Goal: Task Accomplishment & Management: Use online tool/utility

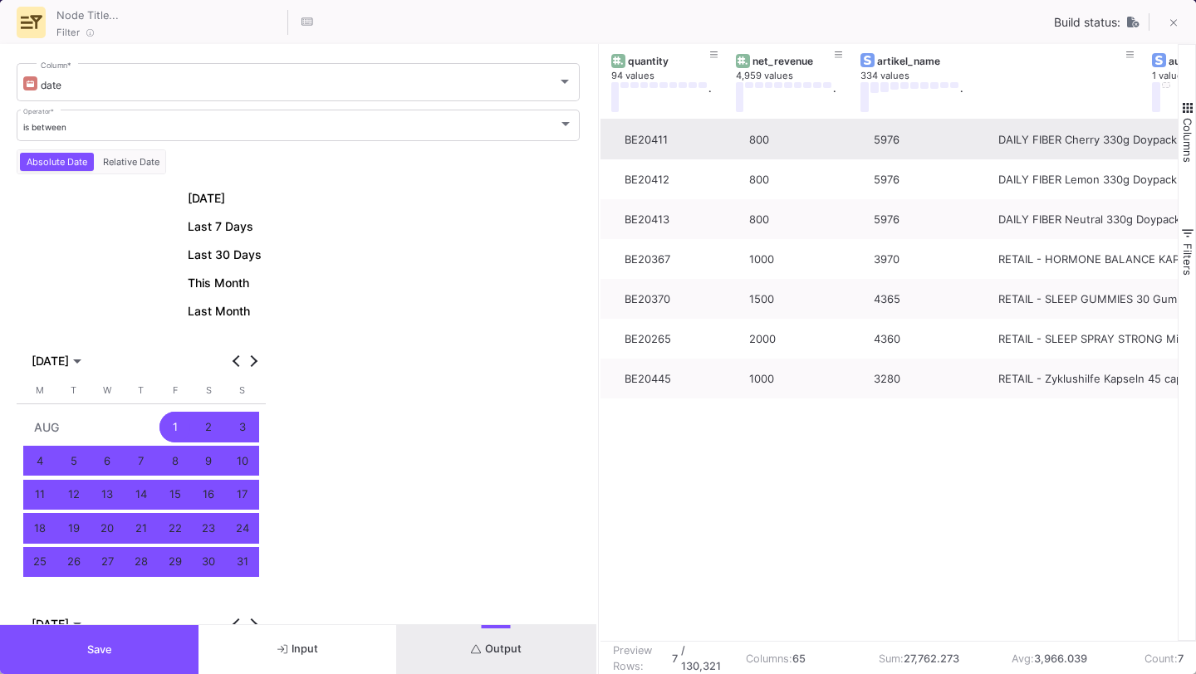
scroll to position [0, 638]
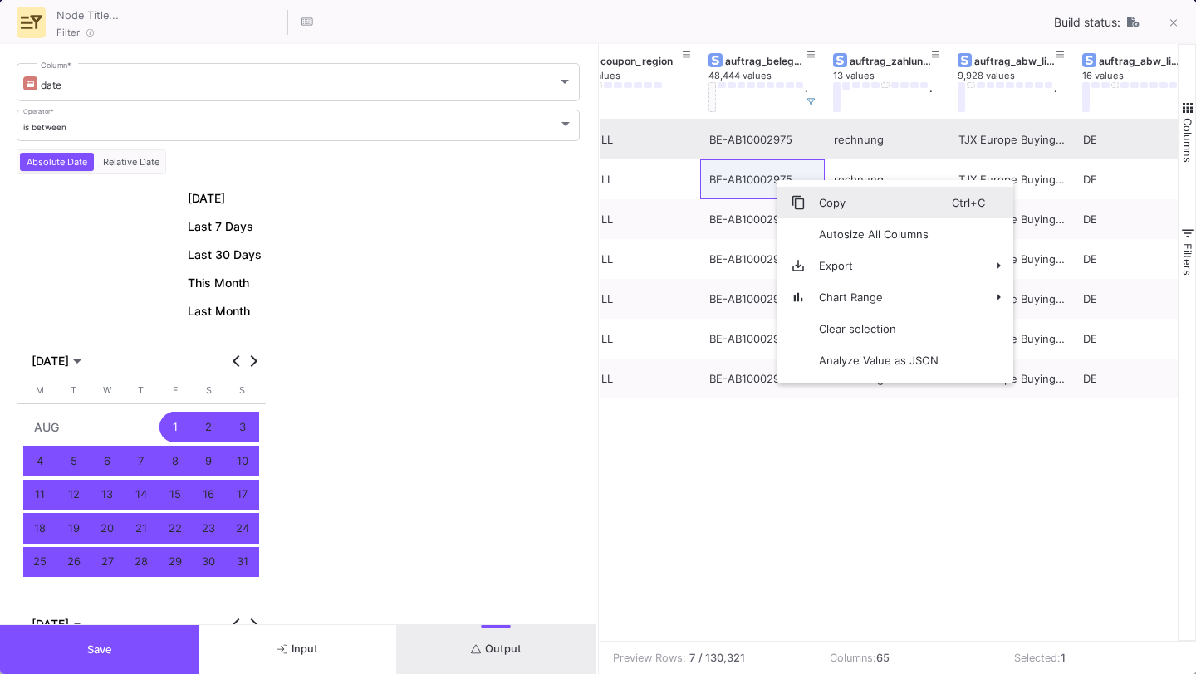
click at [797, 197] on span "Context Menu" at bounding box center [798, 202] width 15 height 15
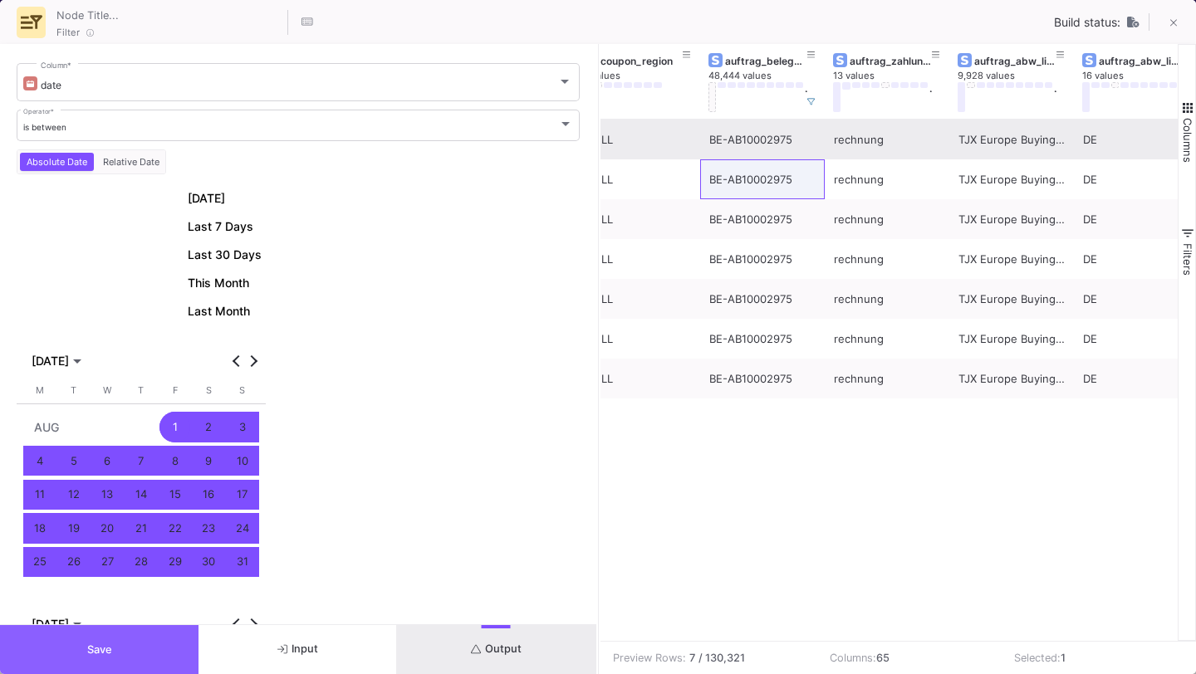
click at [128, 635] on button "Save" at bounding box center [99, 649] width 199 height 49
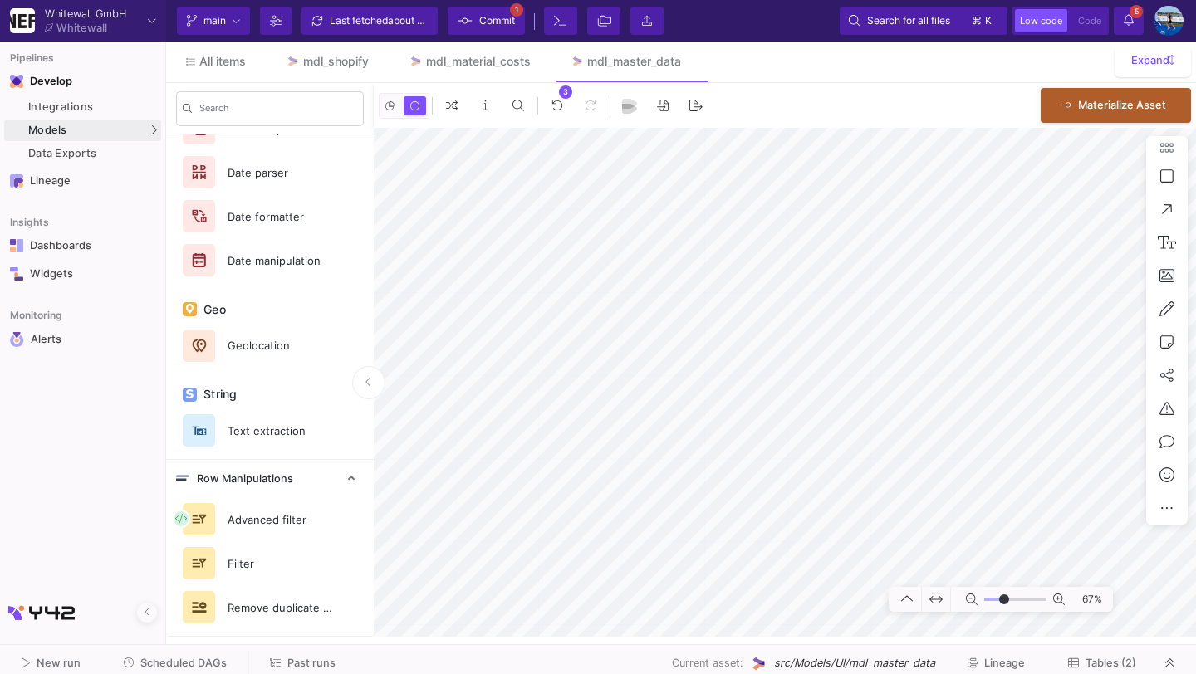
type input "-19"
click at [493, 72] on link "mdl_material_costs" at bounding box center [470, 62] width 162 height 40
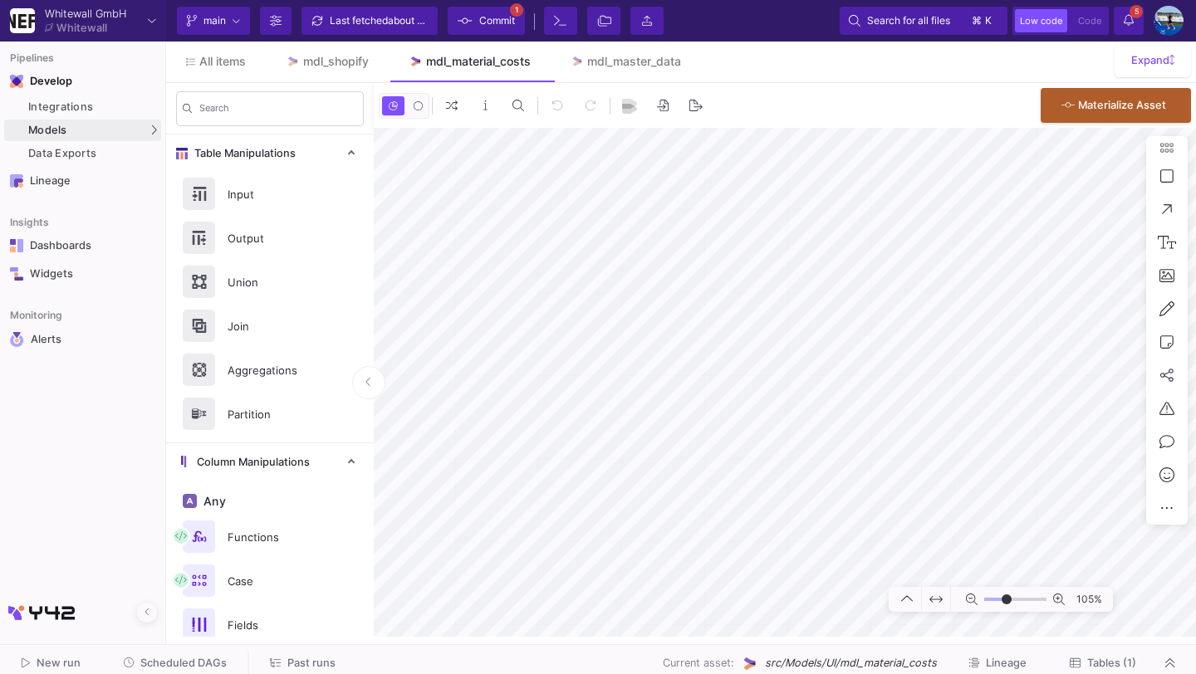
type input "-10"
click at [1173, 513] on div "61%" at bounding box center [785, 382] width 822 height 509
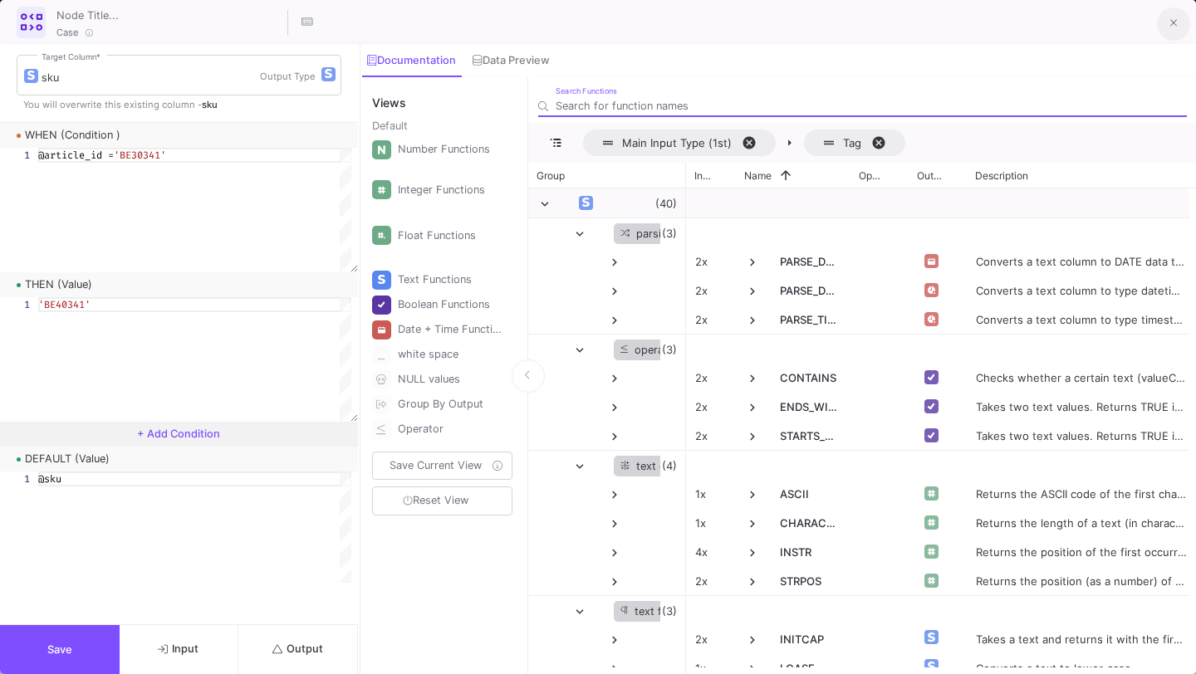
click at [1171, 15] on span at bounding box center [1173, 22] width 7 height 17
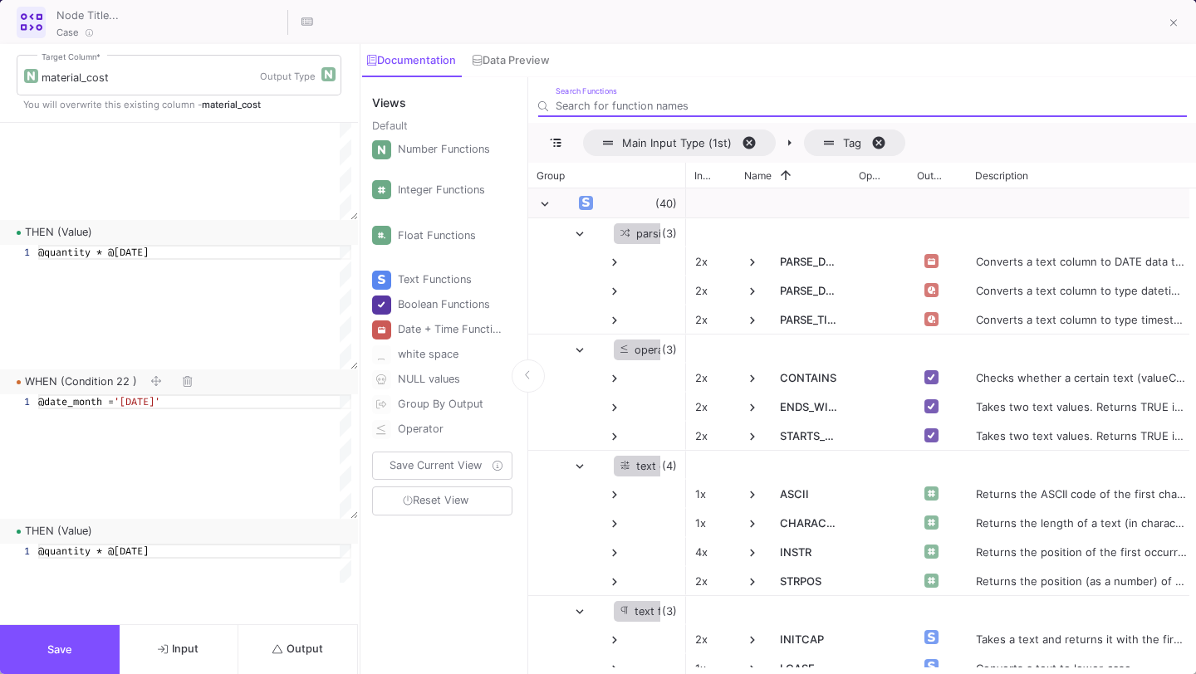
scroll to position [6960, 0]
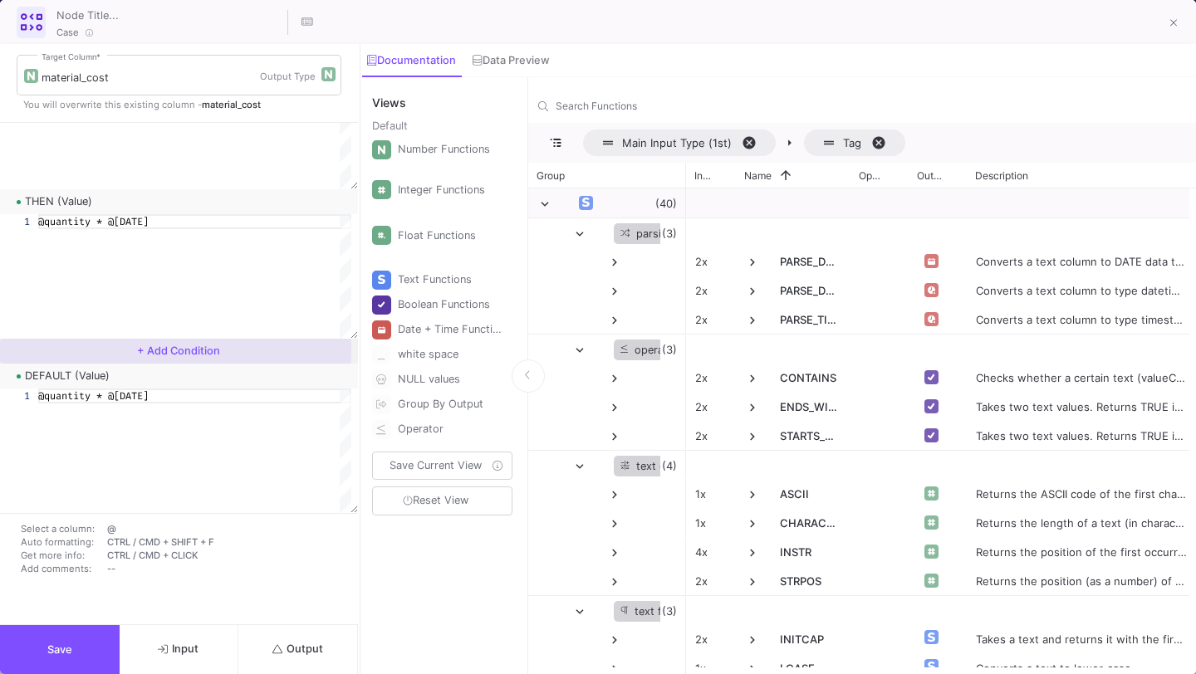
click at [167, 351] on span "+ Add Condition" at bounding box center [178, 351] width 83 height 12
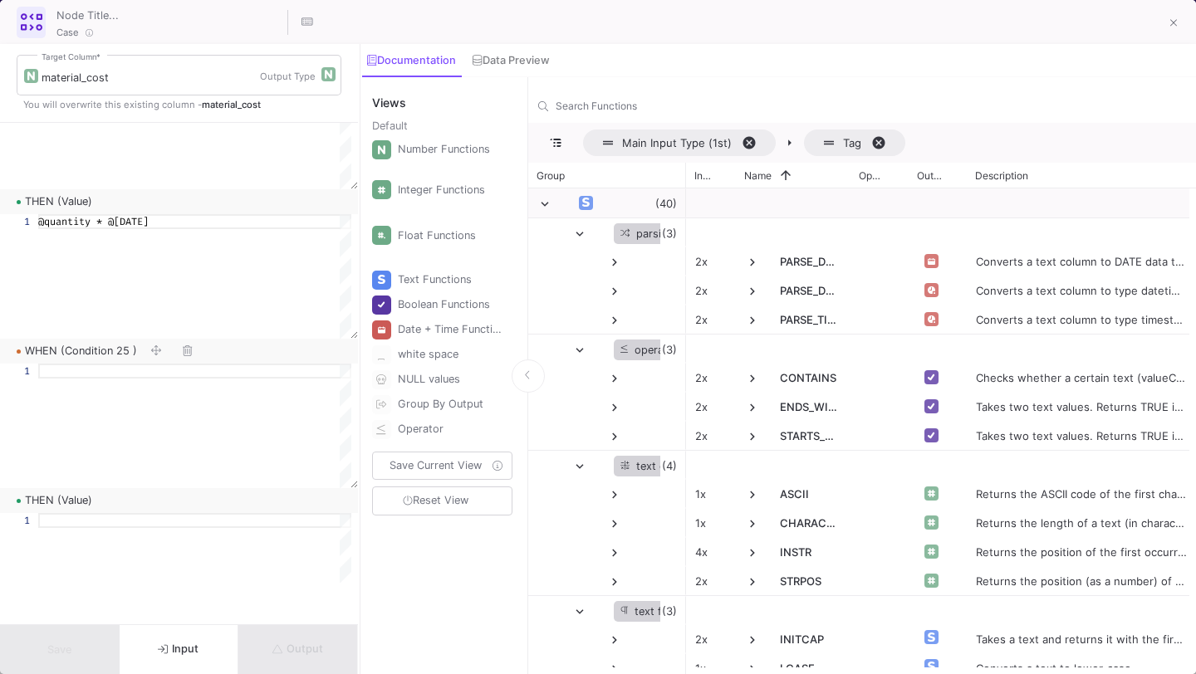
click at [161, 362] on div at bounding box center [168, 351] width 63 height 25
click at [159, 370] on div at bounding box center [194, 371] width 313 height 15
paste textarea "BE-AB10002975"
type textarea "@auftrag_belegnr_xentral ='BE-AB10002975'"
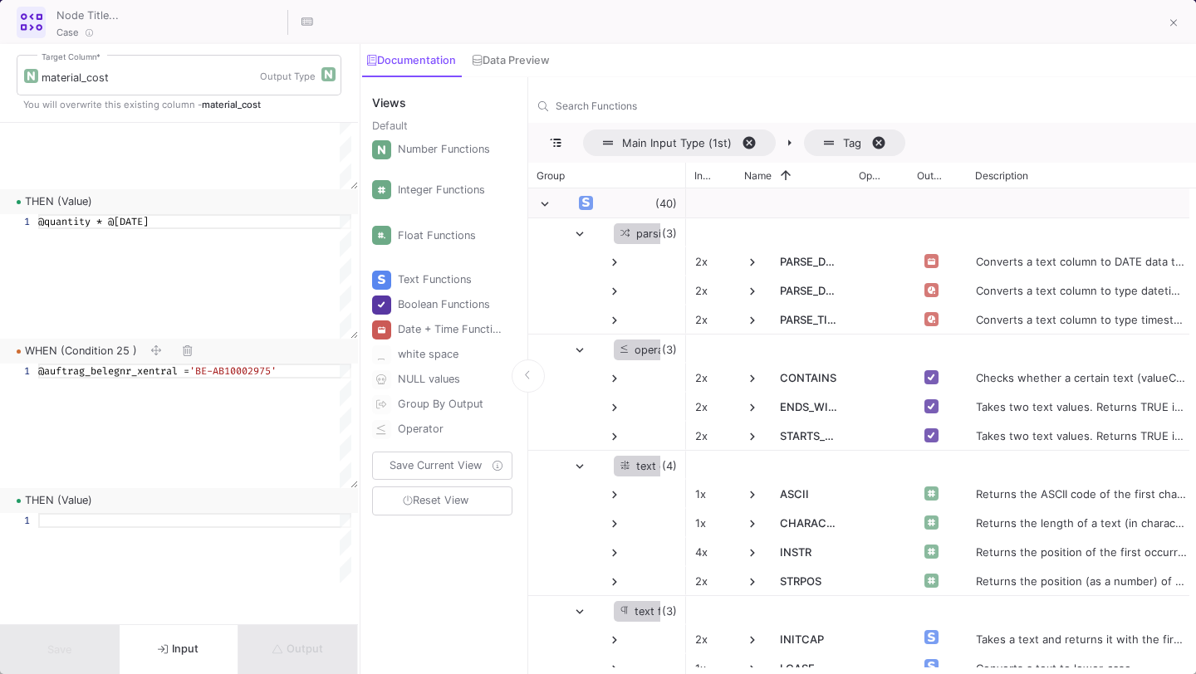
click at [175, 513] on div "THEN (Value)" at bounding box center [179, 500] width 358 height 25
click at [175, 523] on div at bounding box center [194, 520] width 313 height 15
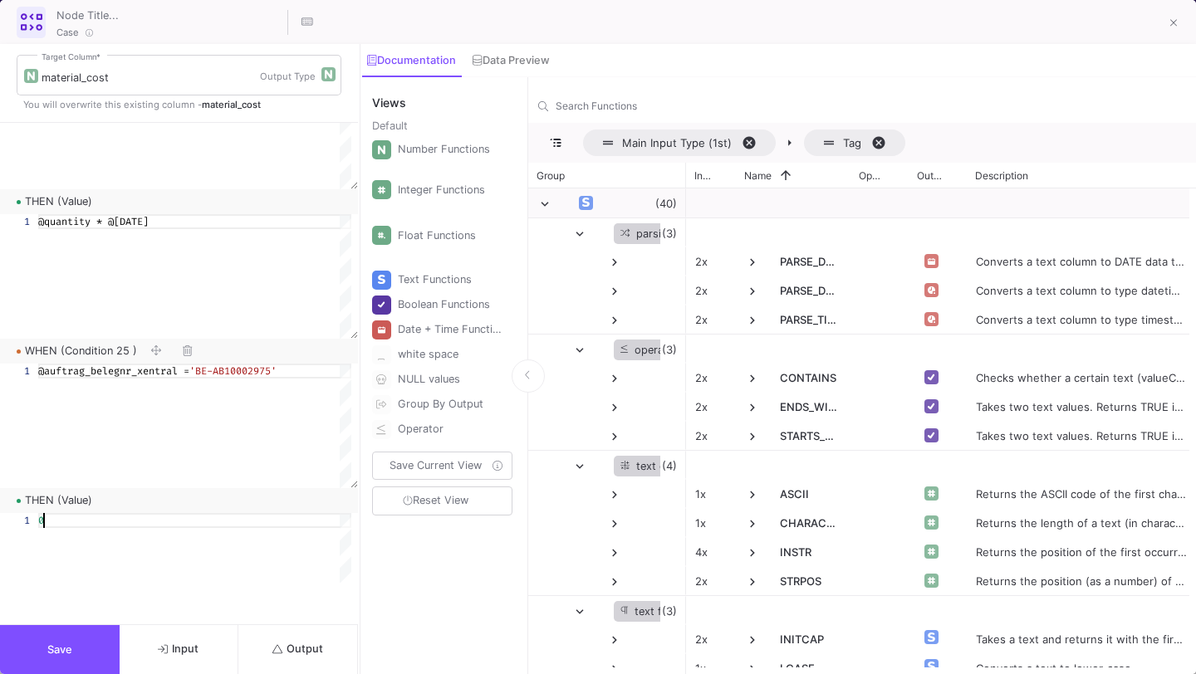
scroll to position [0, 5]
type textarea "0"
click at [297, 650] on span "Output" at bounding box center [297, 649] width 51 height 12
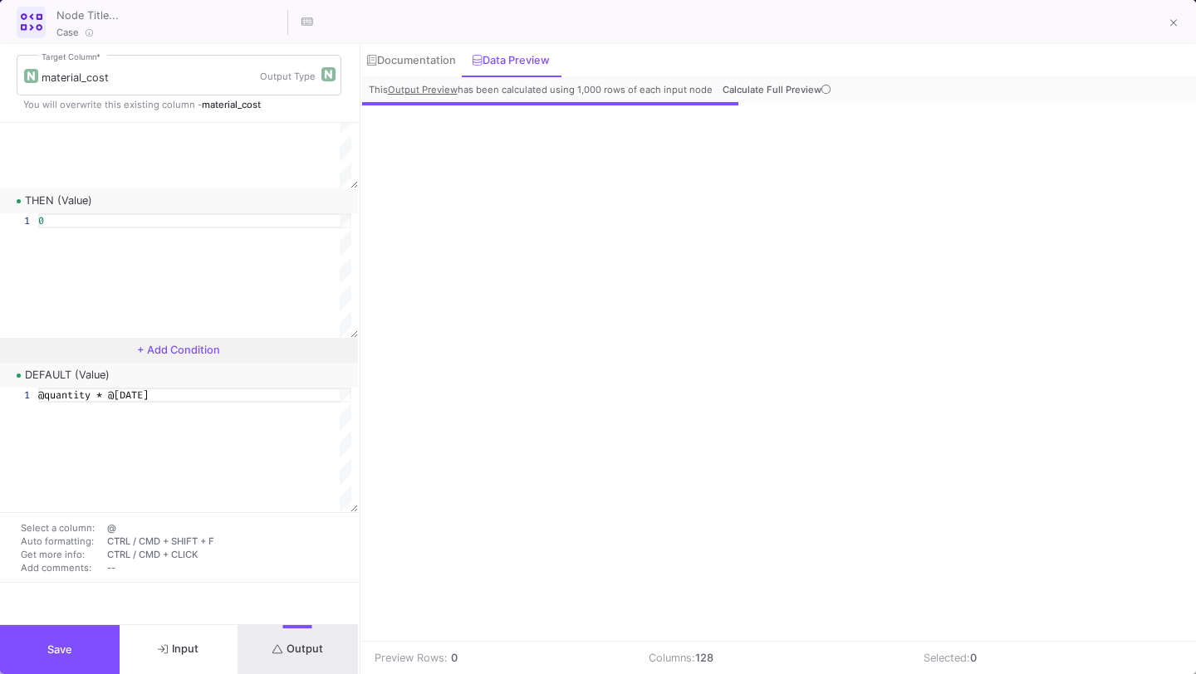
scroll to position [0, 1427]
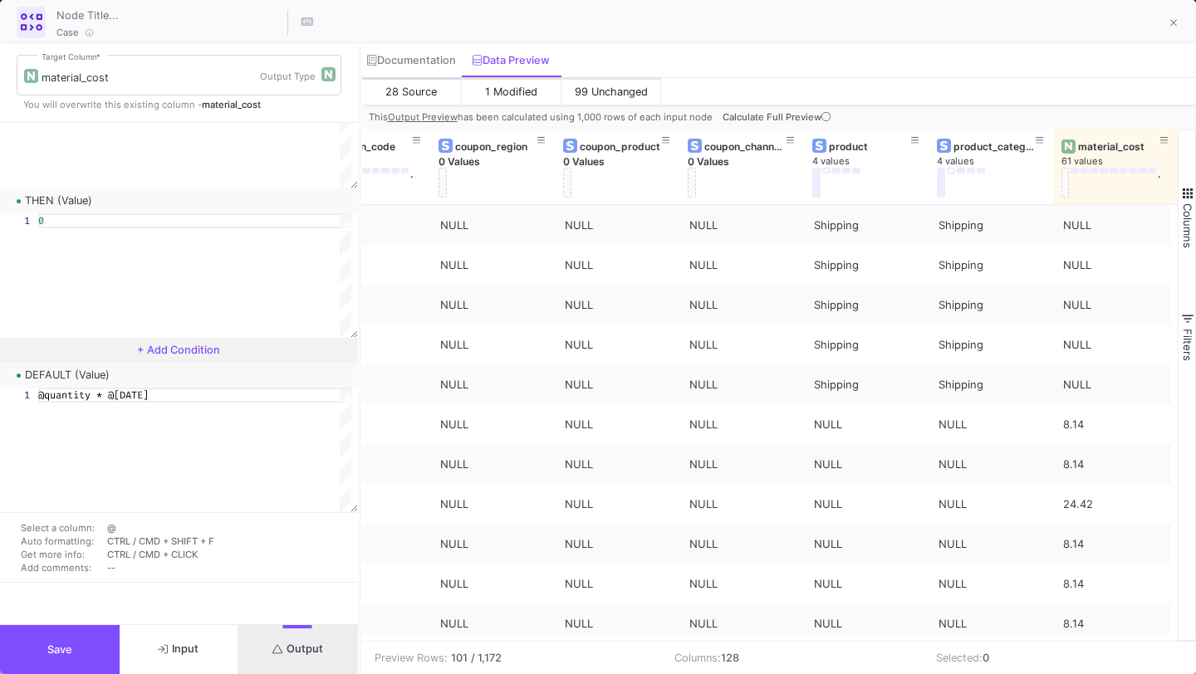
click at [822, 120] on fa-icon at bounding box center [825, 117] width 9 height 12
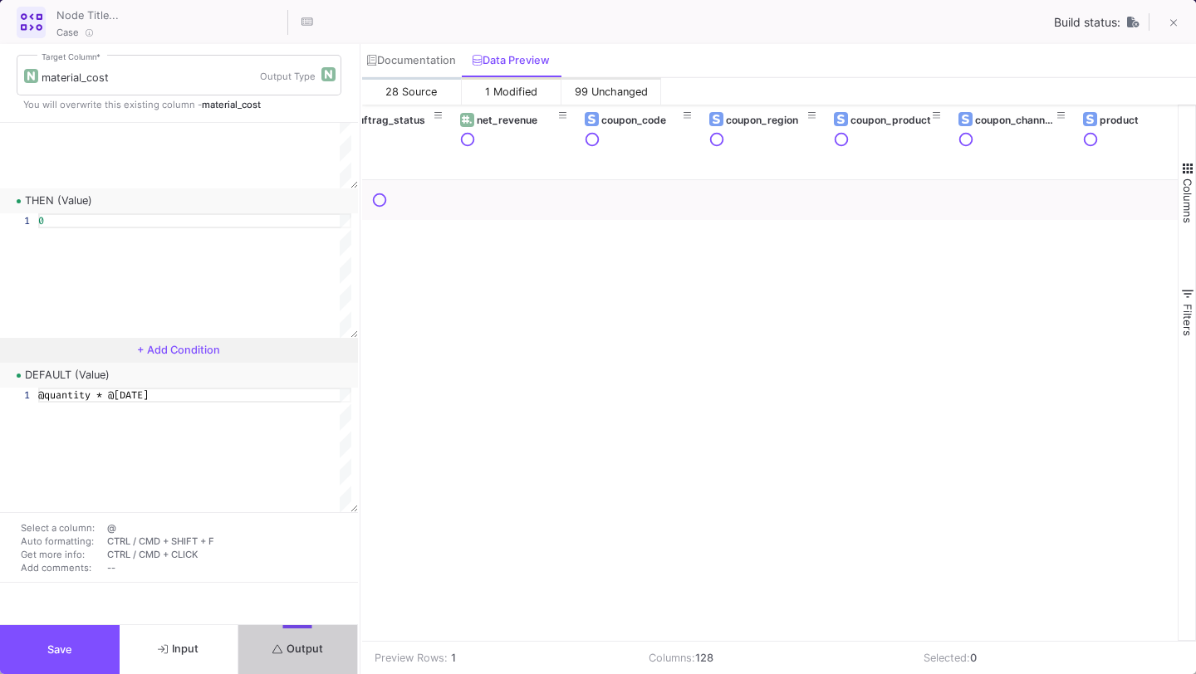
scroll to position [0, 1101]
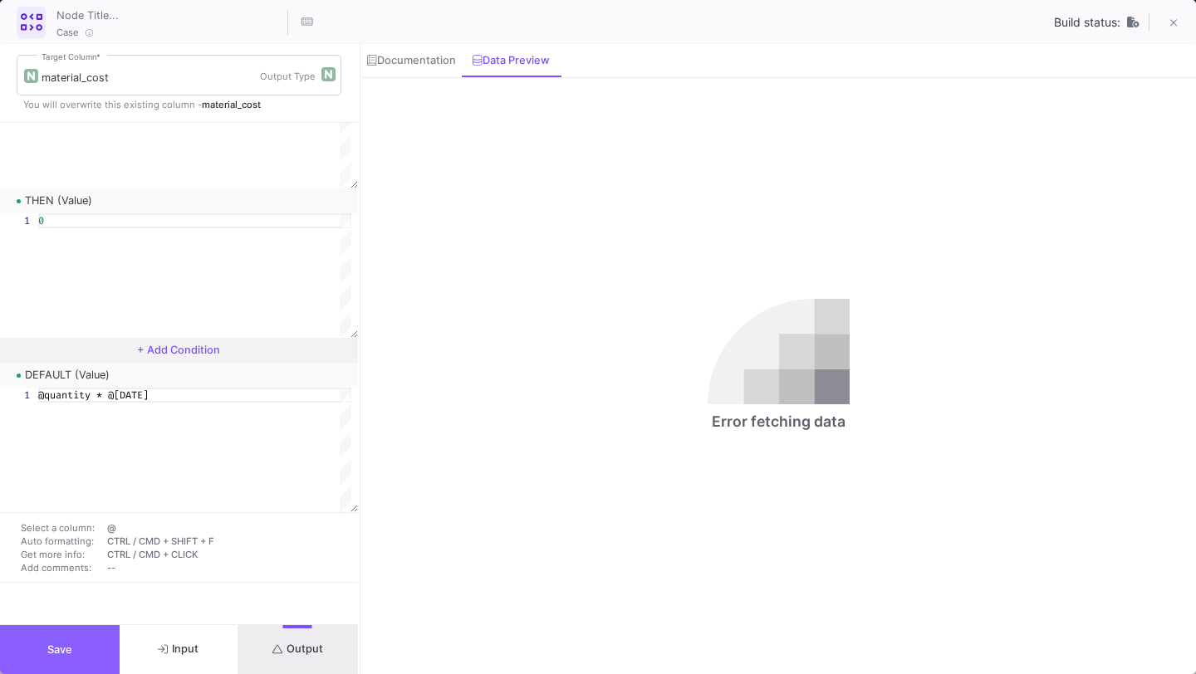
click at [61, 638] on button "Save" at bounding box center [60, 649] width 120 height 49
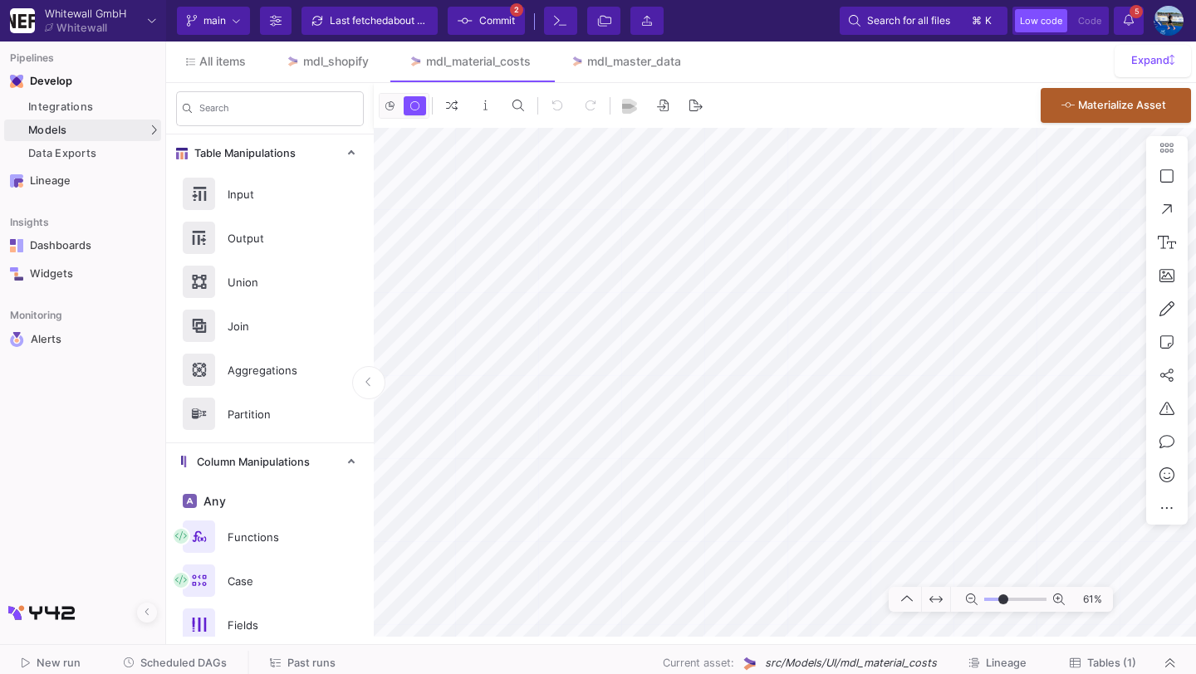
click at [321, 474] on mat-sidenav-container "Search Table Manipulations Input Output Union Join Aggregations Partition Colum…" at bounding box center [681, 360] width 1030 height 554
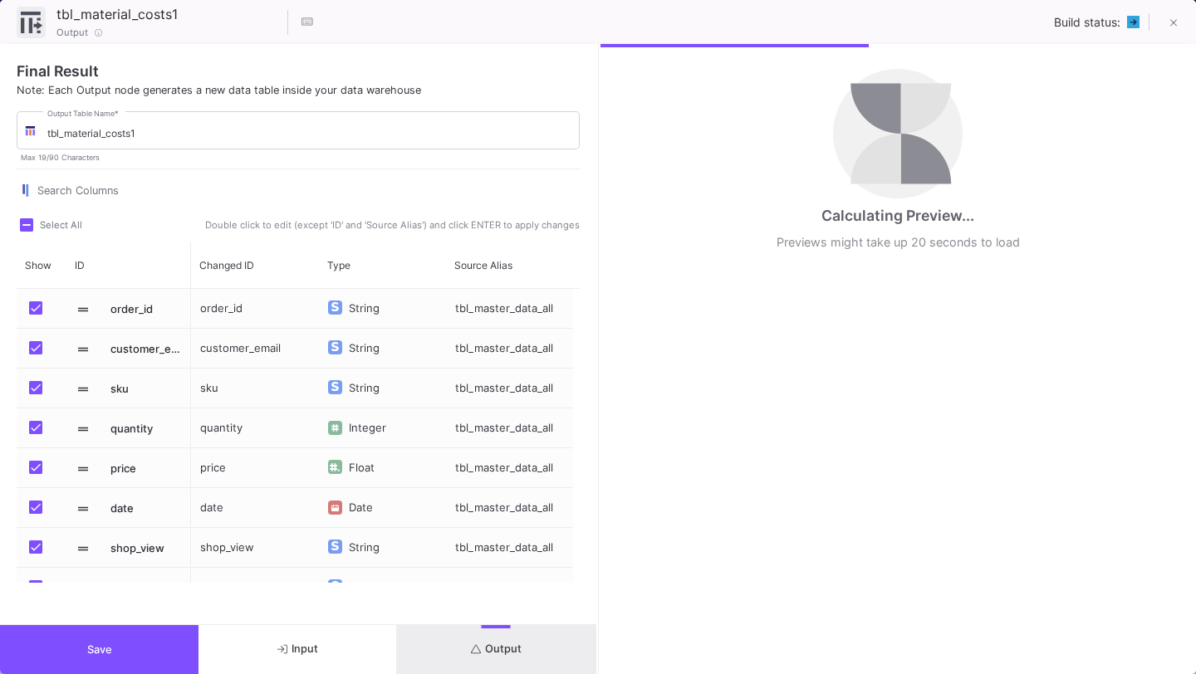
click at [154, 650] on button "Save" at bounding box center [99, 649] width 199 height 49
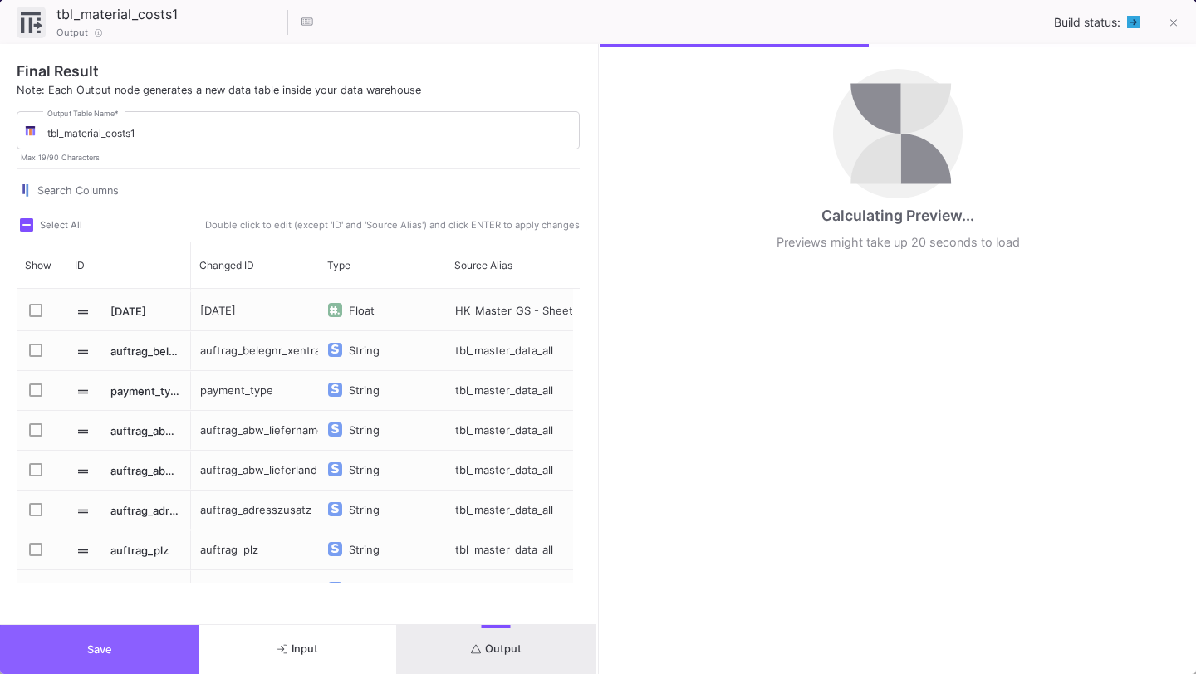
click at [105, 654] on span "Save" at bounding box center [99, 650] width 25 height 12
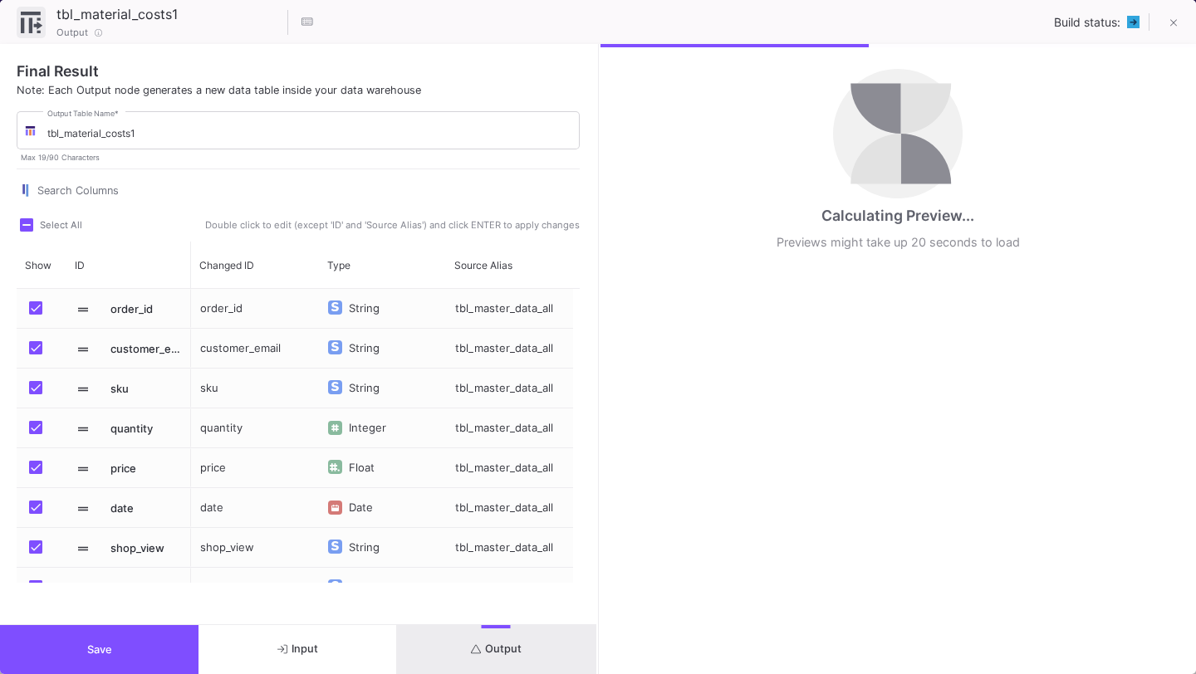
click at [340, 636] on button "Input" at bounding box center [298, 649] width 199 height 49
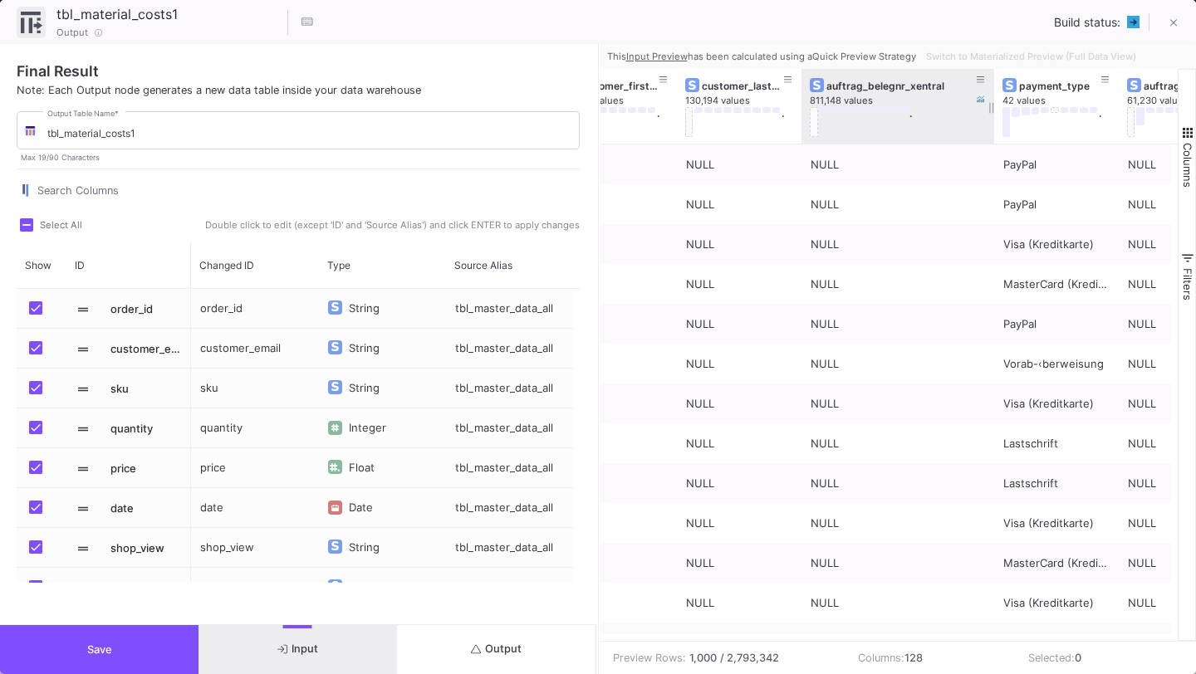
drag, startPoint x: 922, startPoint y: 108, endPoint x: 988, endPoint y: 109, distance: 66.5
click at [991, 110] on div at bounding box center [994, 106] width 7 height 75
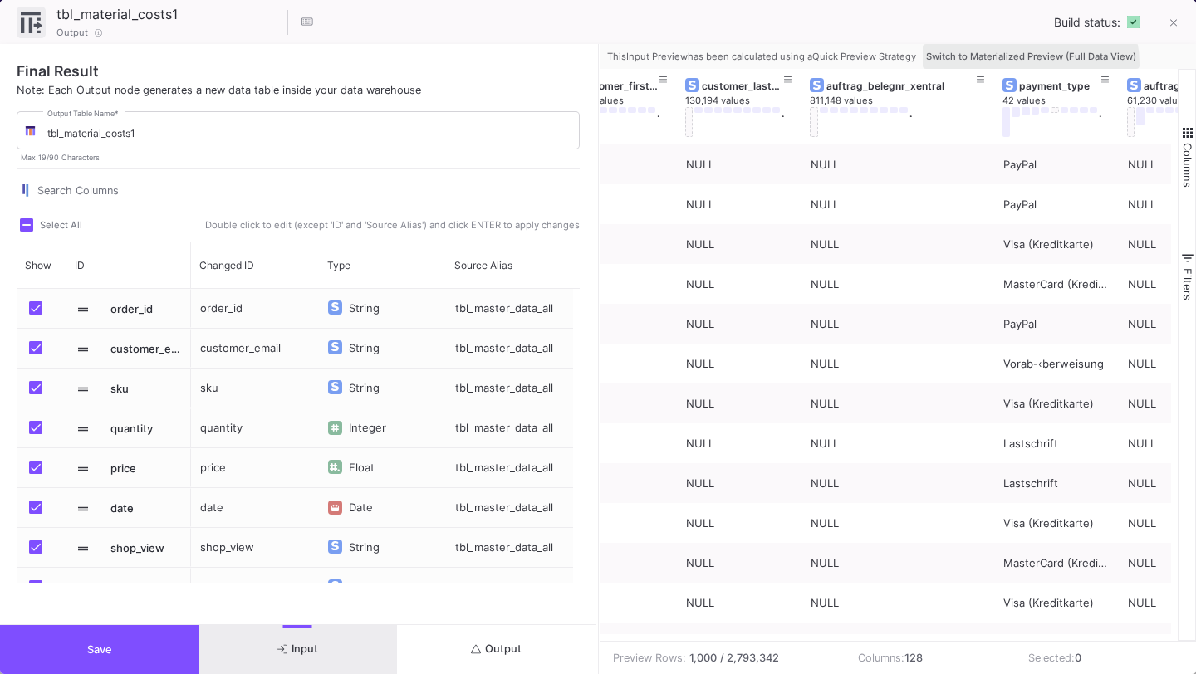
click at [1017, 64] on button "Switch to Materialized Preview (Full Data View)" at bounding box center [1031, 56] width 217 height 25
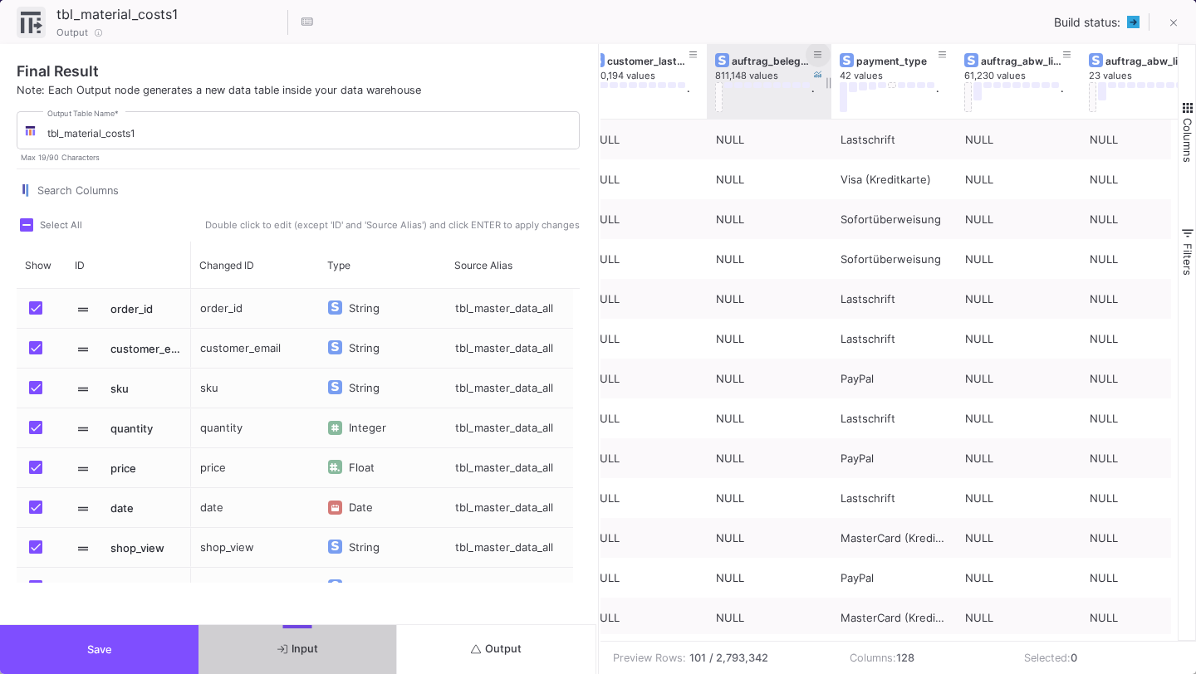
click at [818, 56] on icon at bounding box center [818, 55] width 8 height 9
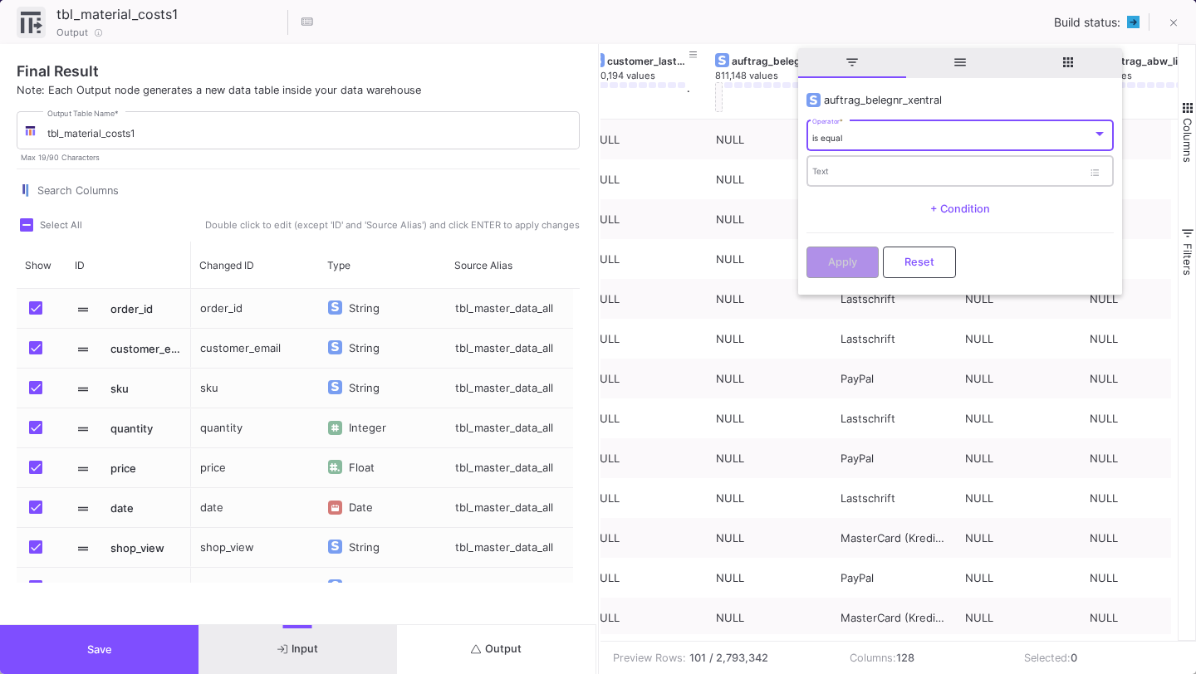
click at [847, 176] on input "Text" at bounding box center [947, 174] width 270 height 11
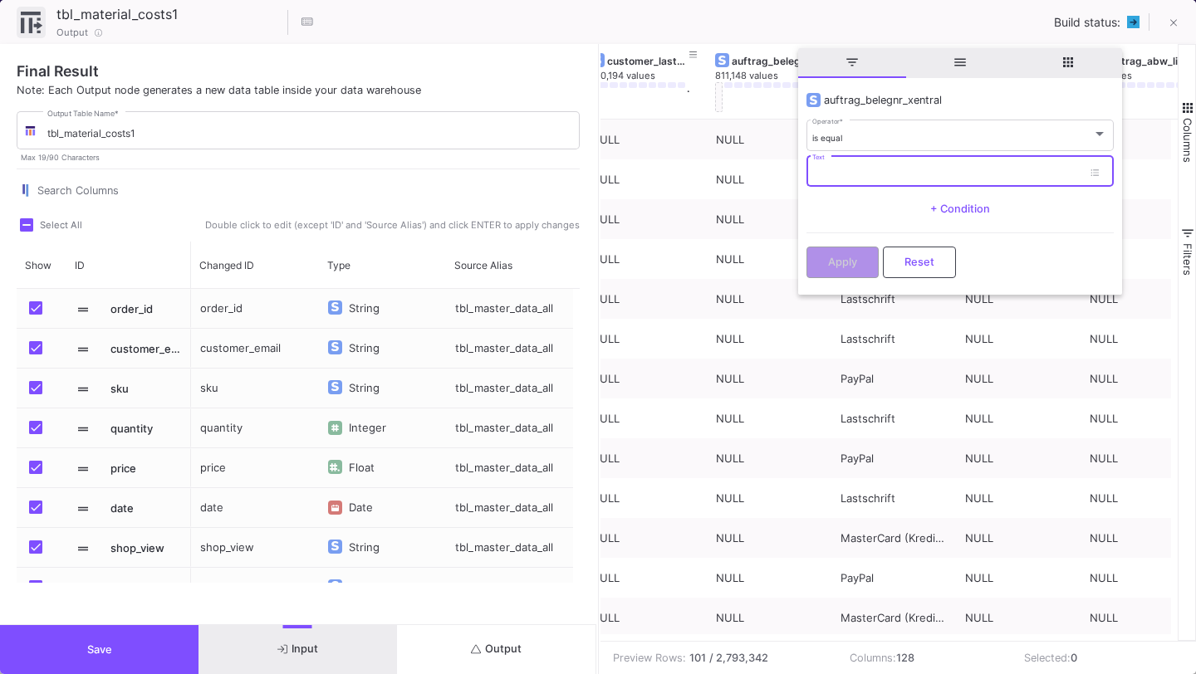
paste input "BE-AB10002975"
type input "BE-AB10002975"
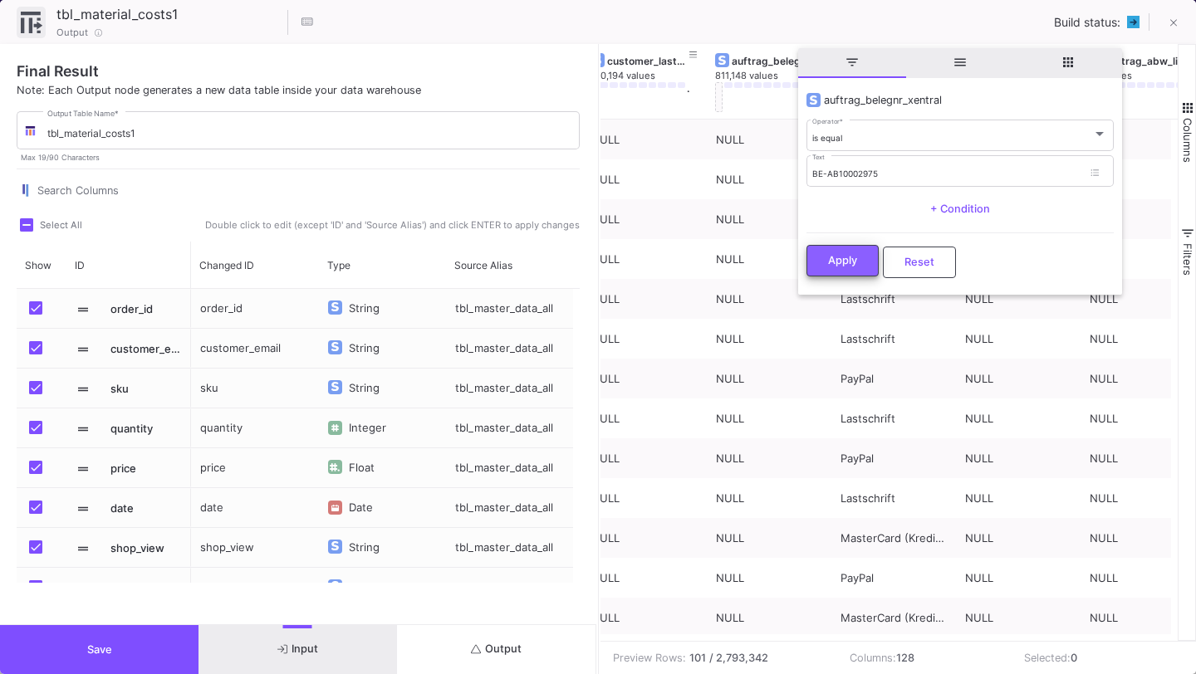
click at [866, 265] on button "Apply" at bounding box center [843, 261] width 72 height 32
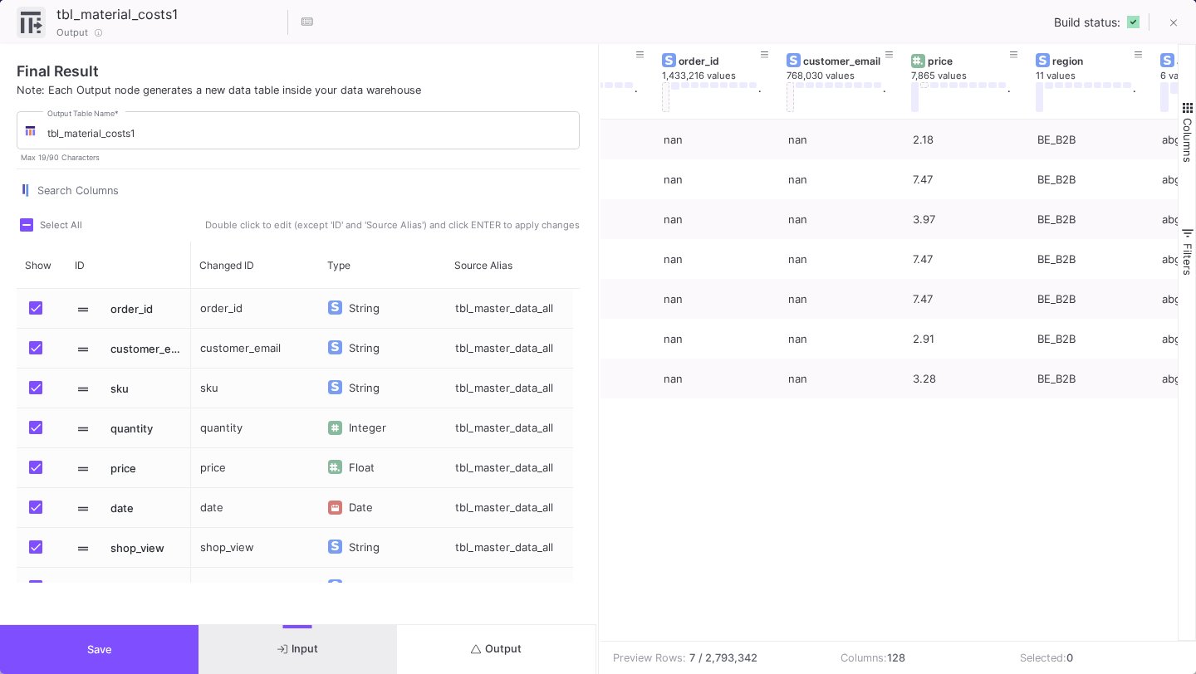
click at [144, 669] on button "Save" at bounding box center [99, 649] width 199 height 49
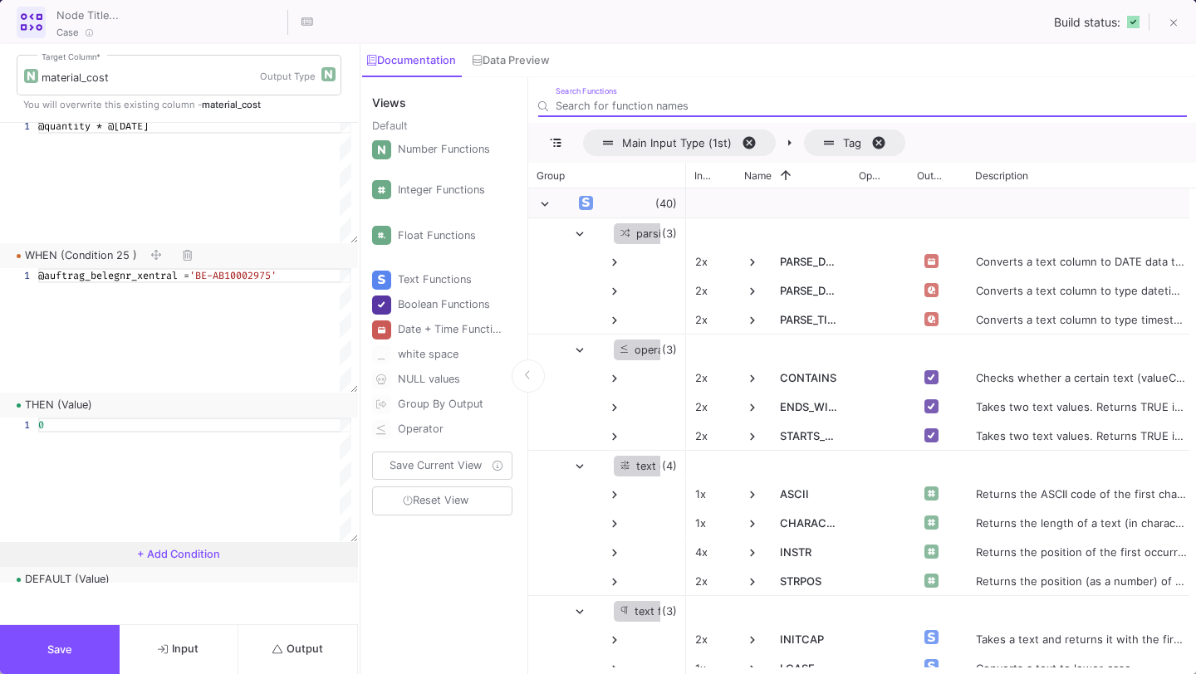
click at [205, 425] on div "0" at bounding box center [194, 425] width 313 height 15
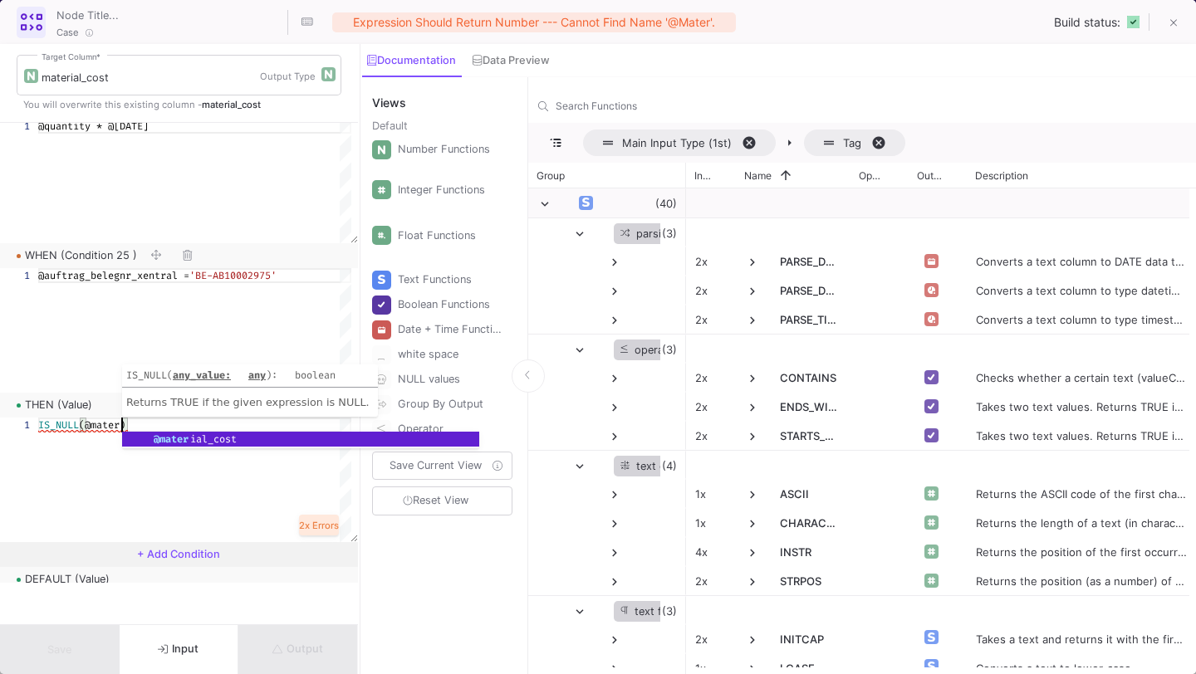
type textarea "IS_NULL(@material_cost)"
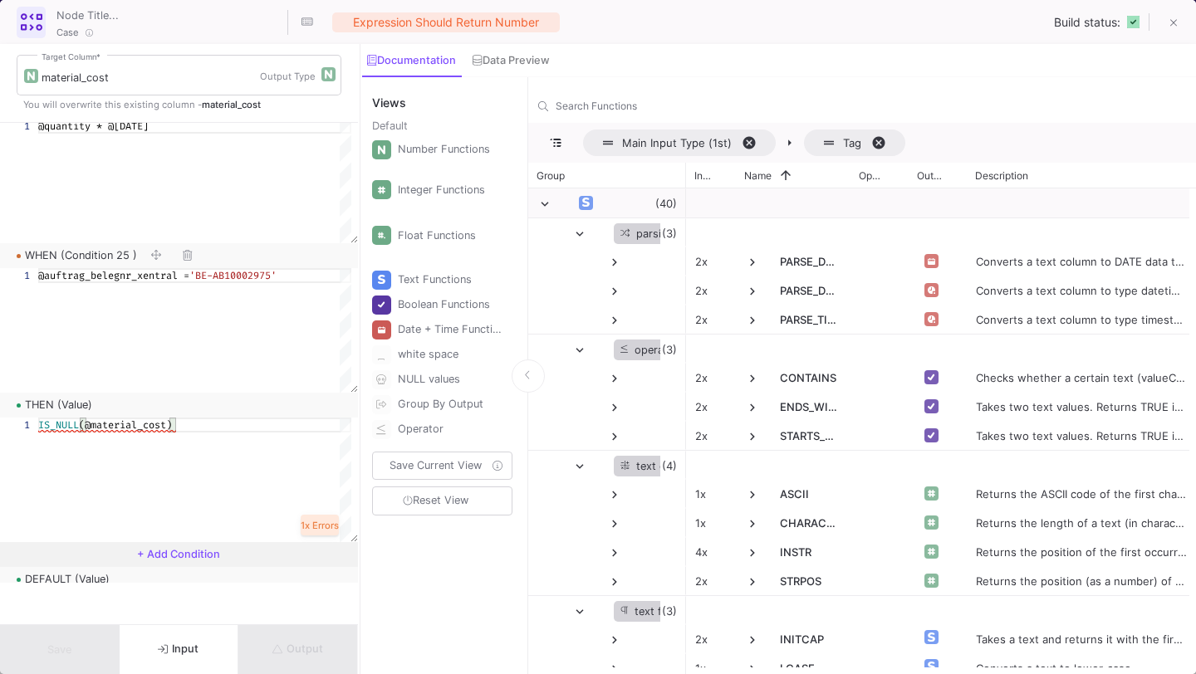
click at [282, 423] on div "IS_NULL (@material_cost)" at bounding box center [194, 425] width 313 height 15
drag, startPoint x: 282, startPoint y: 423, endPoint x: 0, endPoint y: 423, distance: 281.6
click at [600, 109] on input "Search Functions" at bounding box center [871, 106] width 631 height 12
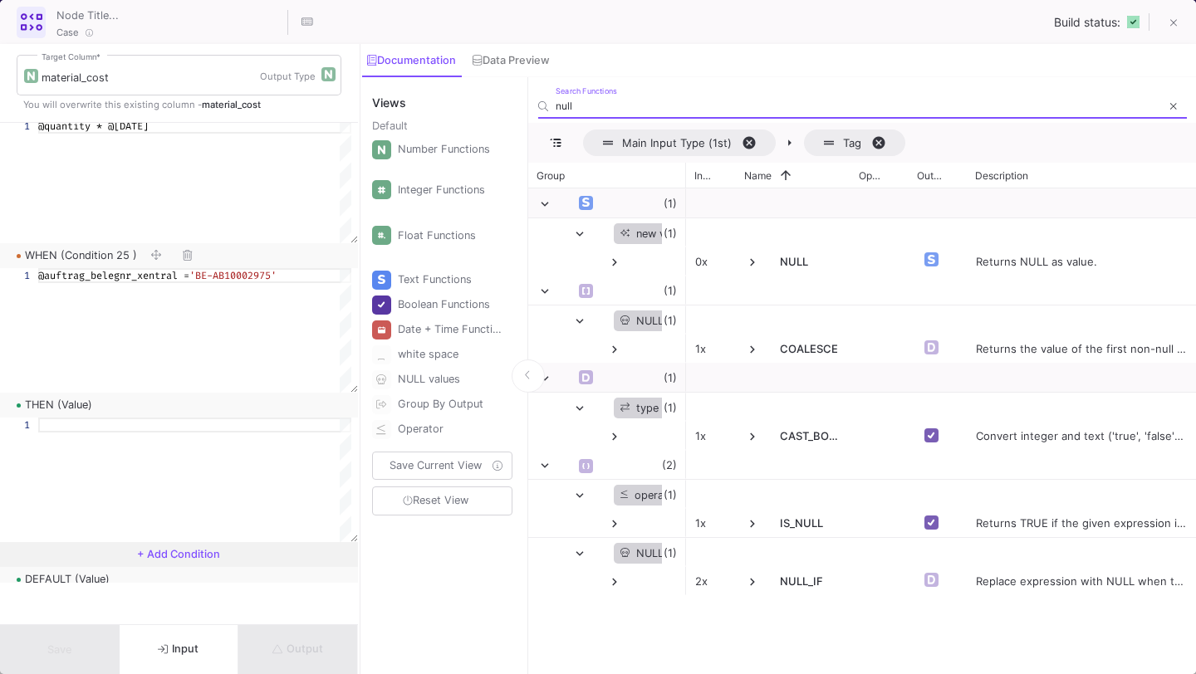
type input "null"
click at [204, 419] on div at bounding box center [194, 425] width 313 height 15
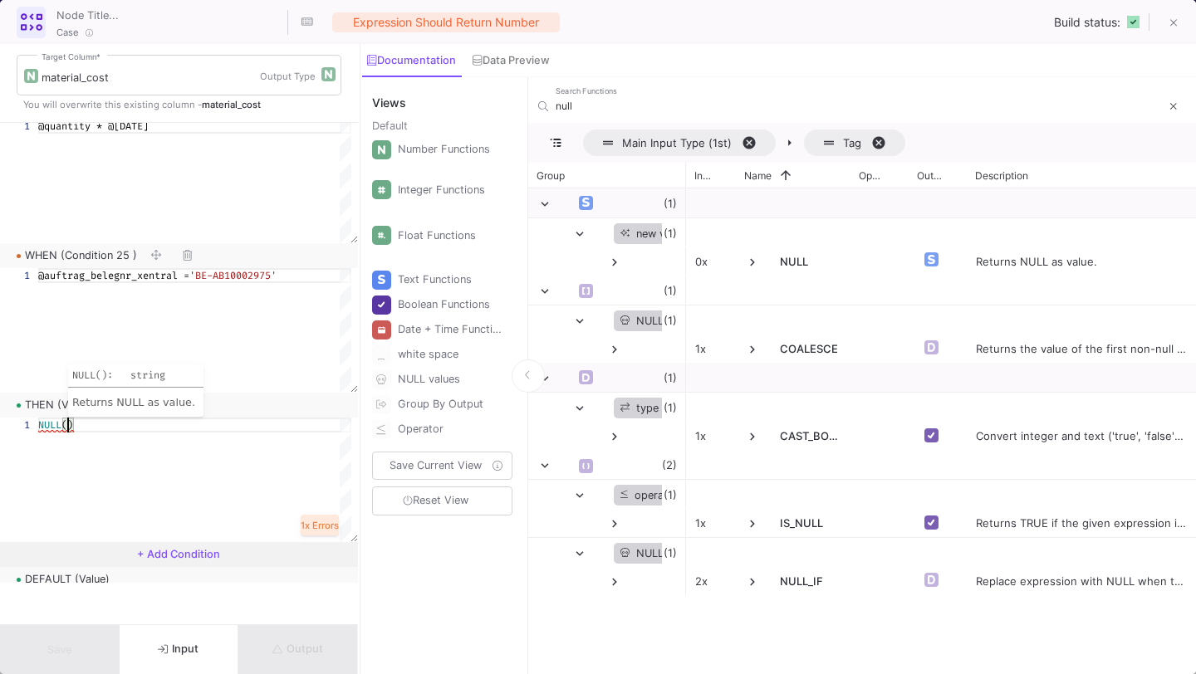
scroll to position [0, 35]
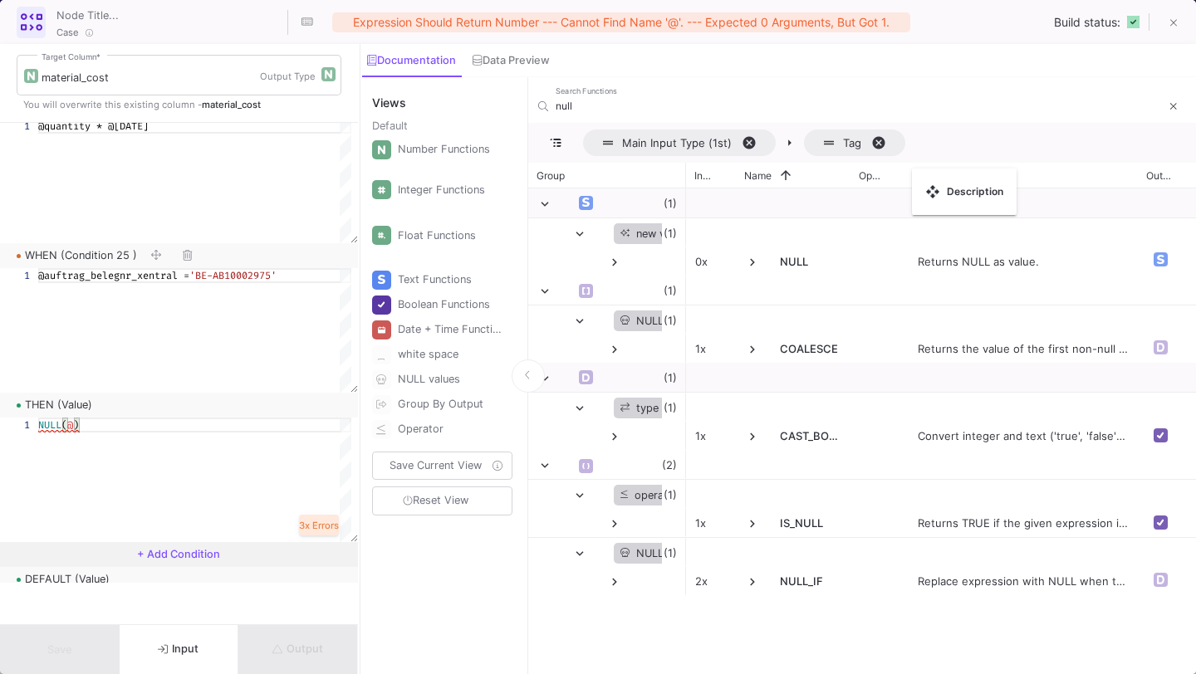
drag, startPoint x: 968, startPoint y: 172, endPoint x: 920, endPoint y: 177, distance: 48.4
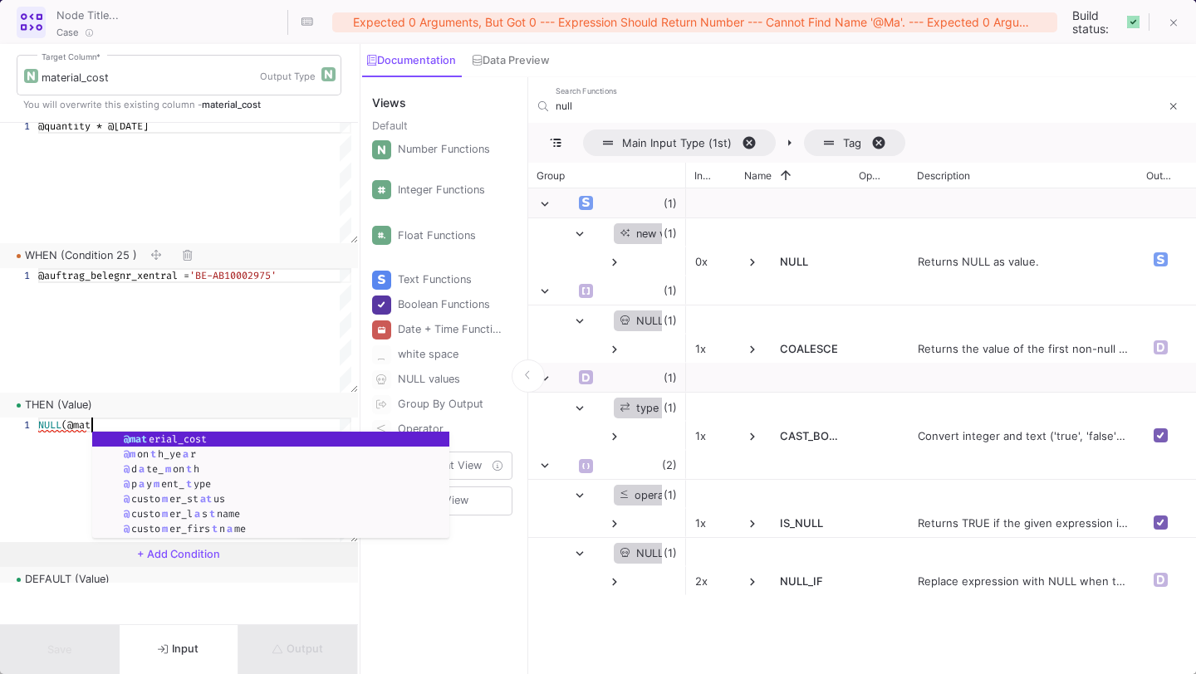
scroll to position [0, 59]
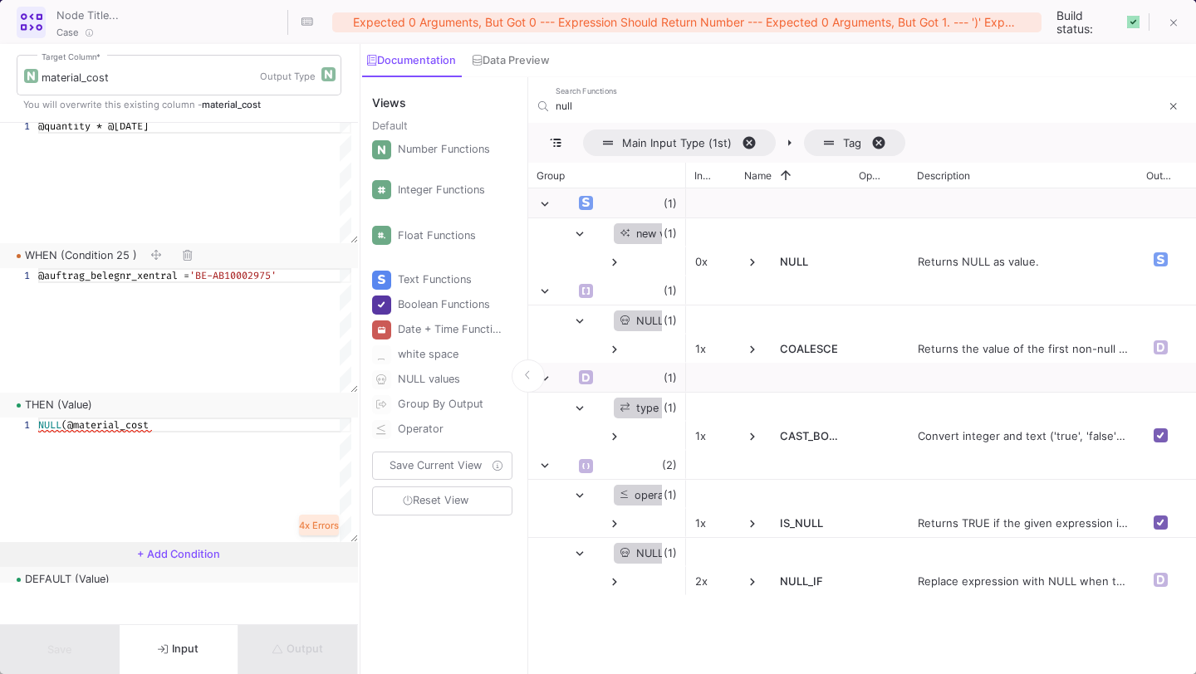
type textarea "NULL(@material_cost)"
click at [170, 444] on div "NULL (@material_cost)" at bounding box center [194, 480] width 313 height 125
click at [225, 513] on div "NULL (@material_cost)" at bounding box center [194, 480] width 313 height 125
drag, startPoint x: 219, startPoint y: 423, endPoint x: 32, endPoint y: 417, distance: 187.8
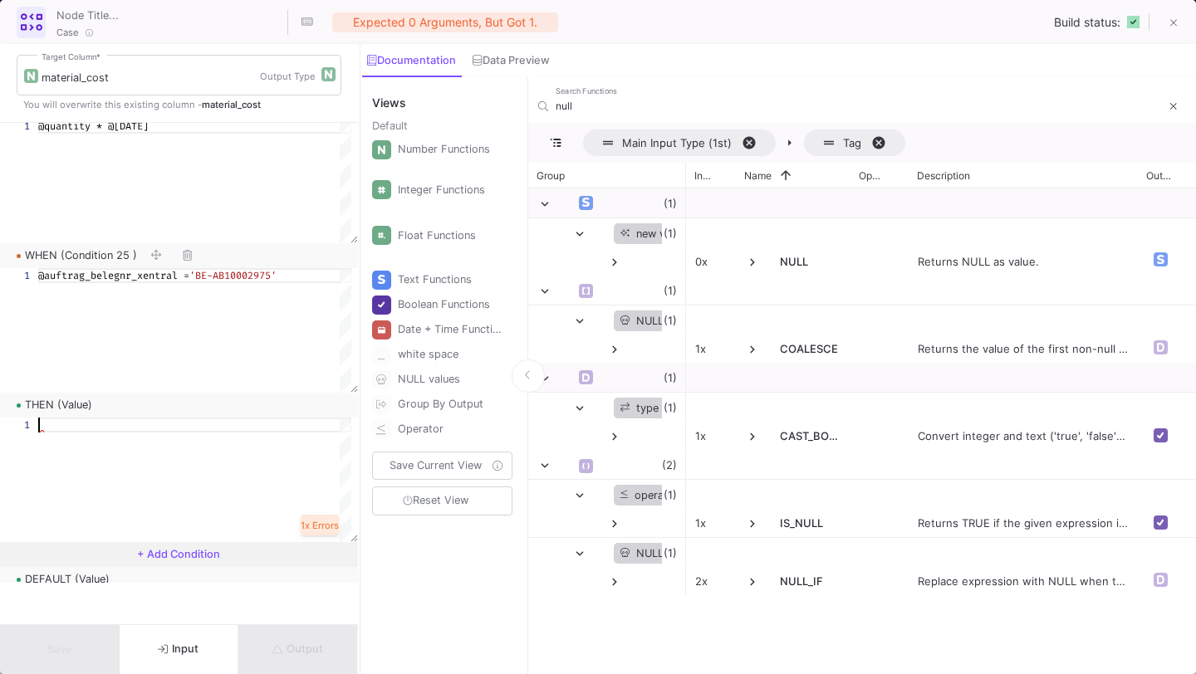
scroll to position [0, 0]
type textarea "0"
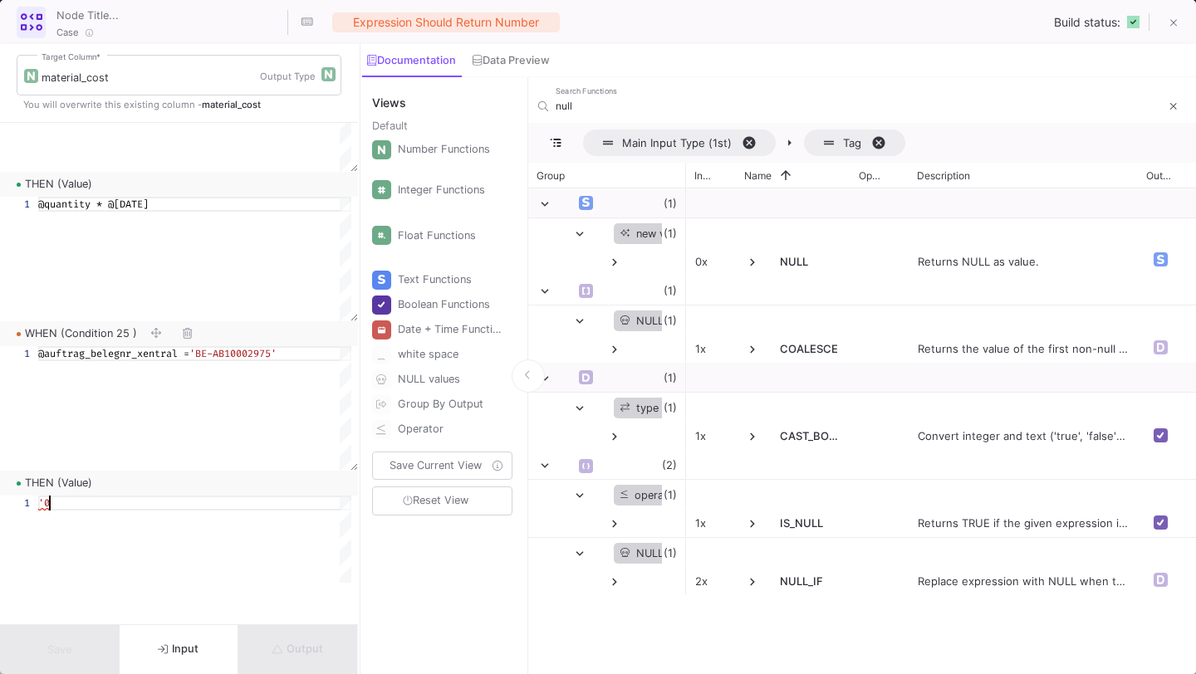
scroll to position [0, 5]
type textarea "'"
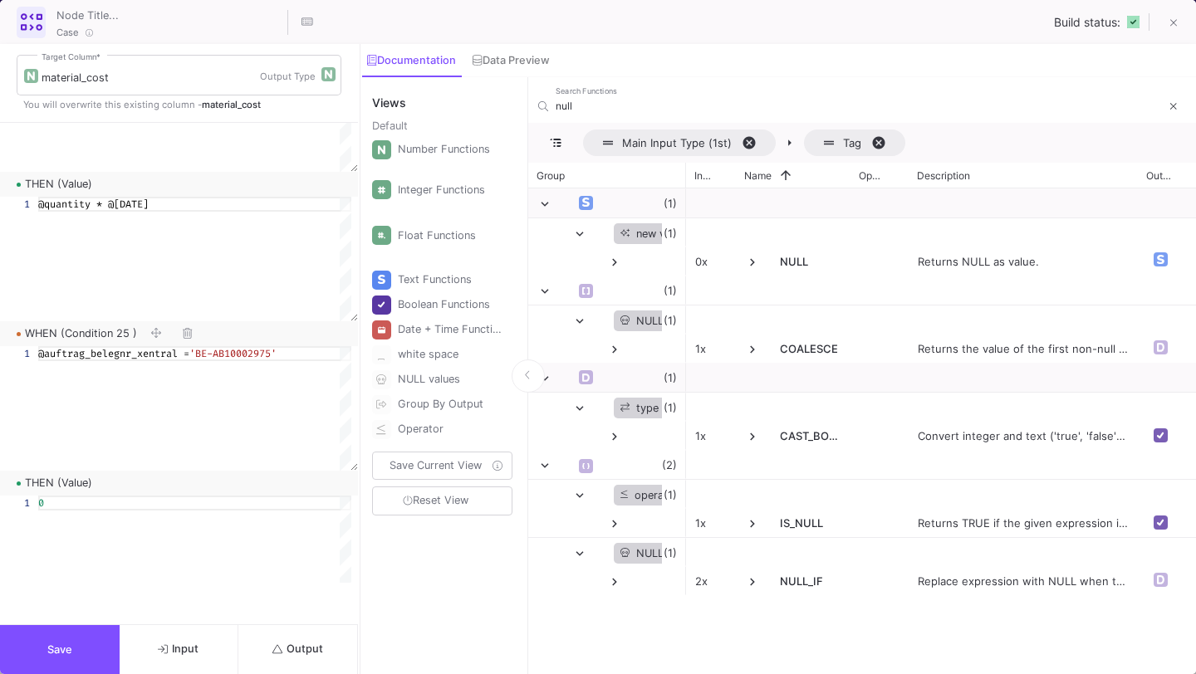
type textarea "0"
click at [267, 630] on button "Output" at bounding box center [298, 649] width 120 height 49
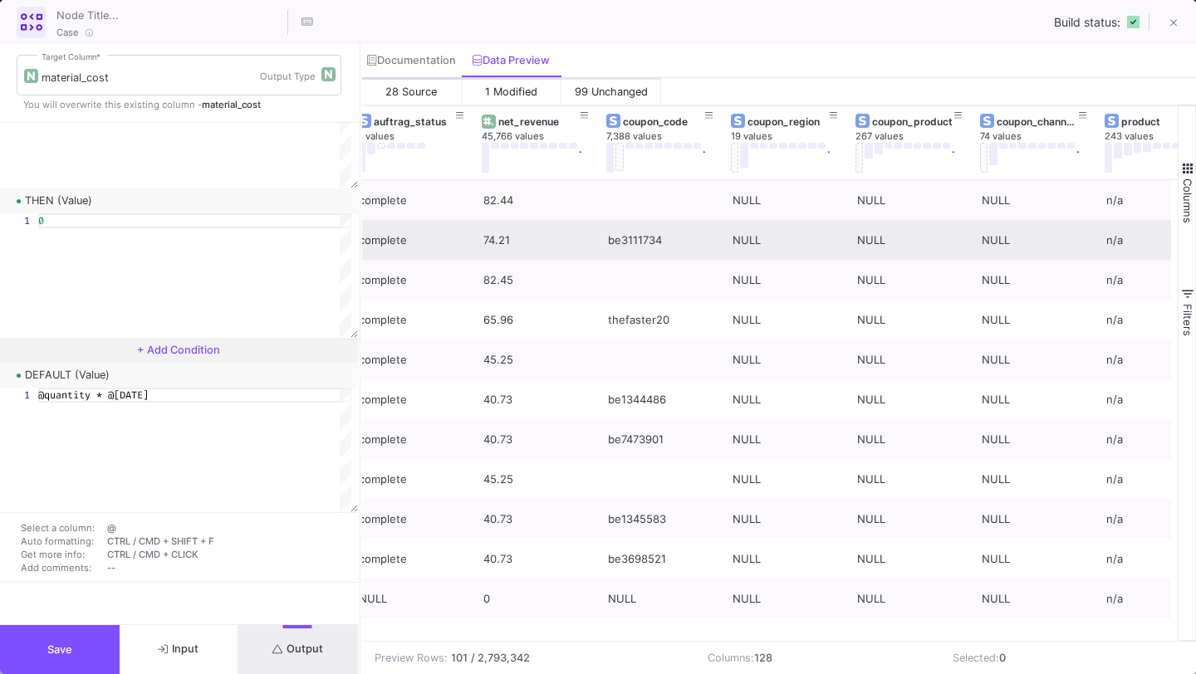
scroll to position [0, 1133]
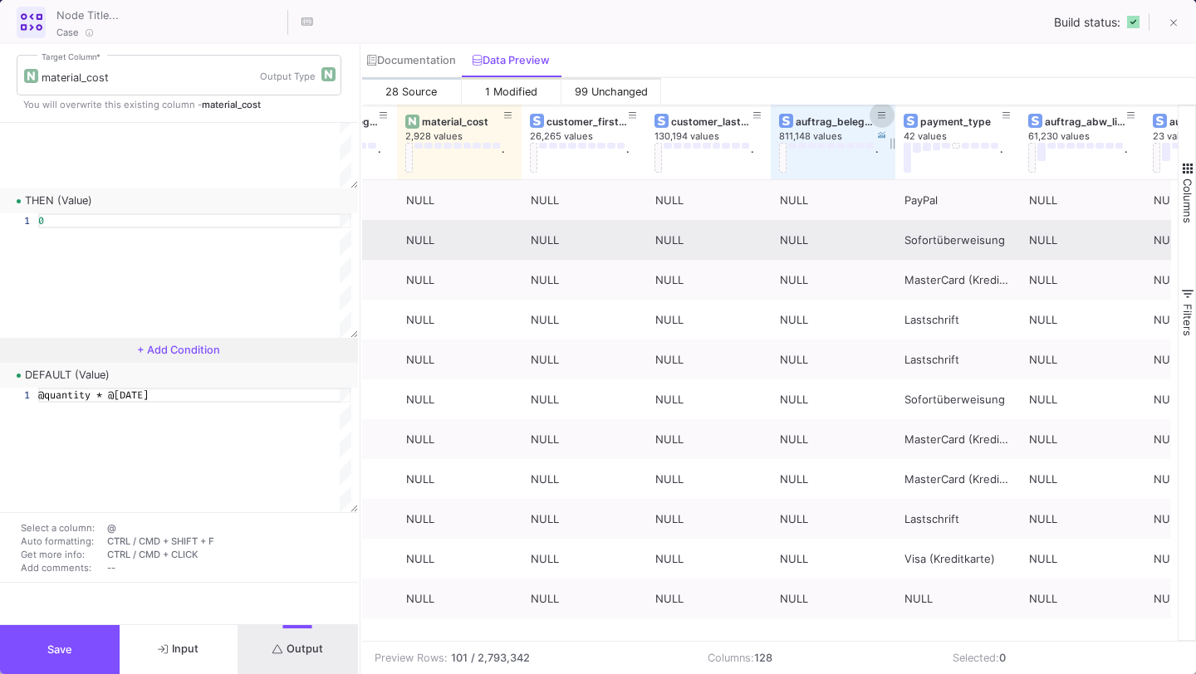
click at [880, 114] on icon at bounding box center [882, 115] width 8 height 9
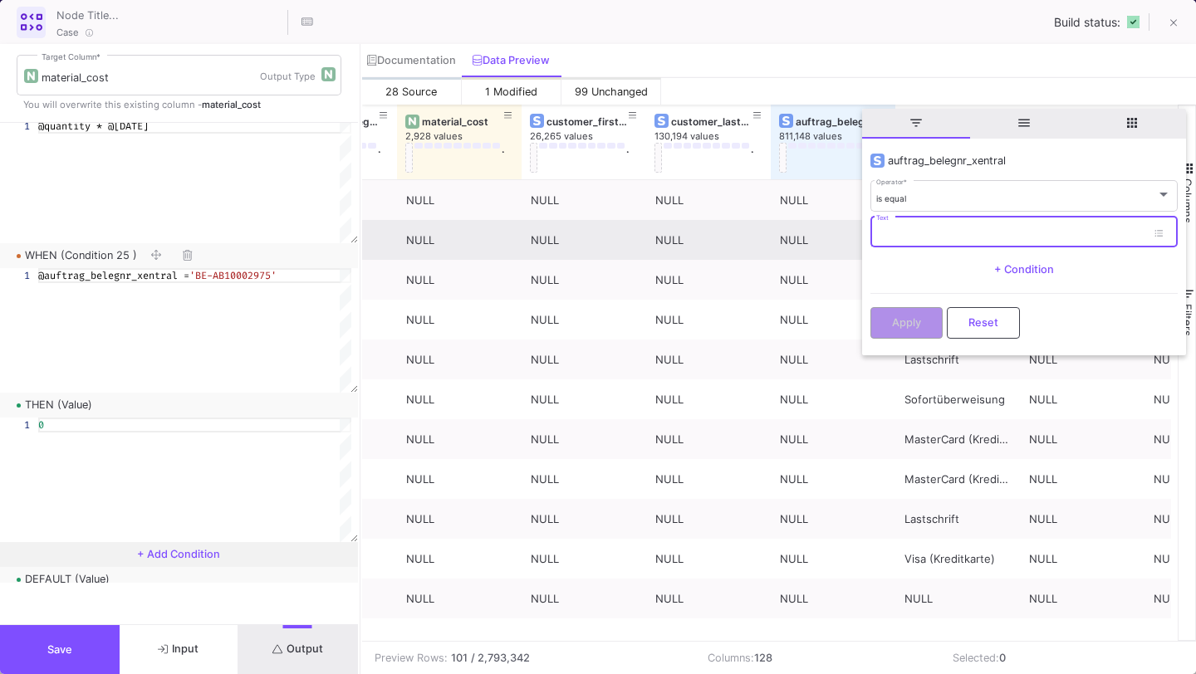
click at [895, 229] on input "Text" at bounding box center [1011, 234] width 270 height 11
paste input "BE-AB10002975"
type input "BE-AB10002975"
click at [897, 315] on span "Apply" at bounding box center [906, 321] width 29 height 12
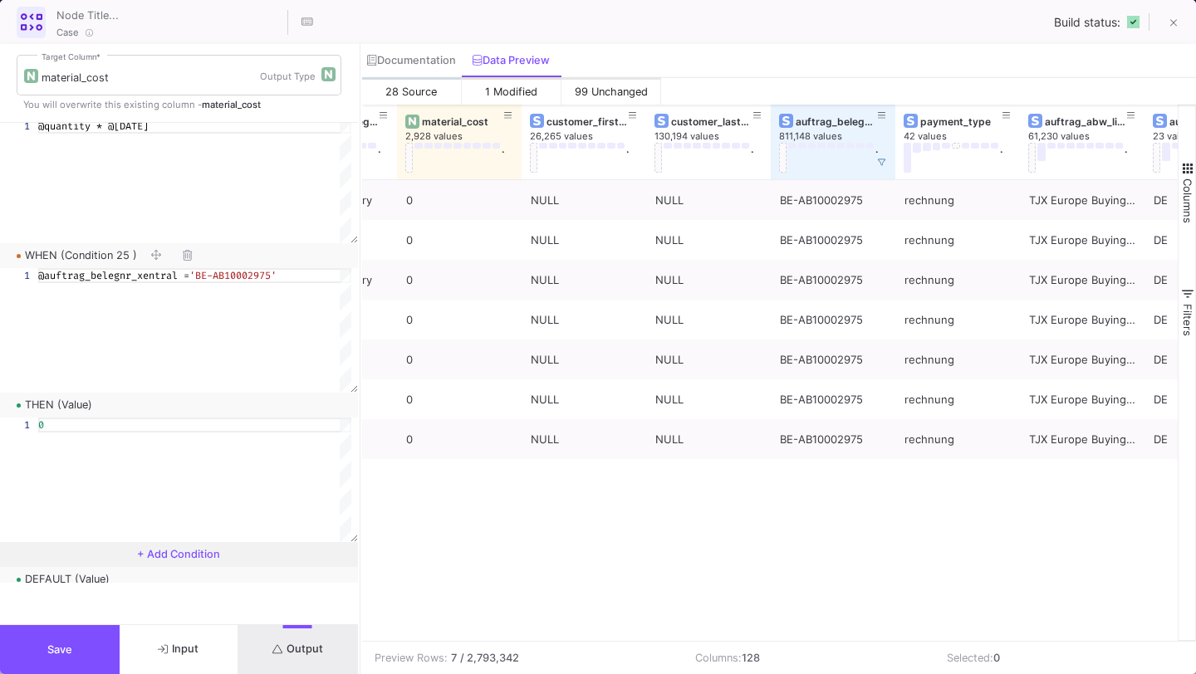
click at [83, 658] on button "Save" at bounding box center [60, 649] width 120 height 49
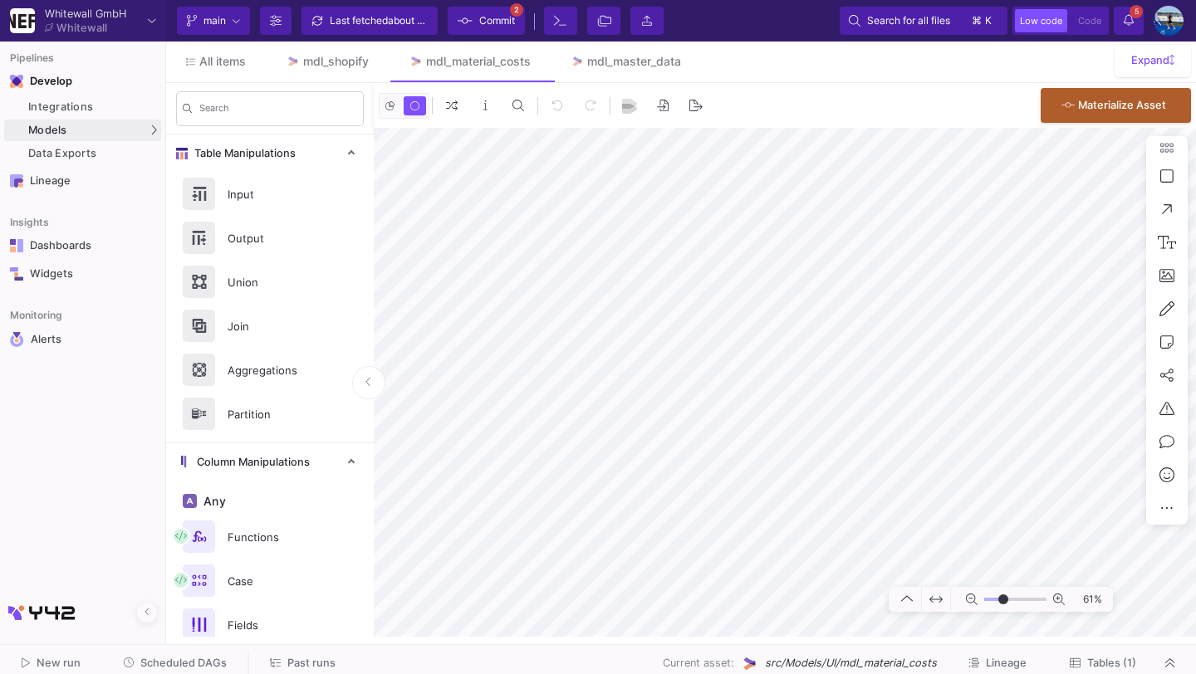
click at [385, 15] on div "Last fetched about 11 hours ago" at bounding box center [380, 20] width 100 height 25
click at [456, 26] on button "Commit 2" at bounding box center [486, 21] width 77 height 28
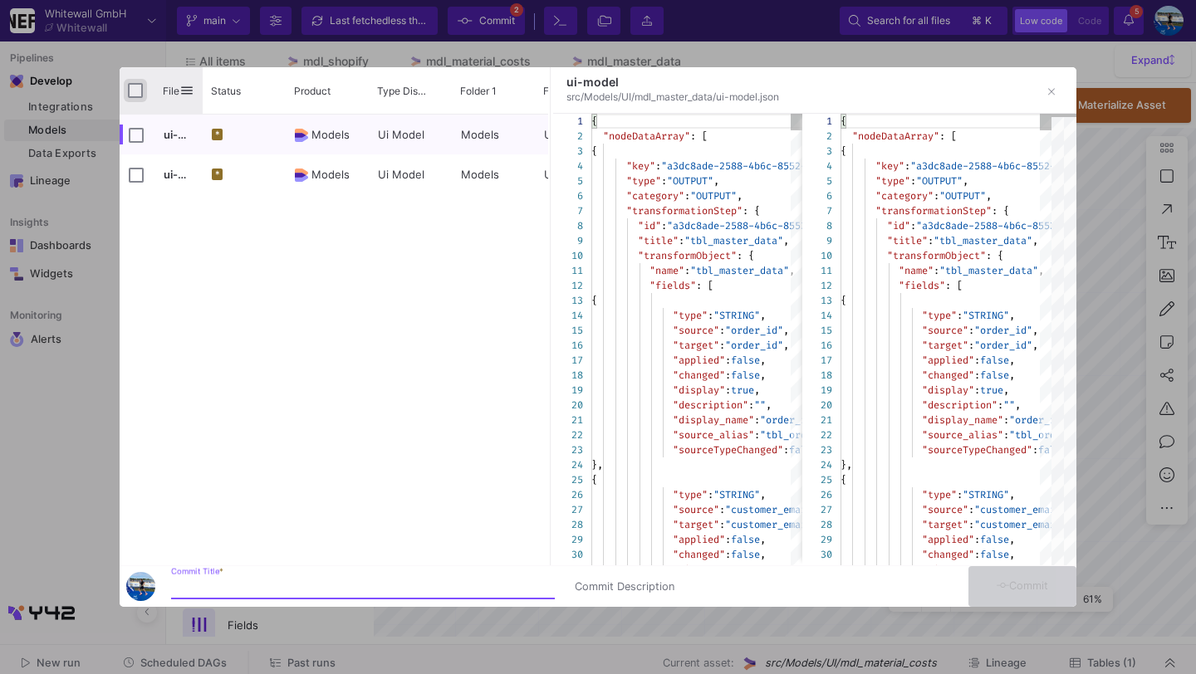
click at [135, 96] on input "Press Space to toggle all rows selection (unchecked)" at bounding box center [135, 90] width 15 height 15
checkbox input "true"
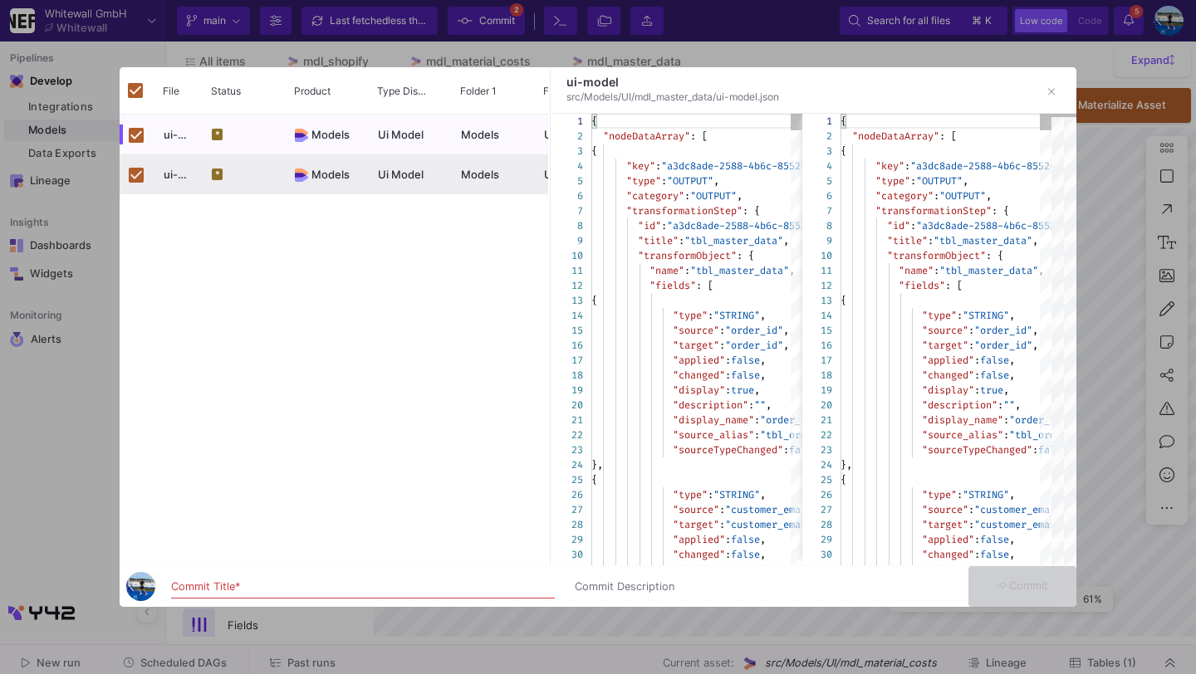
click at [192, 602] on div "Commit Title *" at bounding box center [363, 590] width 384 height 44
click at [193, 577] on div "Commit Title *" at bounding box center [363, 583] width 384 height 31
type input "co"
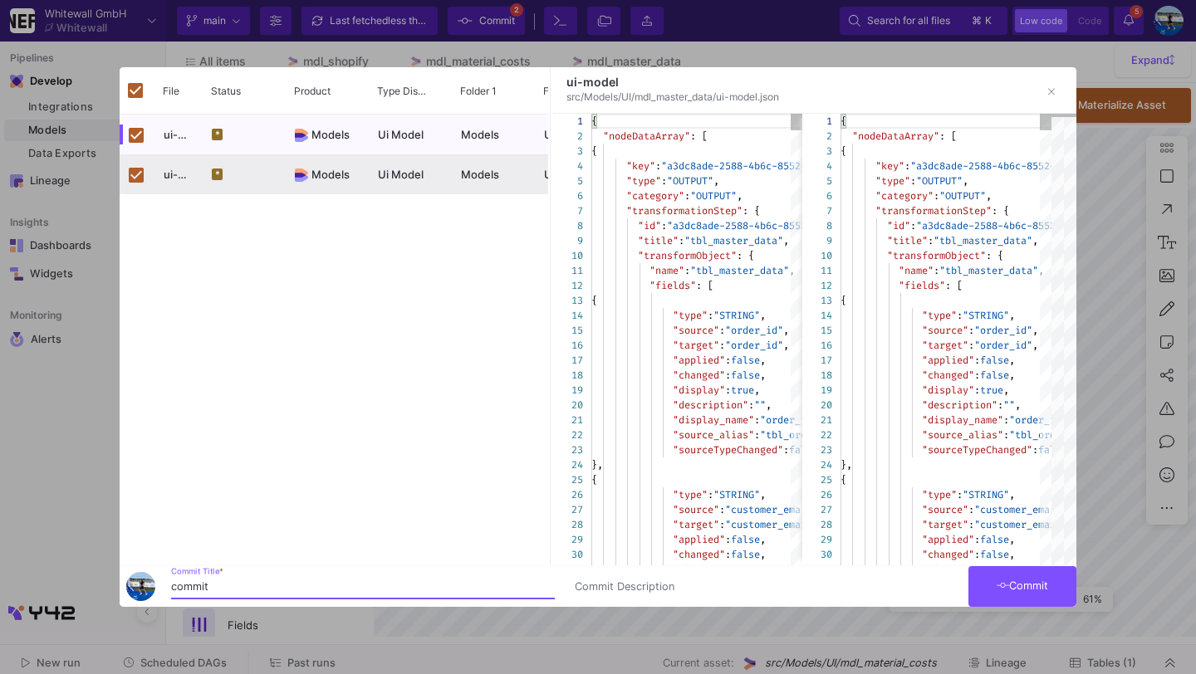
type input "commit"
click at [1032, 586] on span "Commit" at bounding box center [1023, 586] width 52 height 12
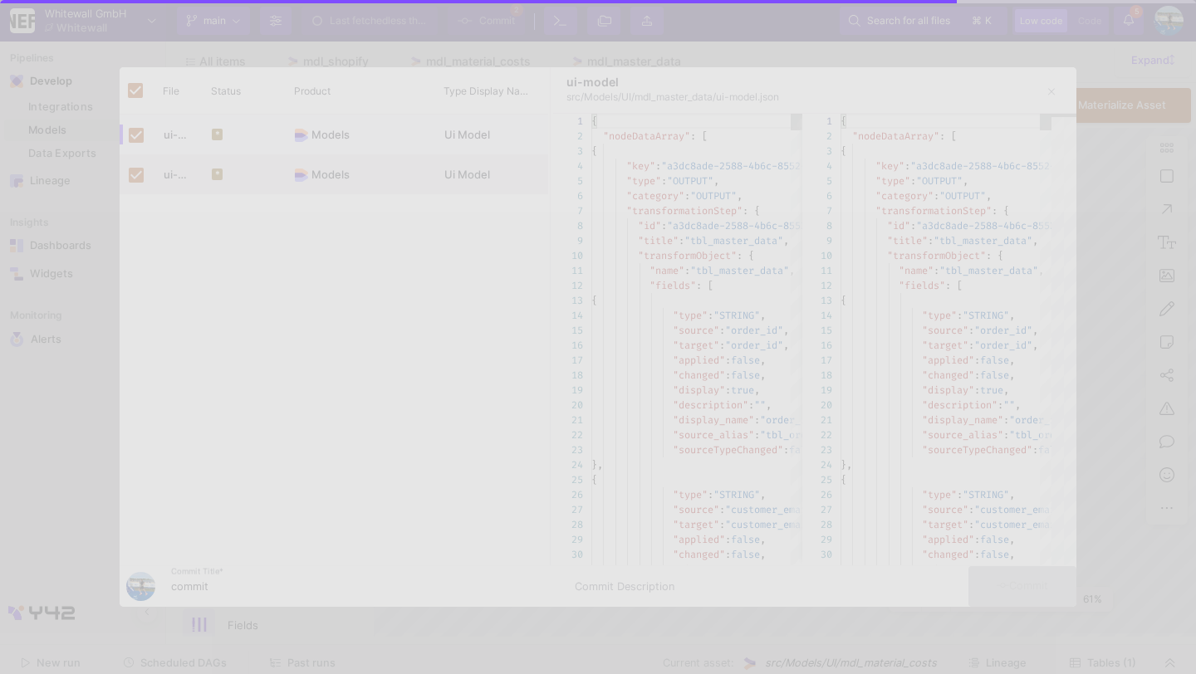
checkbox input "false"
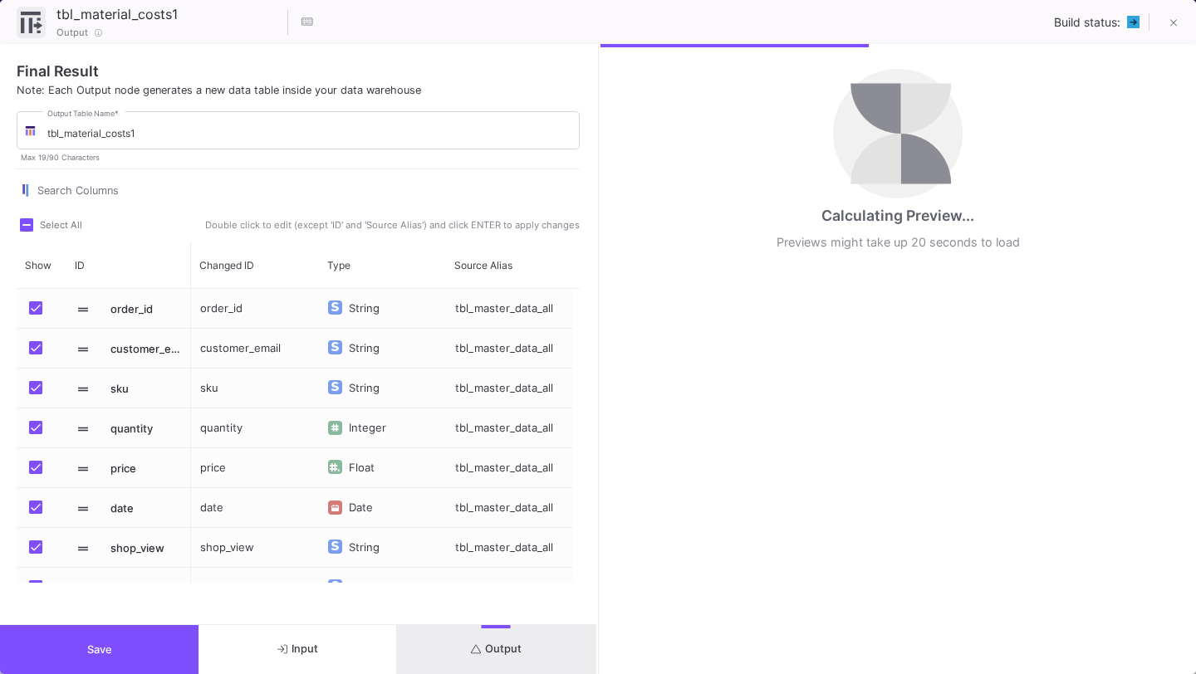
click at [326, 657] on button "Input" at bounding box center [298, 649] width 199 height 49
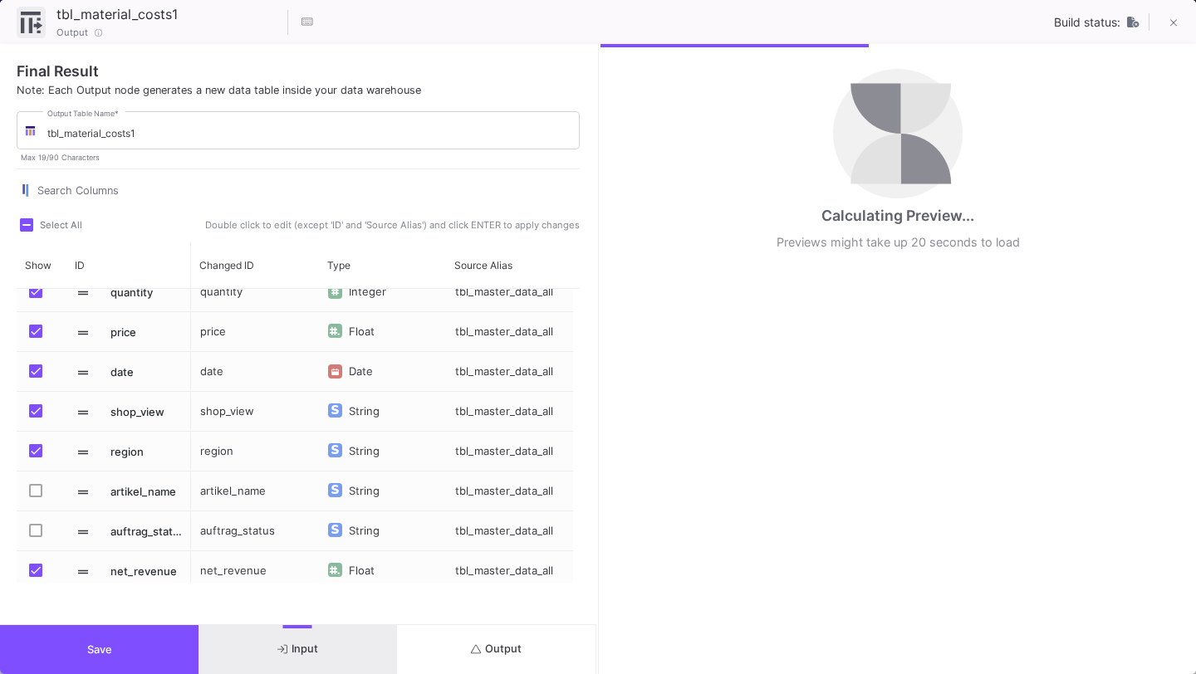
scroll to position [293, 0]
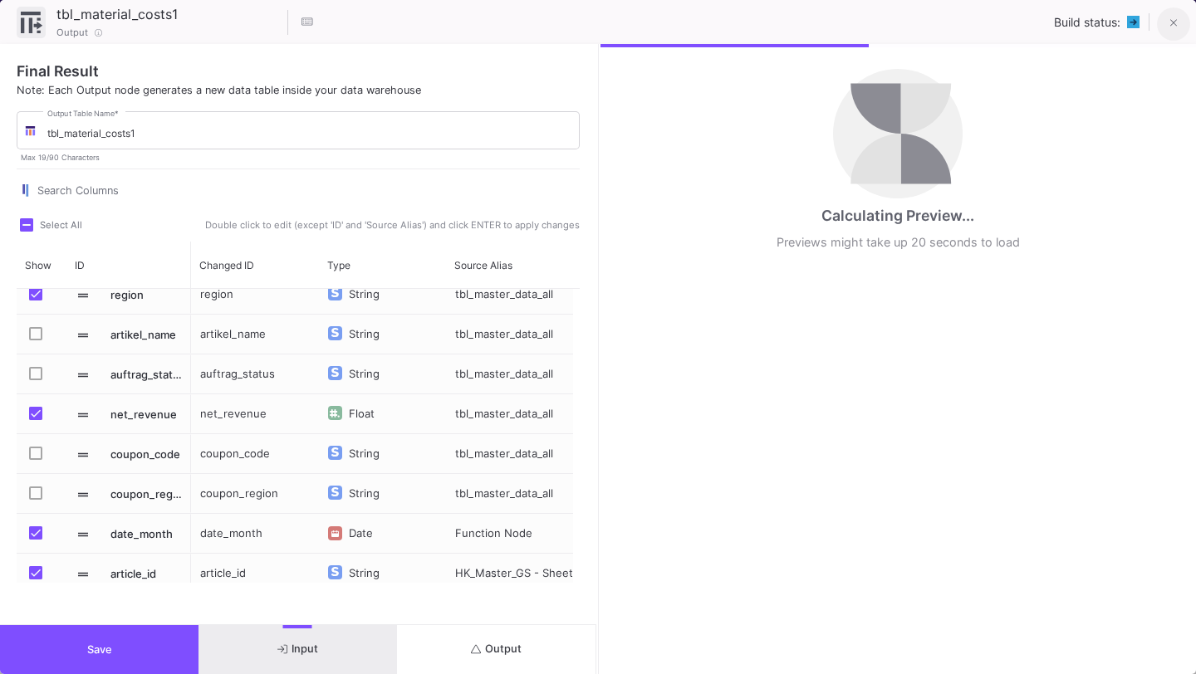
click at [1174, 22] on icon at bounding box center [1173, 23] width 7 height 12
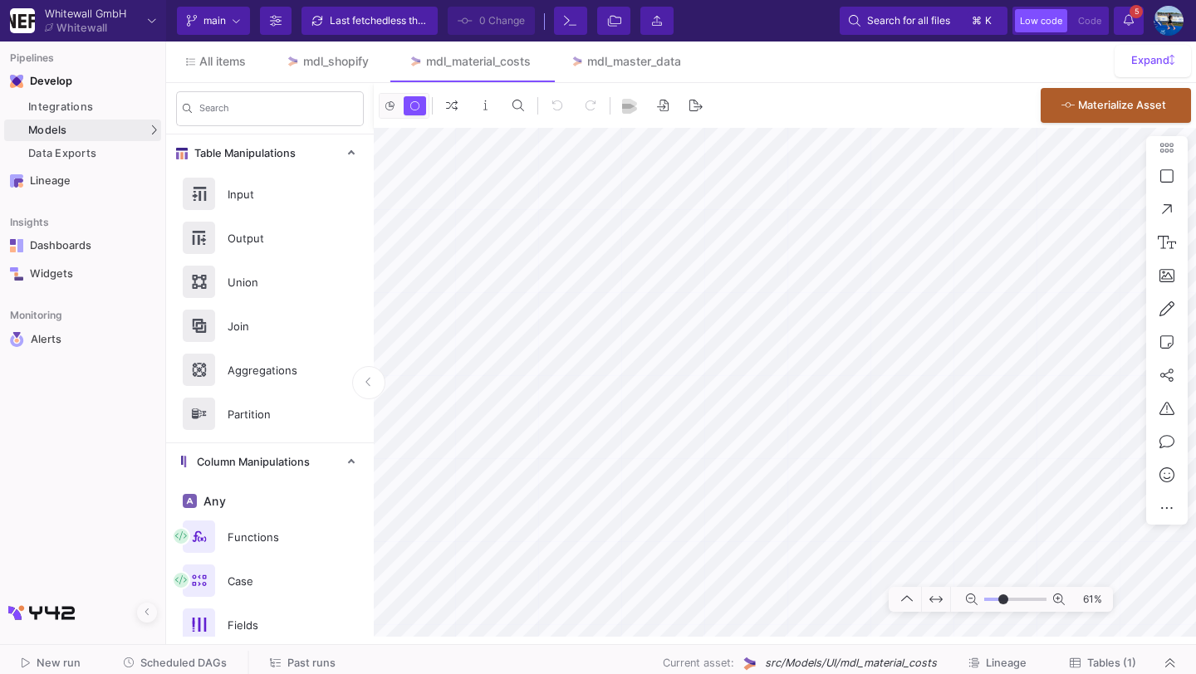
click at [416, 18] on span "less than a minute ago" at bounding box center [440, 20] width 104 height 12
click at [1109, 97] on span "Materialize Asset" at bounding box center [1122, 103] width 88 height 12
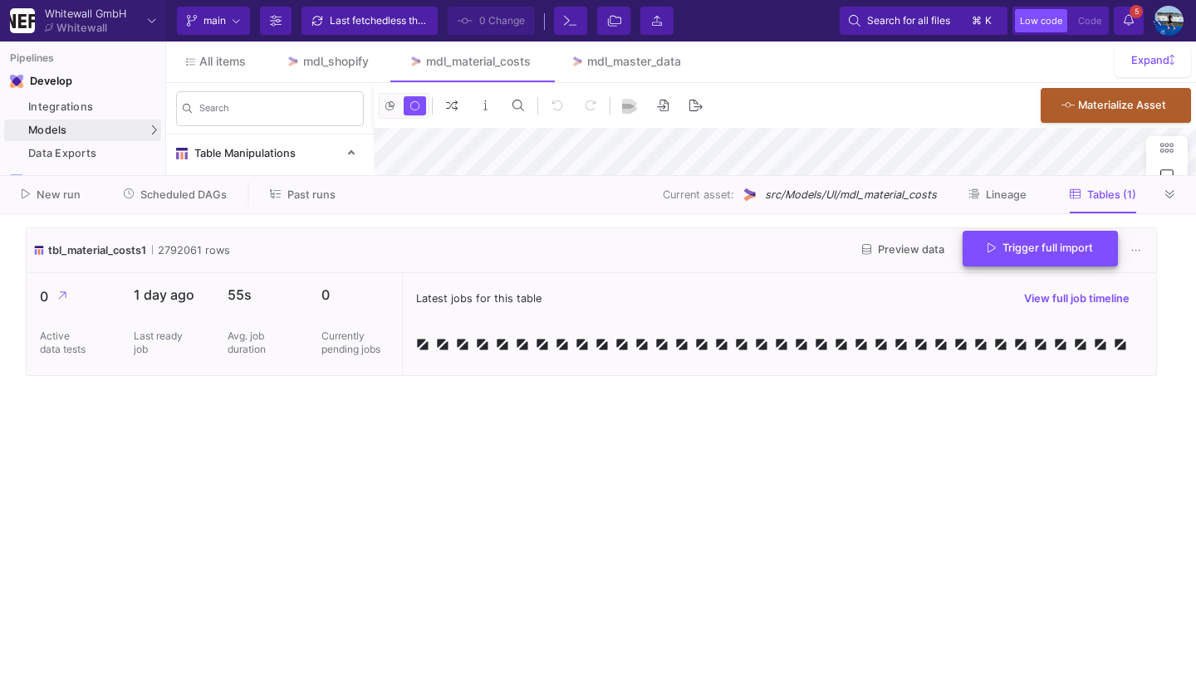
click at [1009, 246] on span "Trigger full import" at bounding box center [1040, 248] width 105 height 12
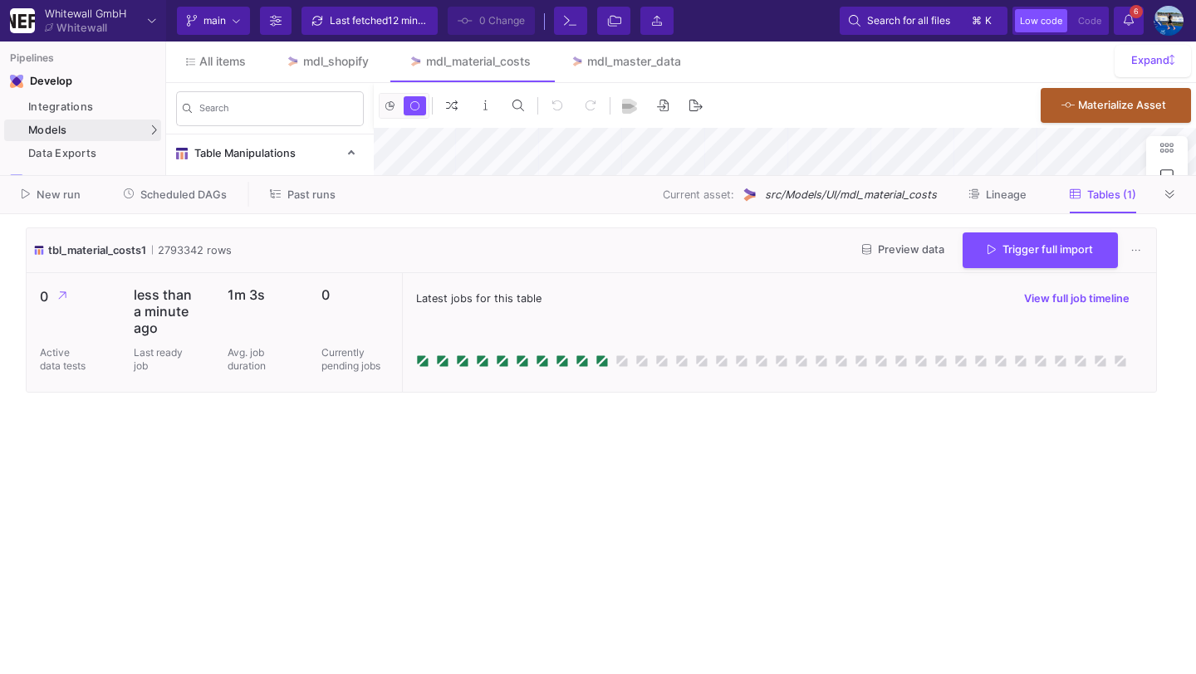
click at [906, 254] on span "Preview data" at bounding box center [903, 249] width 82 height 12
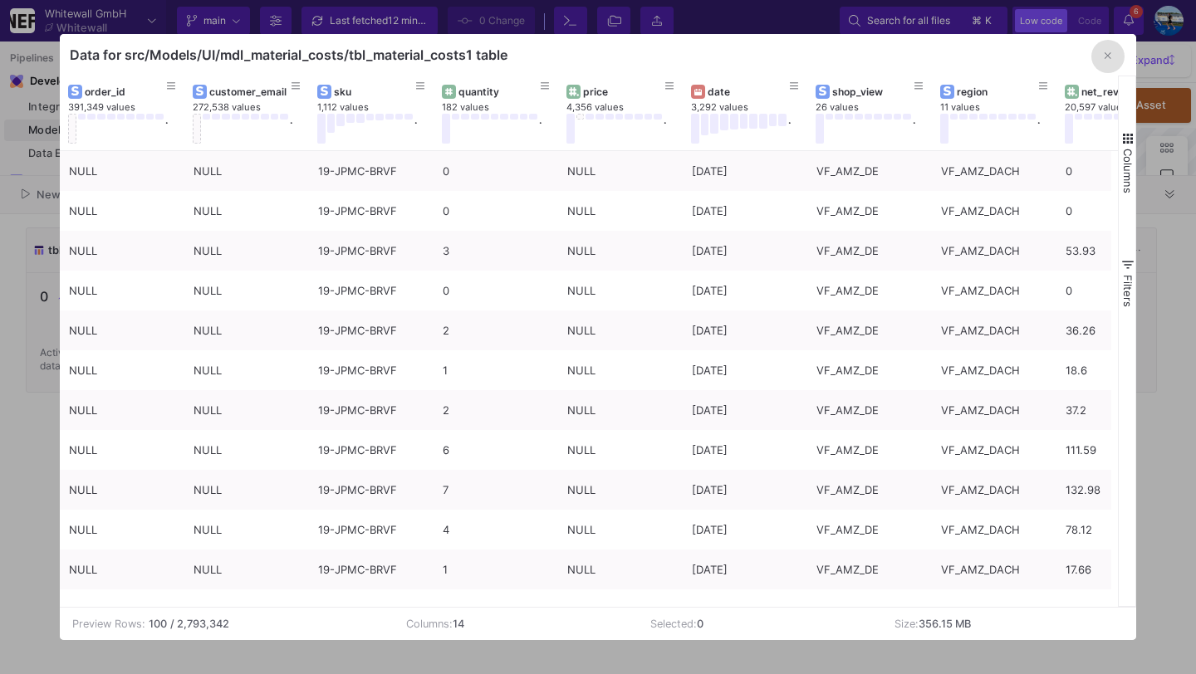
click at [1115, 58] on button "button" at bounding box center [1107, 56] width 33 height 33
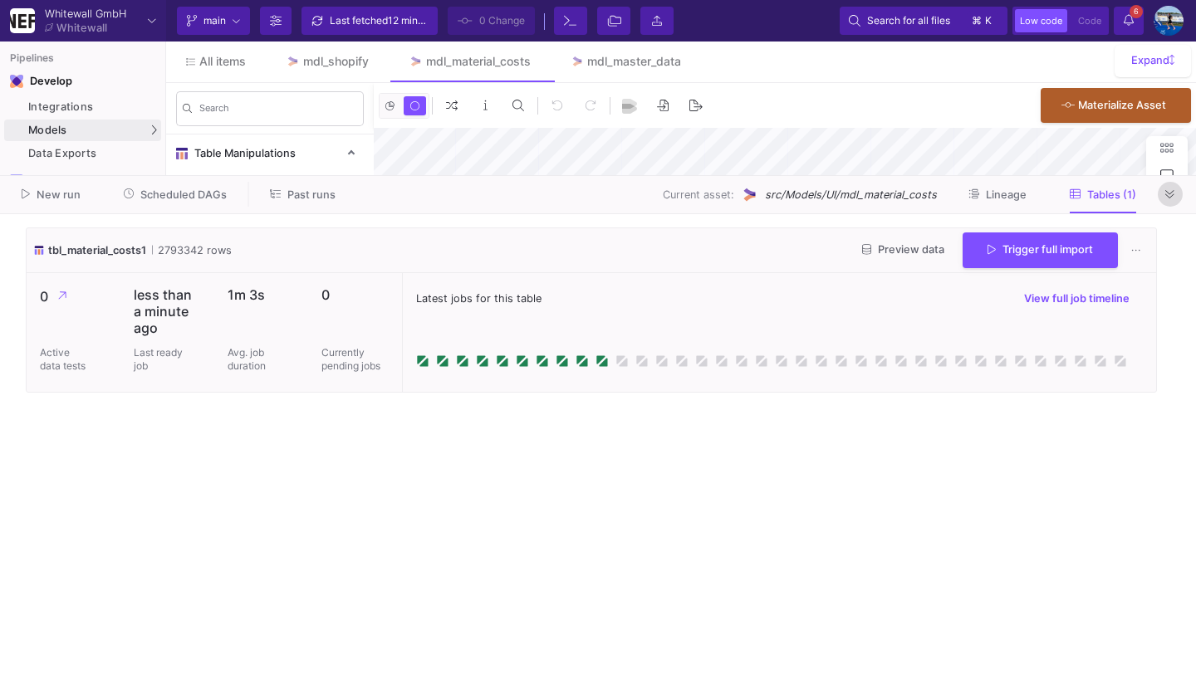
click at [1164, 202] on button at bounding box center [1170, 194] width 25 height 25
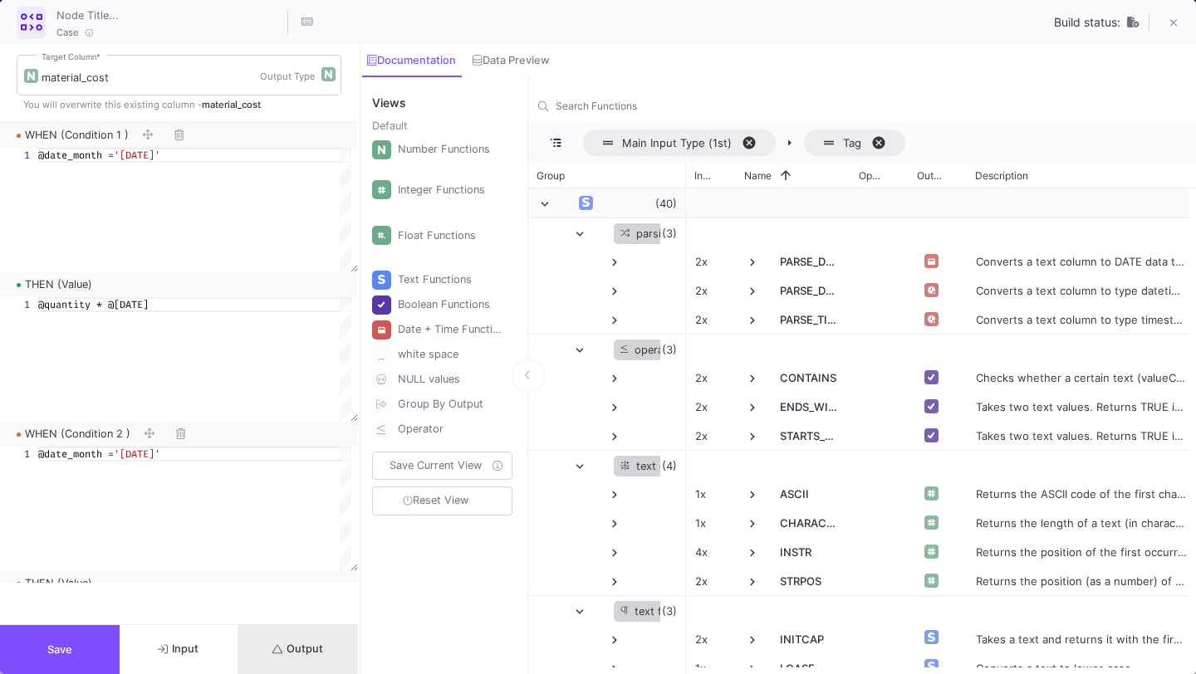
click at [295, 650] on span "Output" at bounding box center [297, 649] width 51 height 12
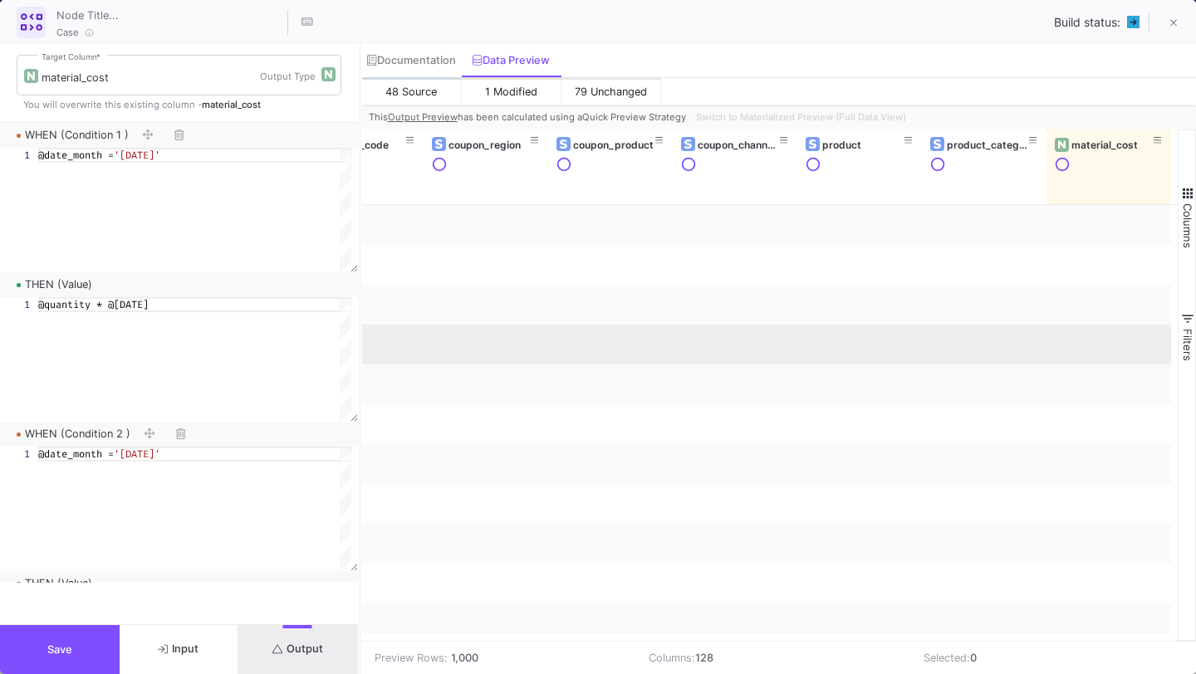
scroll to position [0, 1434]
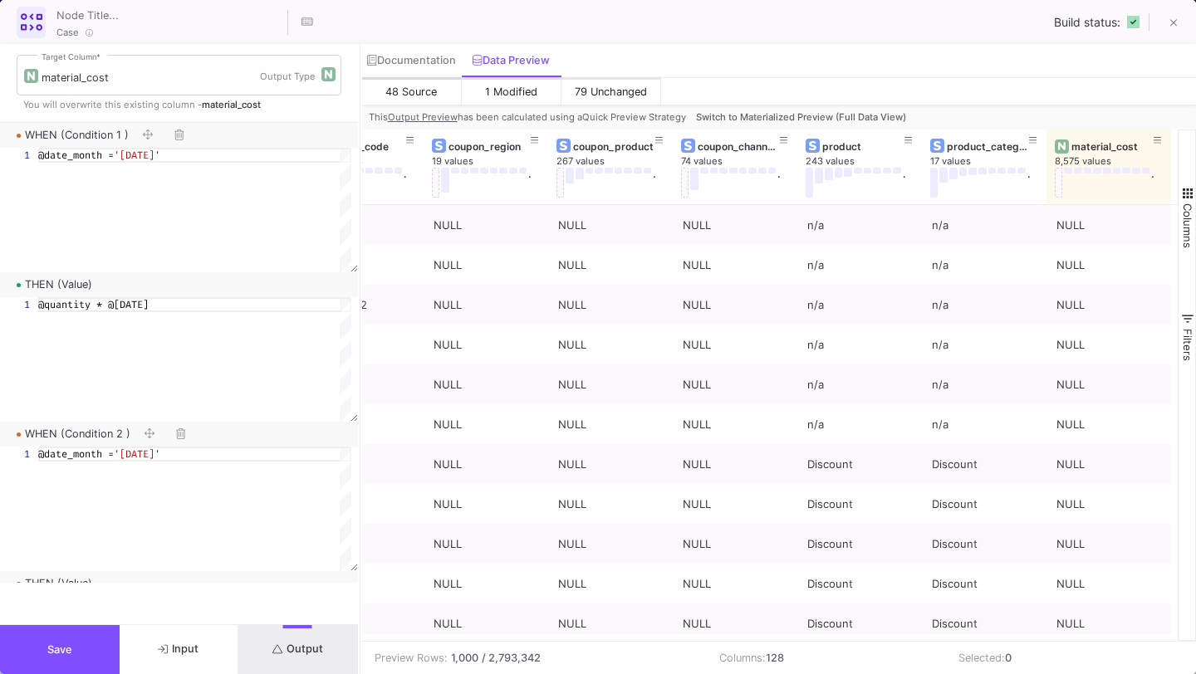
click at [748, 118] on span "Switch to Materialized Preview (Full Data View)" at bounding box center [801, 117] width 210 height 12
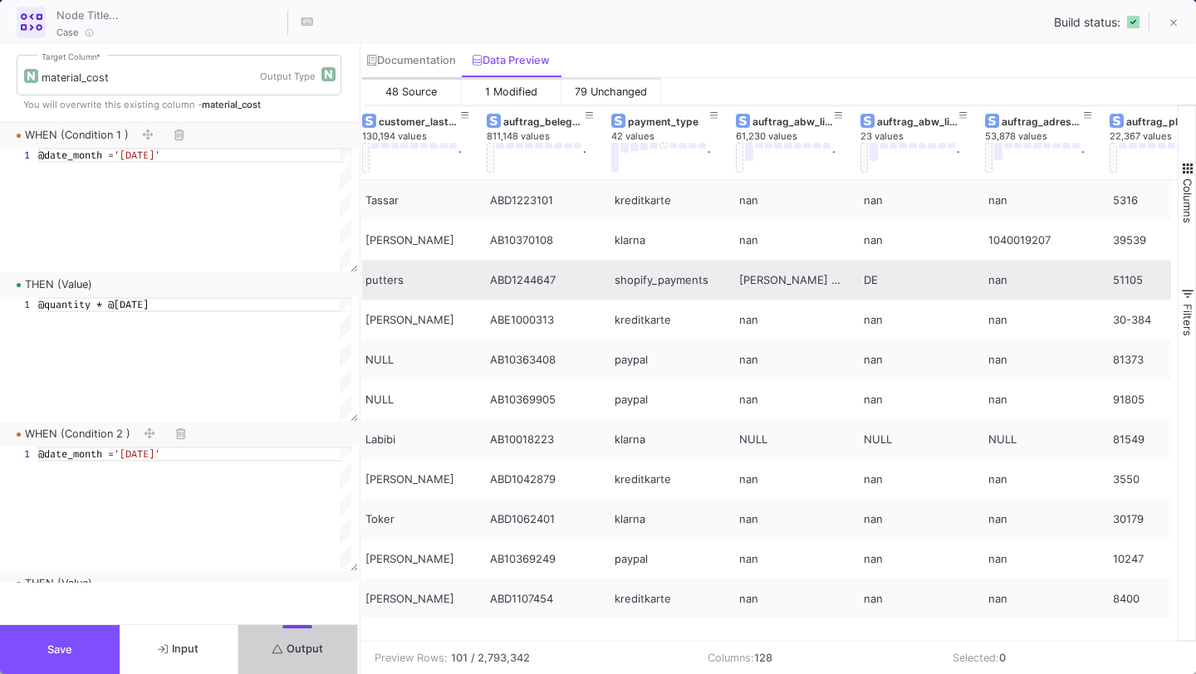
scroll to position [0, 2376]
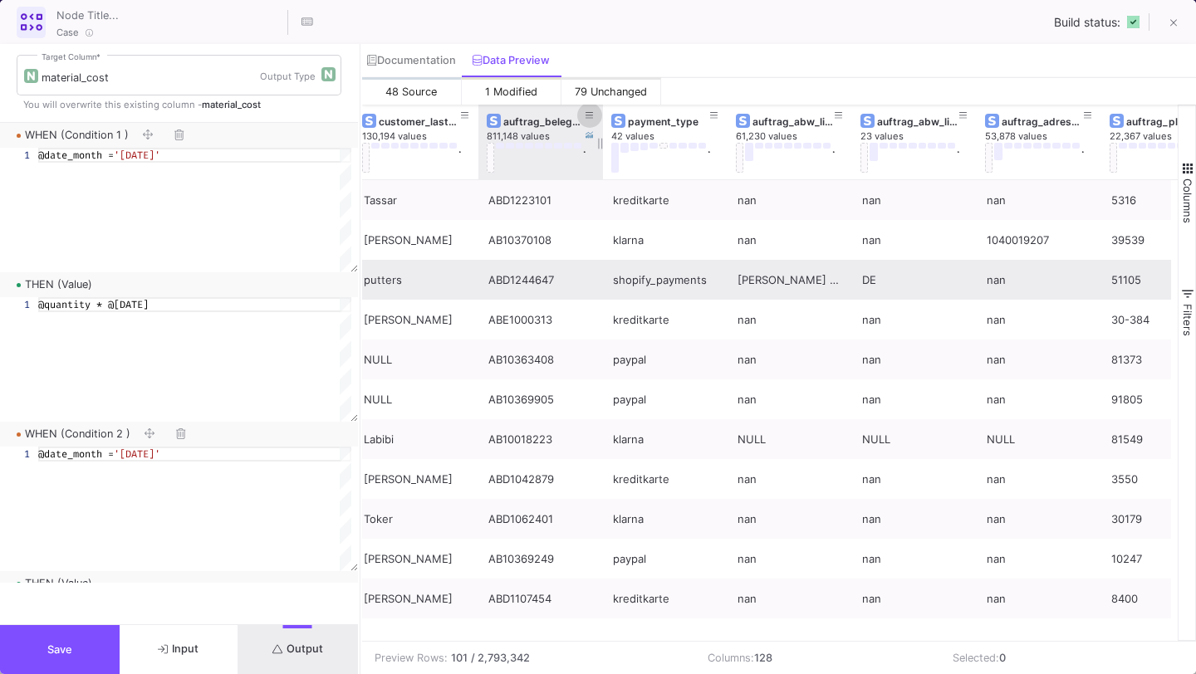
click at [586, 112] on icon at bounding box center [590, 115] width 8 height 9
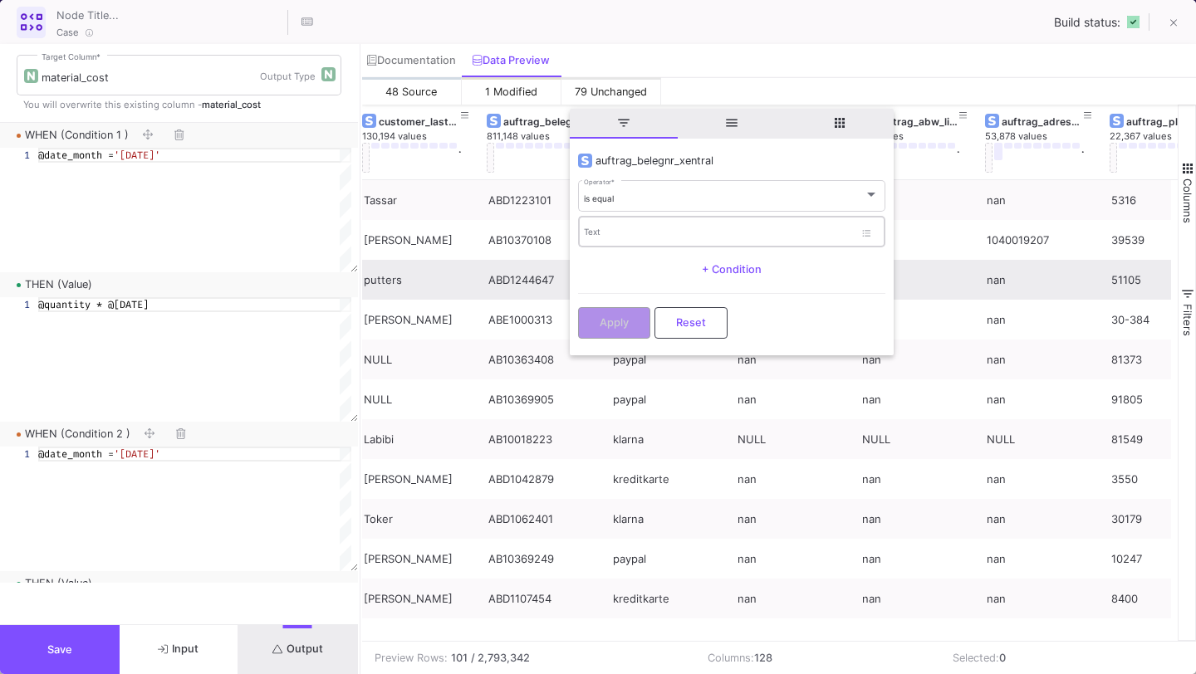
click at [597, 225] on div "Text" at bounding box center [719, 231] width 270 height 34
paste input "BE-AB10002975"
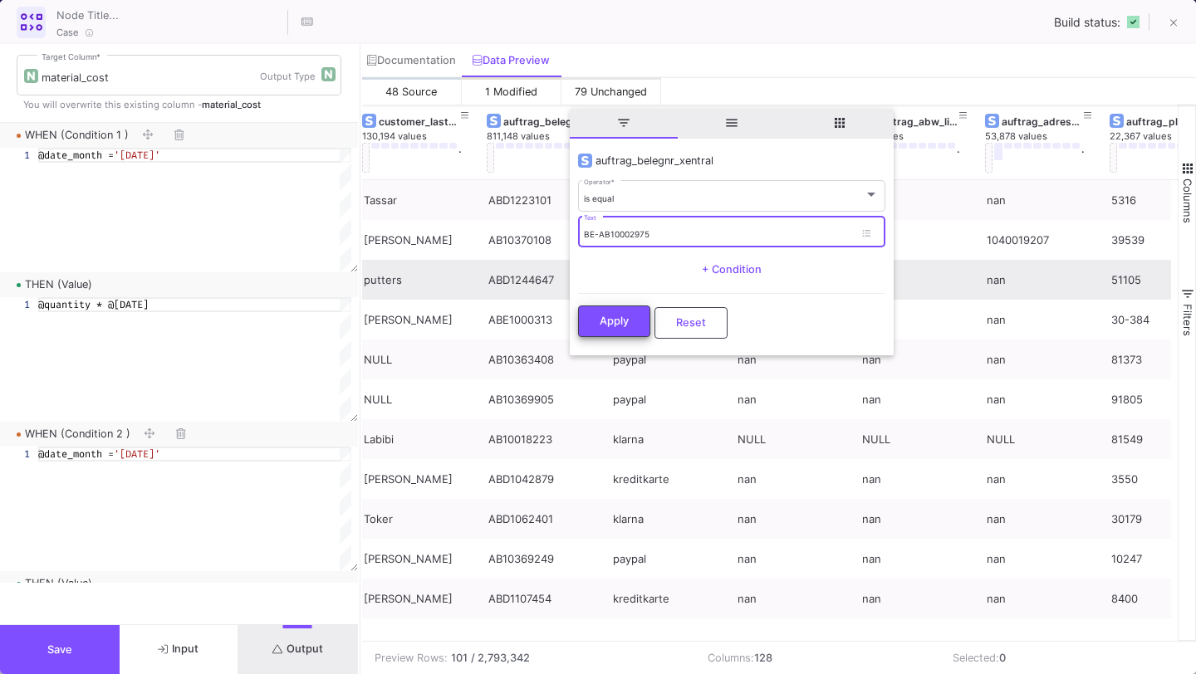
type input "BE-AB10002975"
click at [606, 328] on button "Apply" at bounding box center [614, 322] width 72 height 32
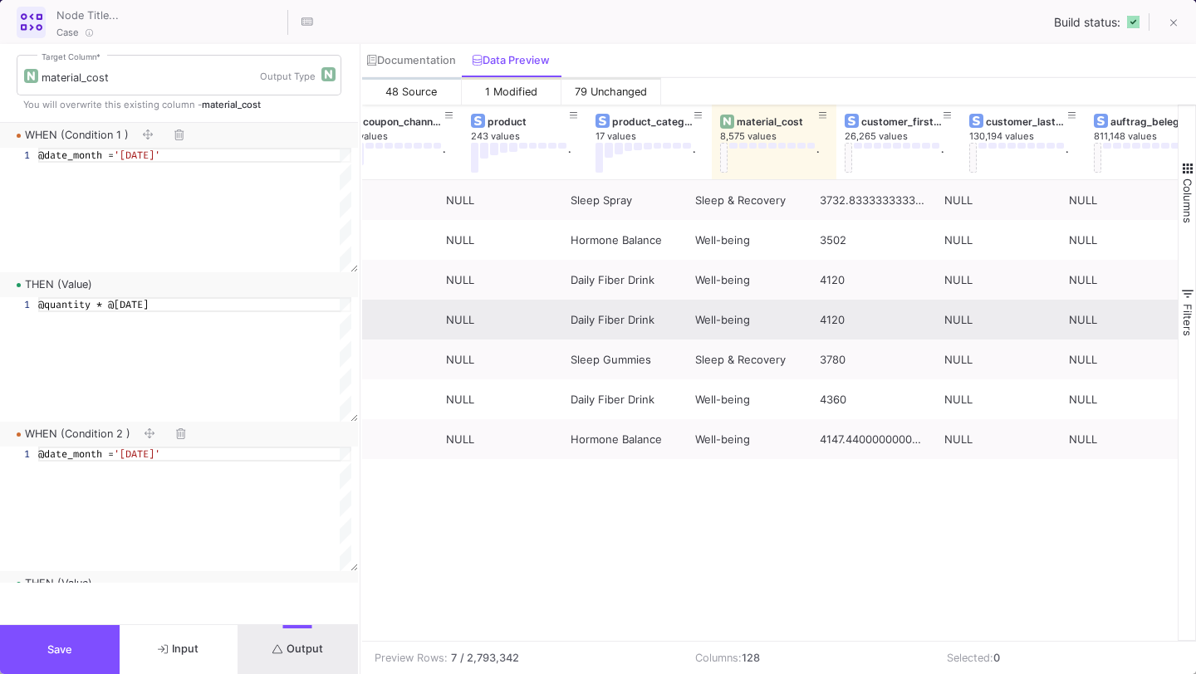
scroll to position [0, 0]
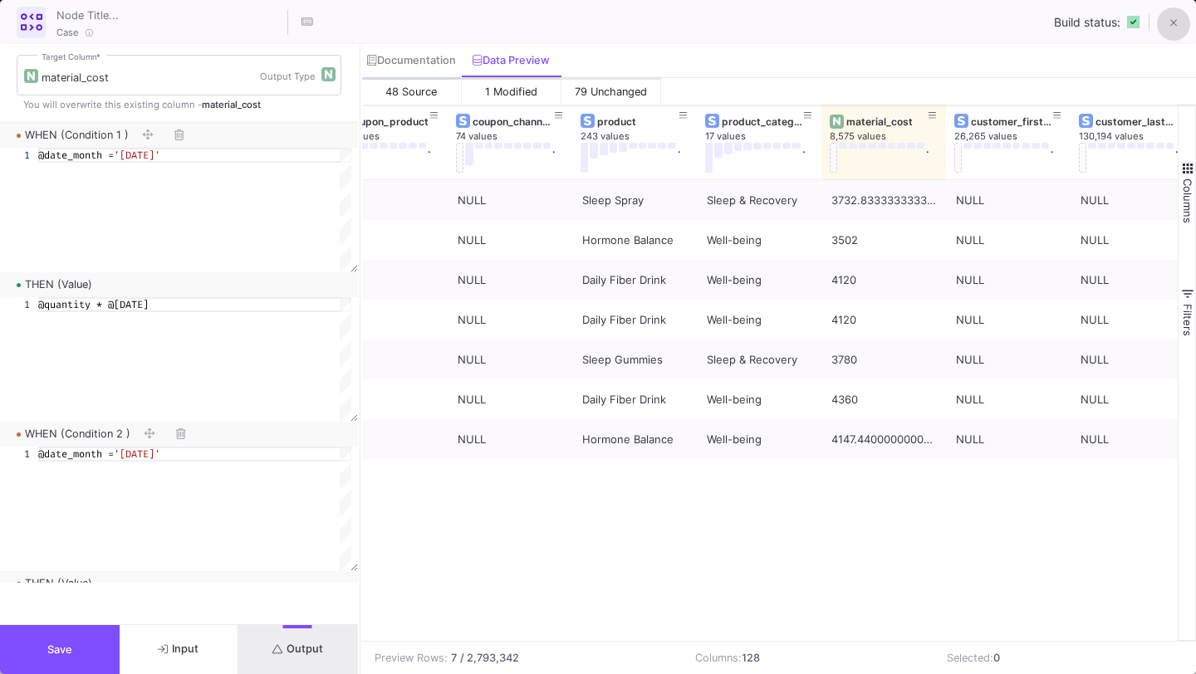
click at [1170, 17] on icon at bounding box center [1173, 23] width 7 height 12
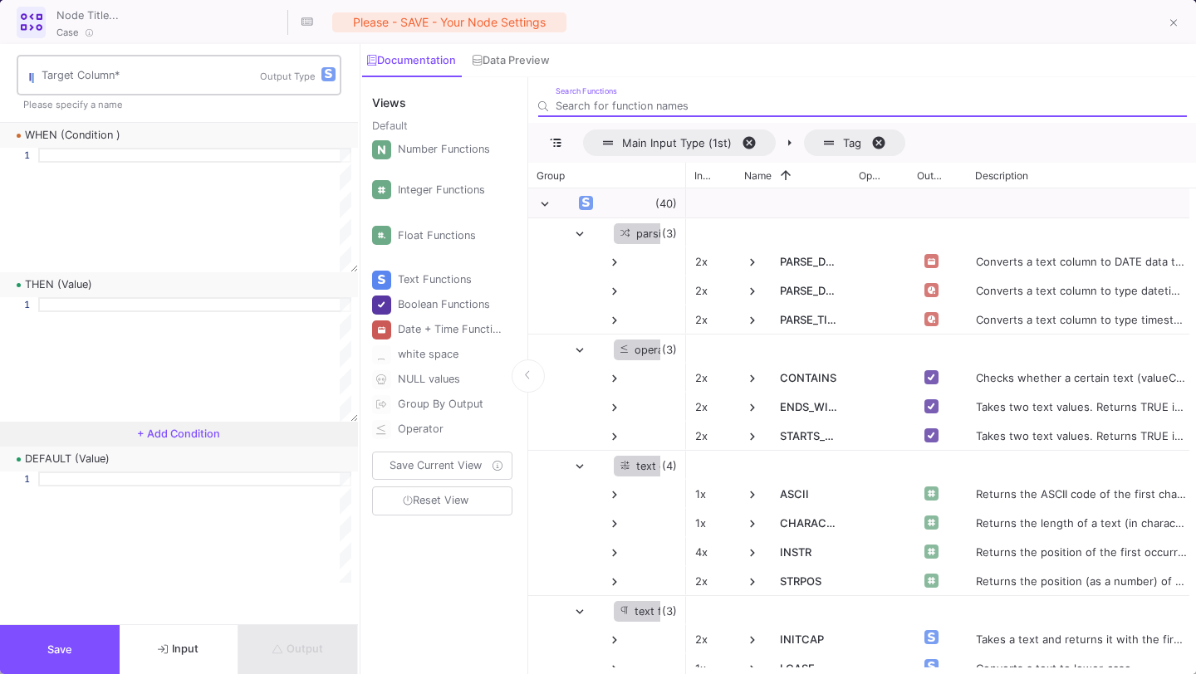
click at [134, 76] on input "Target Column *" at bounding box center [151, 77] width 218 height 13
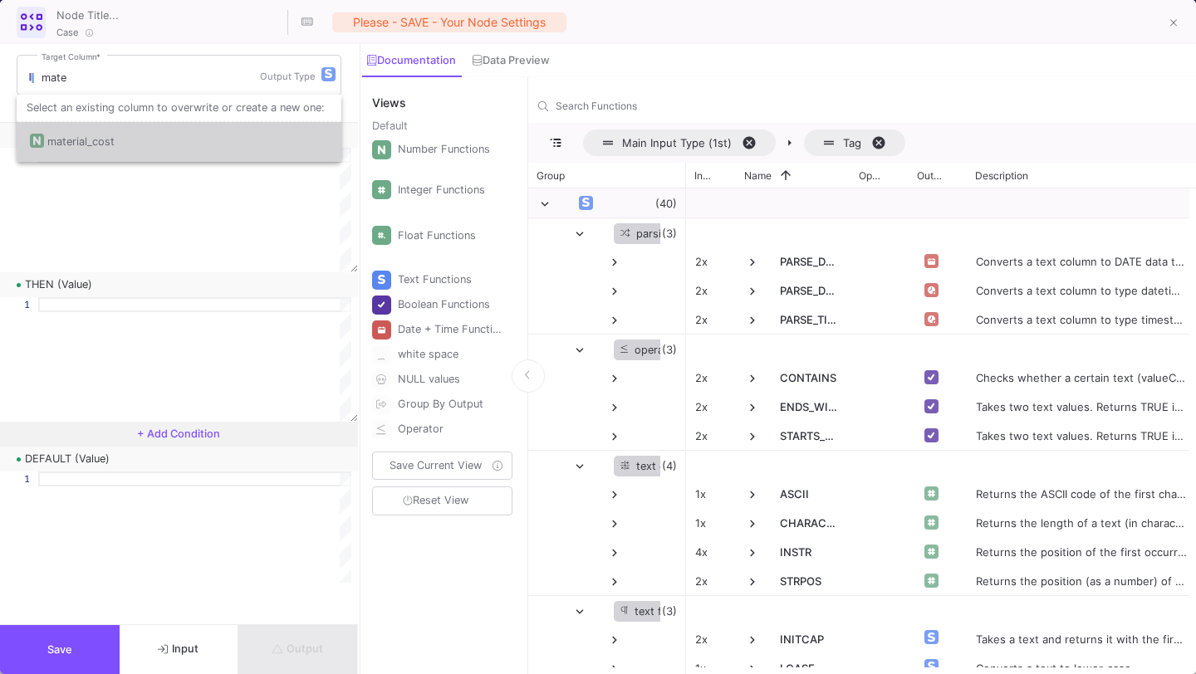
click at [143, 127] on div "material_cost" at bounding box center [179, 142] width 298 height 40
type input "material_cost"
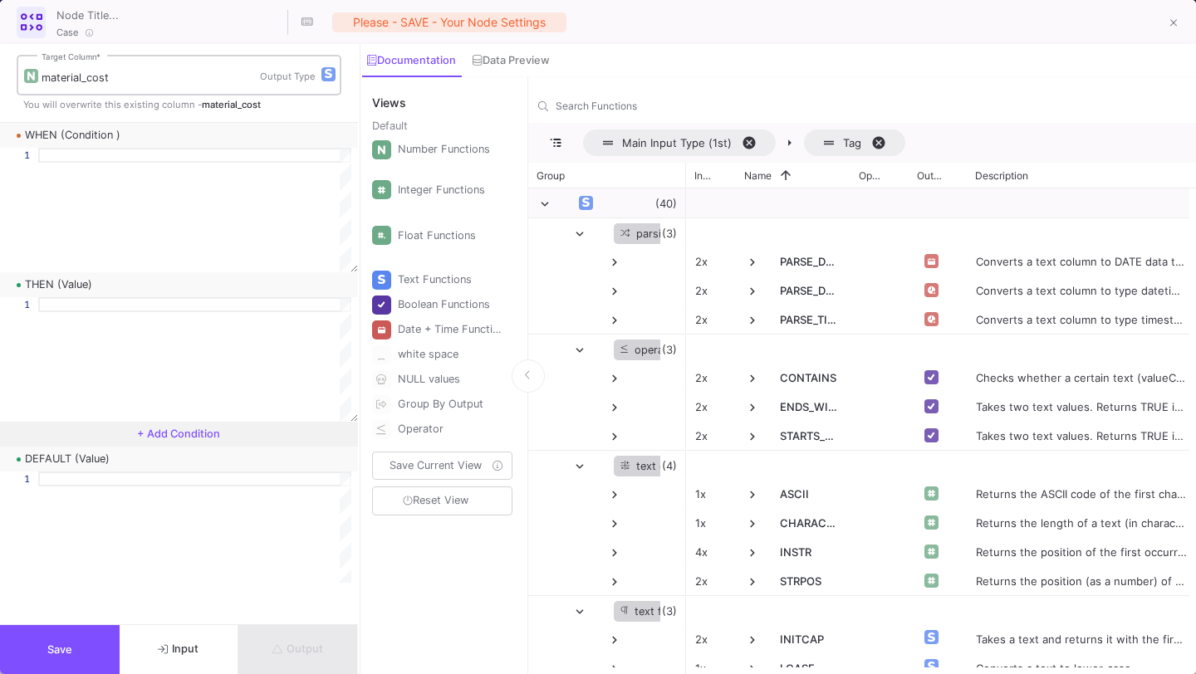
click at [336, 73] on div "material_cost Target Column * Output Type" at bounding box center [179, 73] width 325 height 43
click at [331, 73] on div "button" at bounding box center [328, 74] width 14 height 14
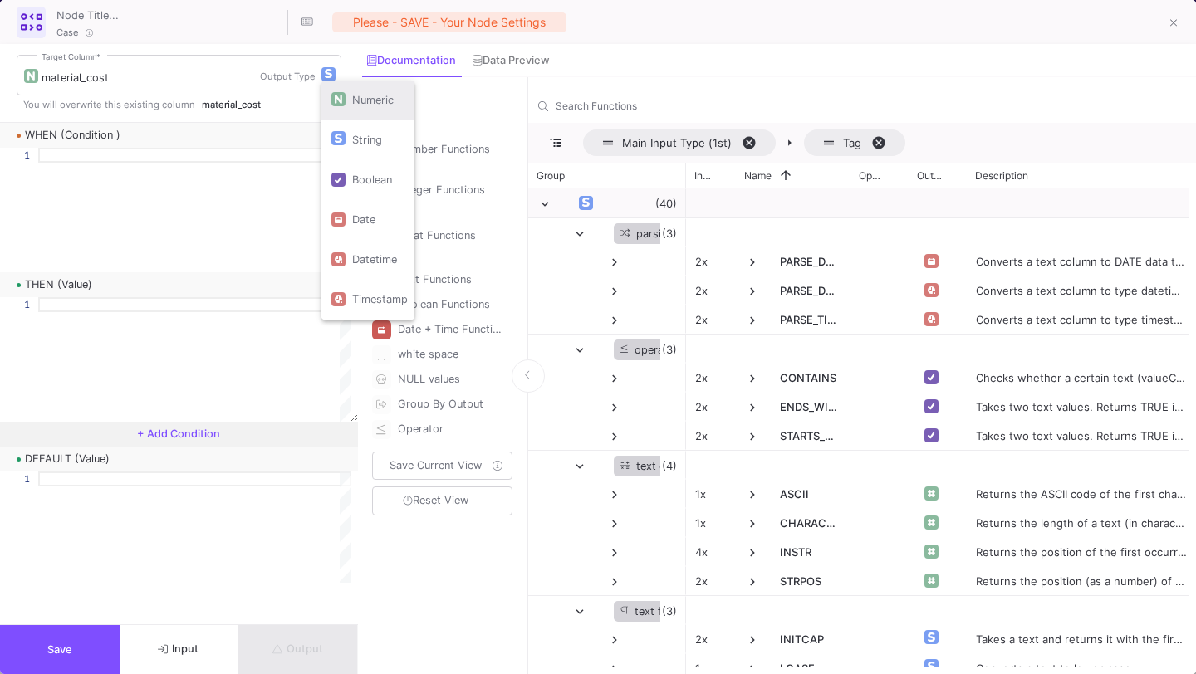
click at [330, 112] on p "numeric" at bounding box center [368, 101] width 80 height 40
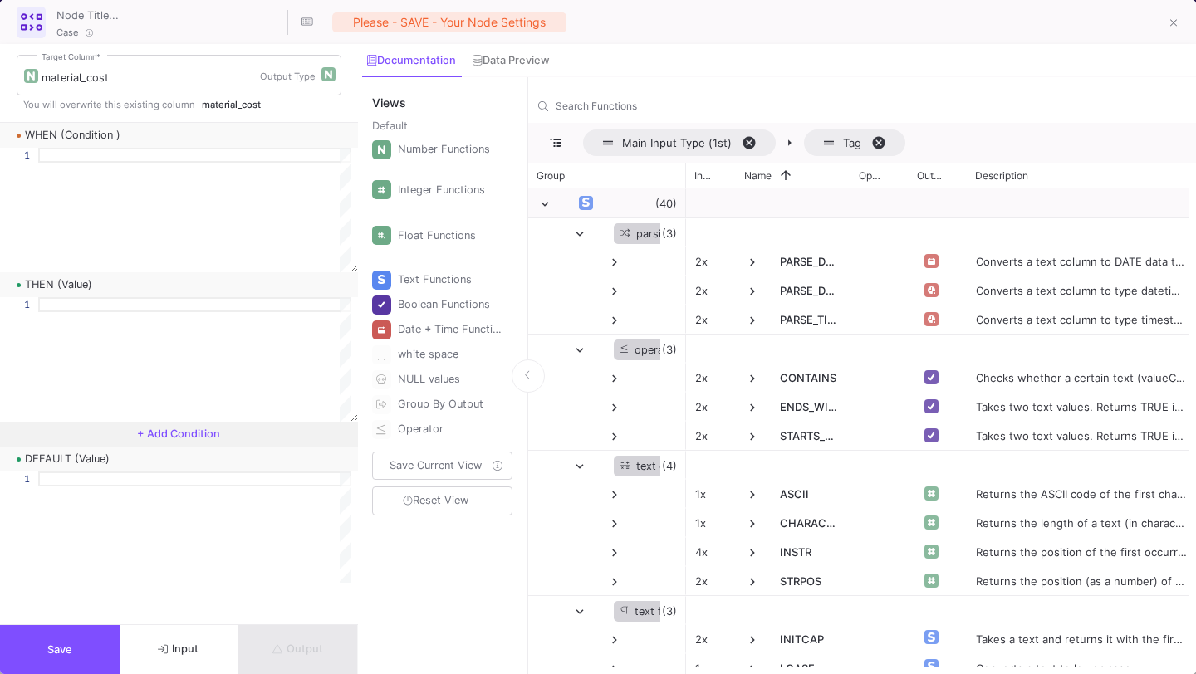
click at [184, 159] on div at bounding box center [194, 155] width 313 height 15
paste textarea "BE-AB10002975"
type textarea "@auftrag_belegnr_xentral ='BE-AB10002975'"
click at [118, 310] on div at bounding box center [194, 304] width 313 height 15
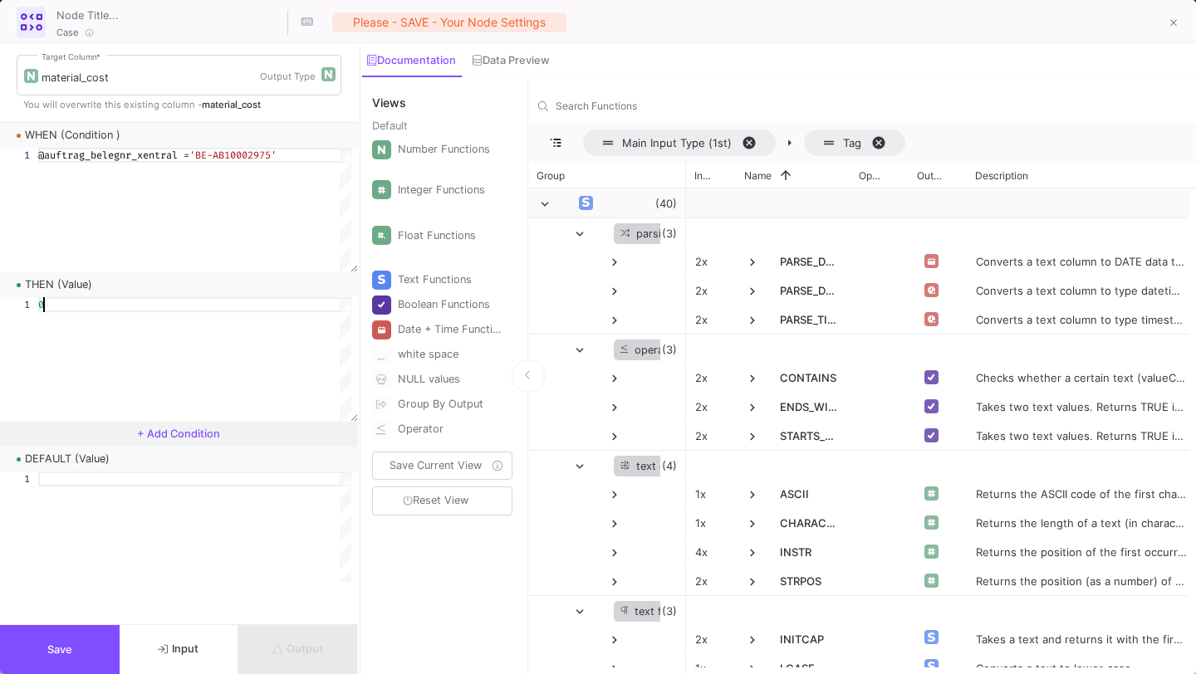
scroll to position [0, 5]
type textarea "0"
click at [91, 483] on div at bounding box center [194, 479] width 313 height 15
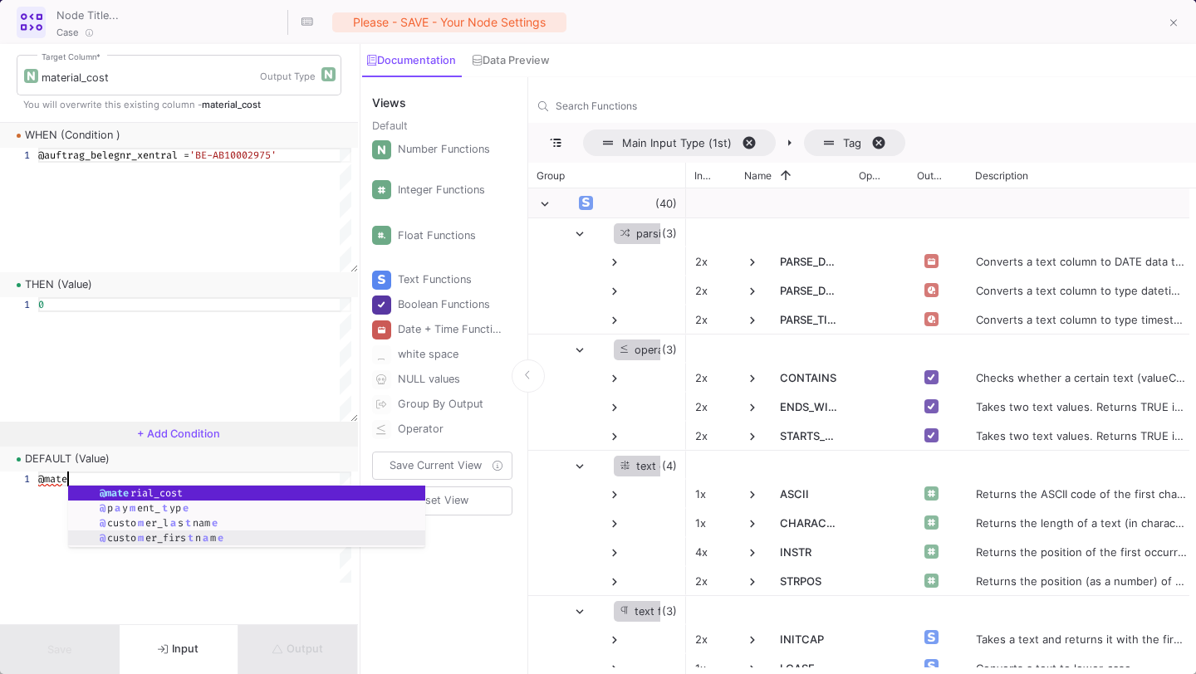
scroll to position [0, 35]
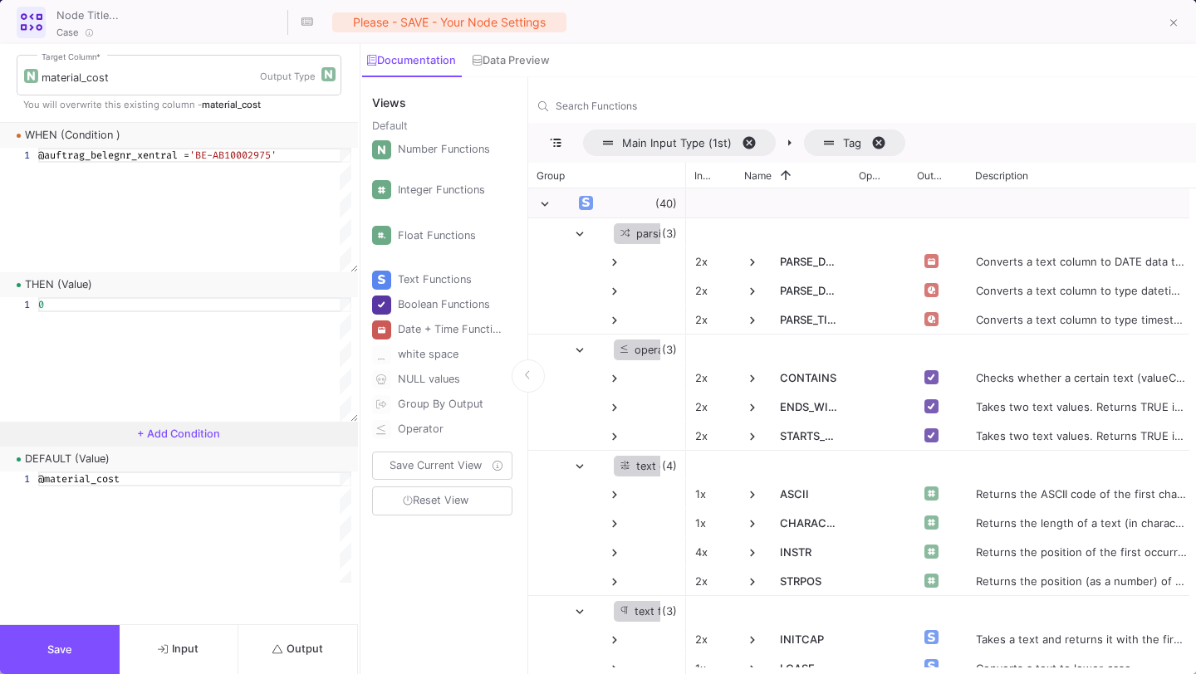
type textarea "@material_cost"
click at [81, 644] on button "Save" at bounding box center [60, 649] width 120 height 49
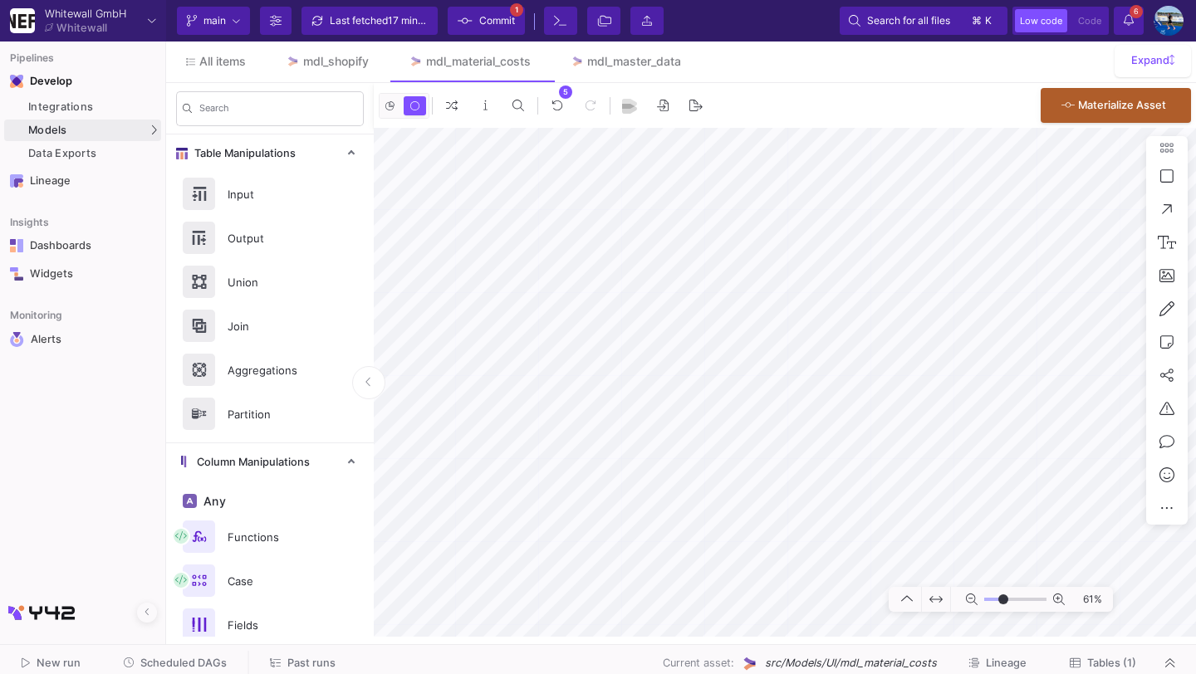
click at [391, 12] on div "Last fetched 17 minutes ago" at bounding box center [380, 20] width 100 height 25
click at [507, 22] on span "Commit" at bounding box center [497, 20] width 36 height 25
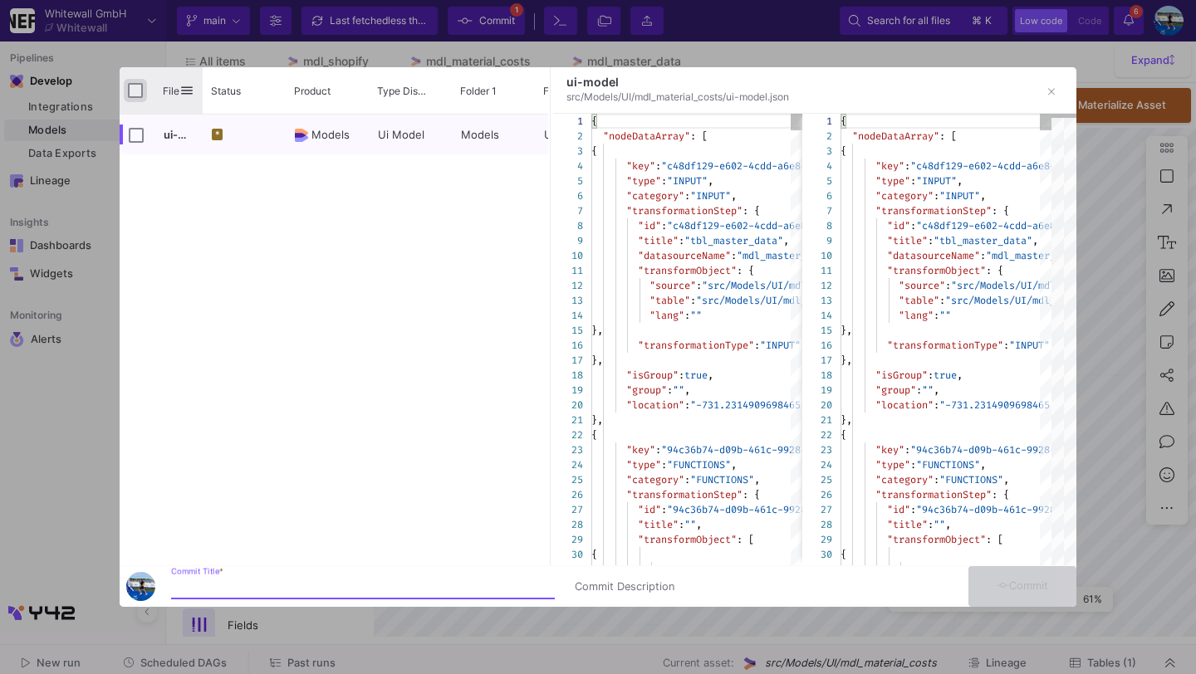
click at [131, 87] on input "Press Space to toggle all rows selection (unchecked)" at bounding box center [135, 90] width 15 height 15
checkbox input "true"
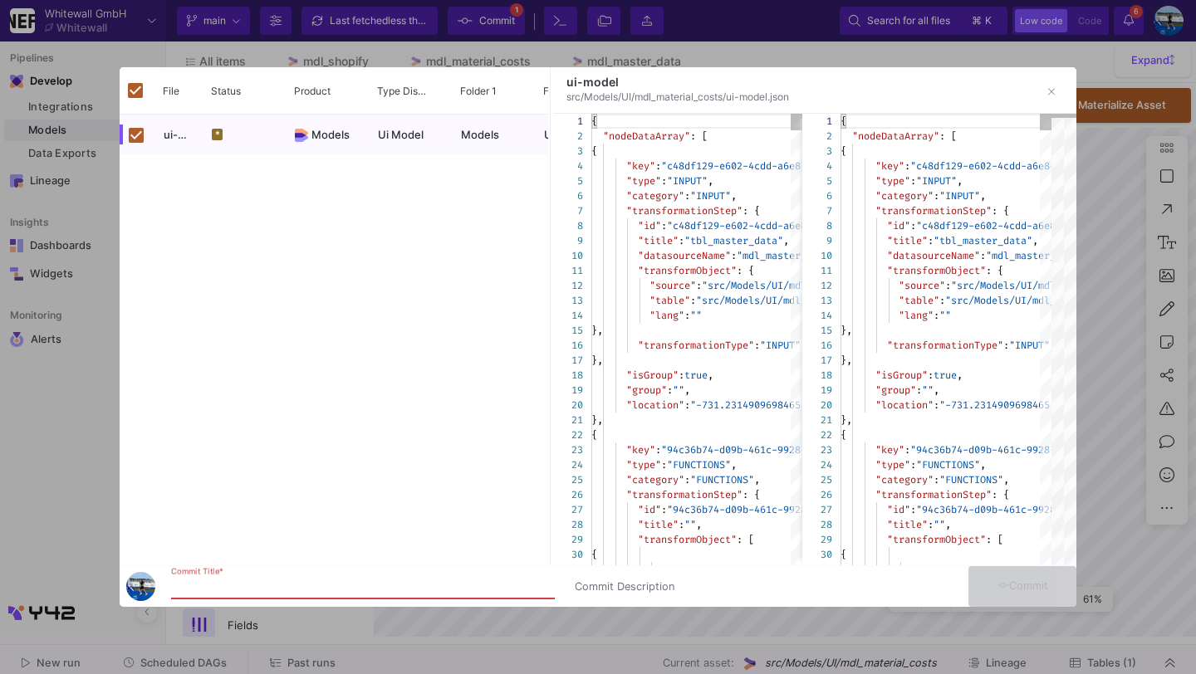
click at [257, 587] on input "Commit Title *" at bounding box center [363, 587] width 384 height 13
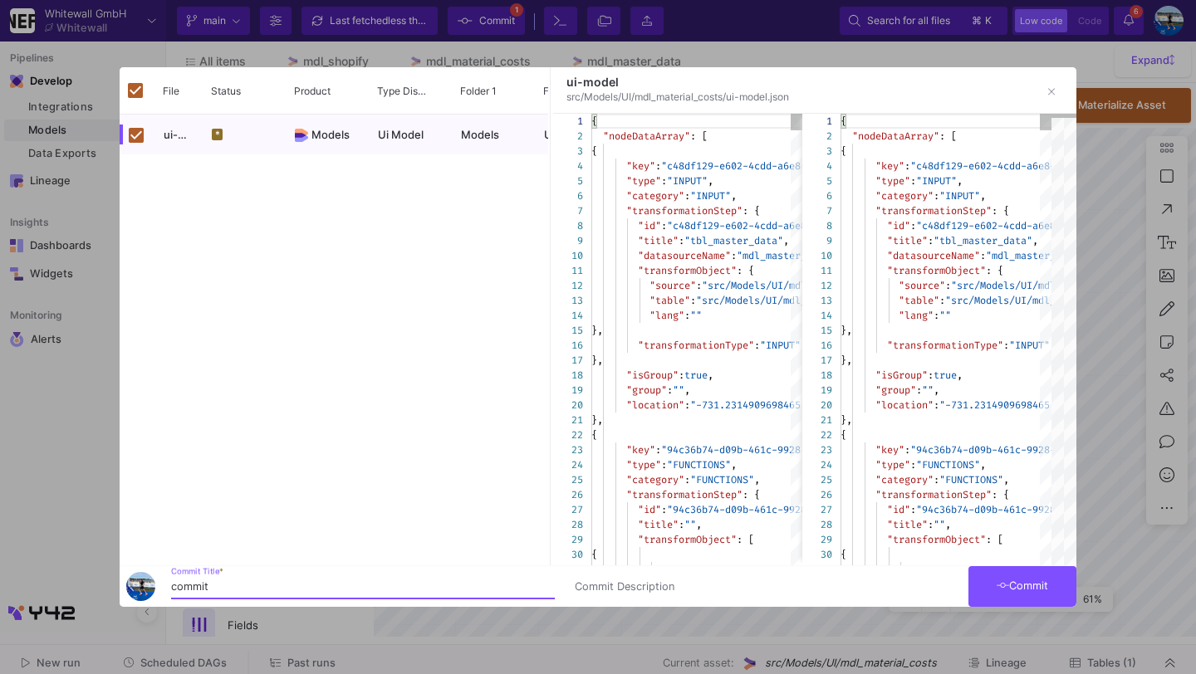
type input "commit"
click at [1023, 588] on span "Commit" at bounding box center [1023, 586] width 52 height 12
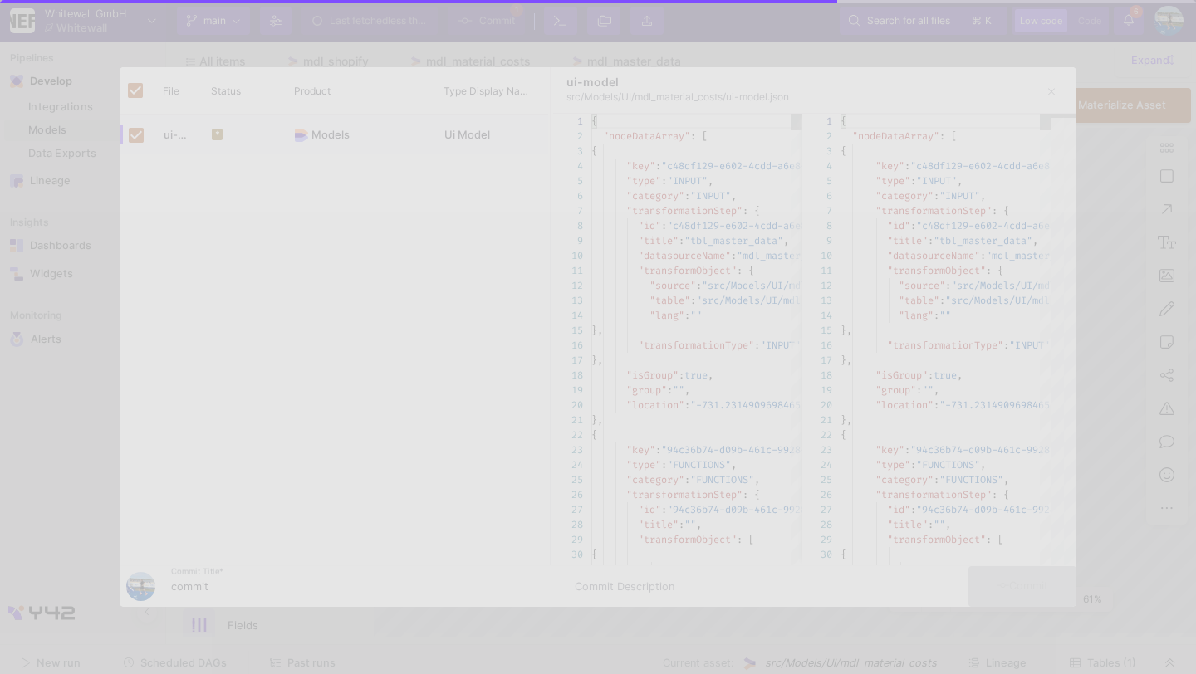
checkbox input "false"
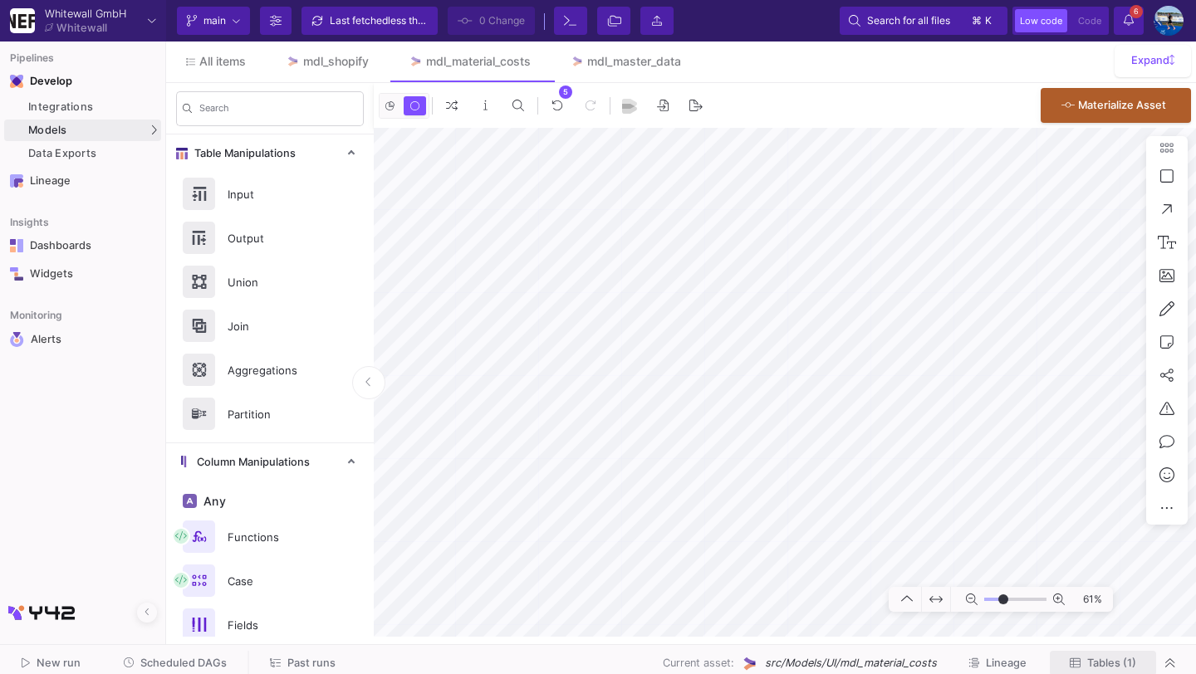
click at [1089, 659] on span "Tables (1)" at bounding box center [1111, 663] width 49 height 12
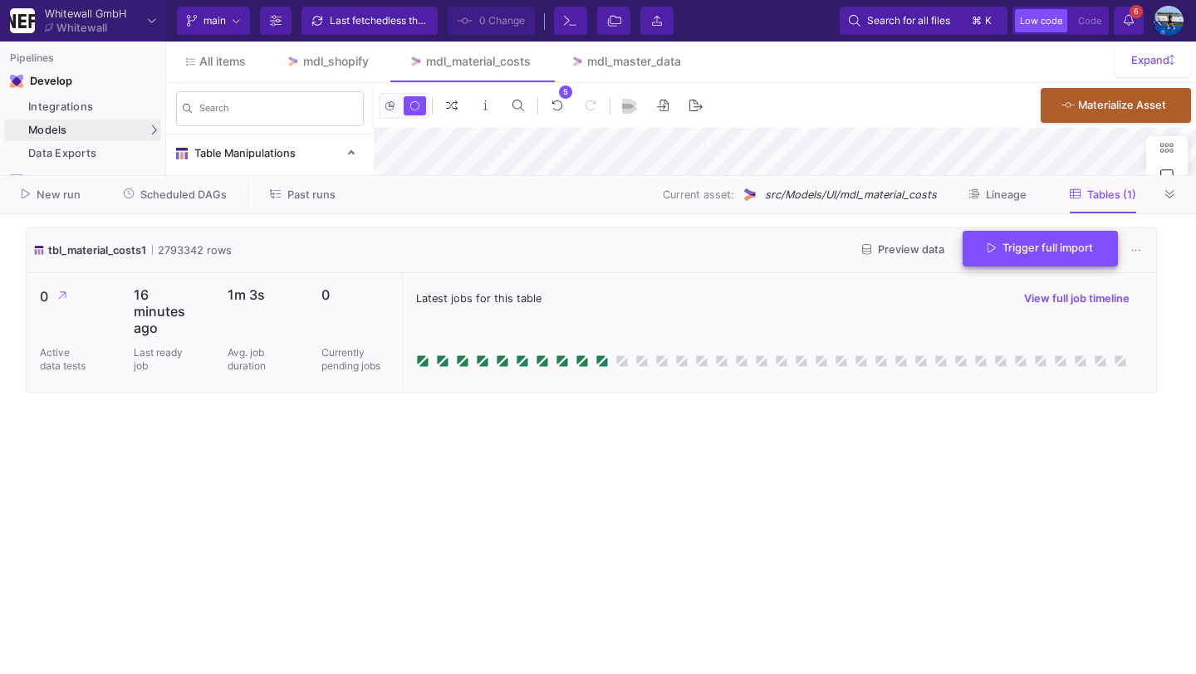
click at [1051, 248] on span "Trigger full import" at bounding box center [1040, 248] width 105 height 12
click at [1174, 193] on icon at bounding box center [1169, 194] width 9 height 11
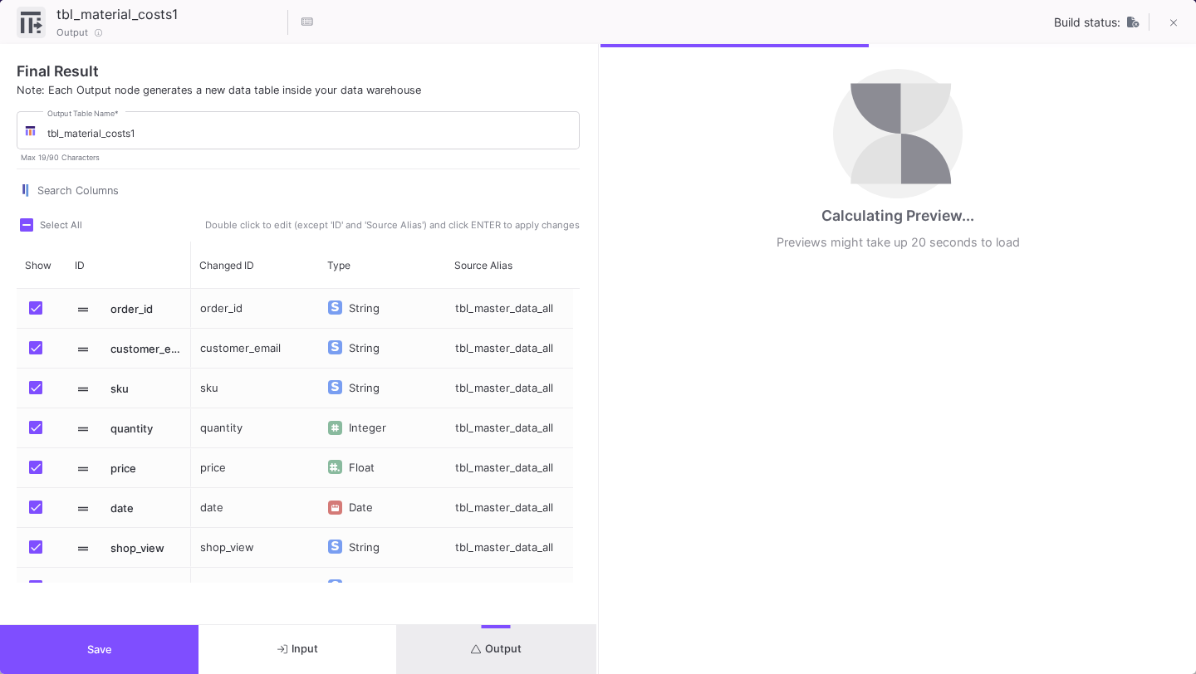
click at [311, 643] on span "Input" at bounding box center [297, 649] width 41 height 12
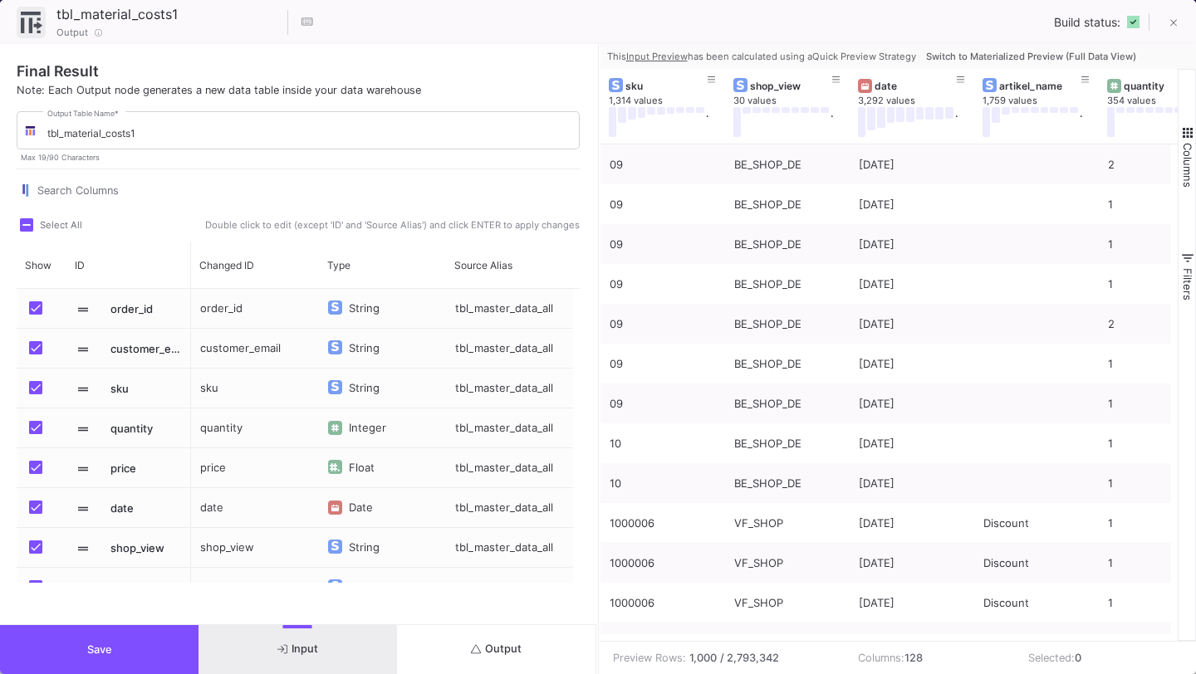
click at [998, 61] on button "Switch to Materialized Preview (Full Data View)" at bounding box center [1031, 56] width 217 height 25
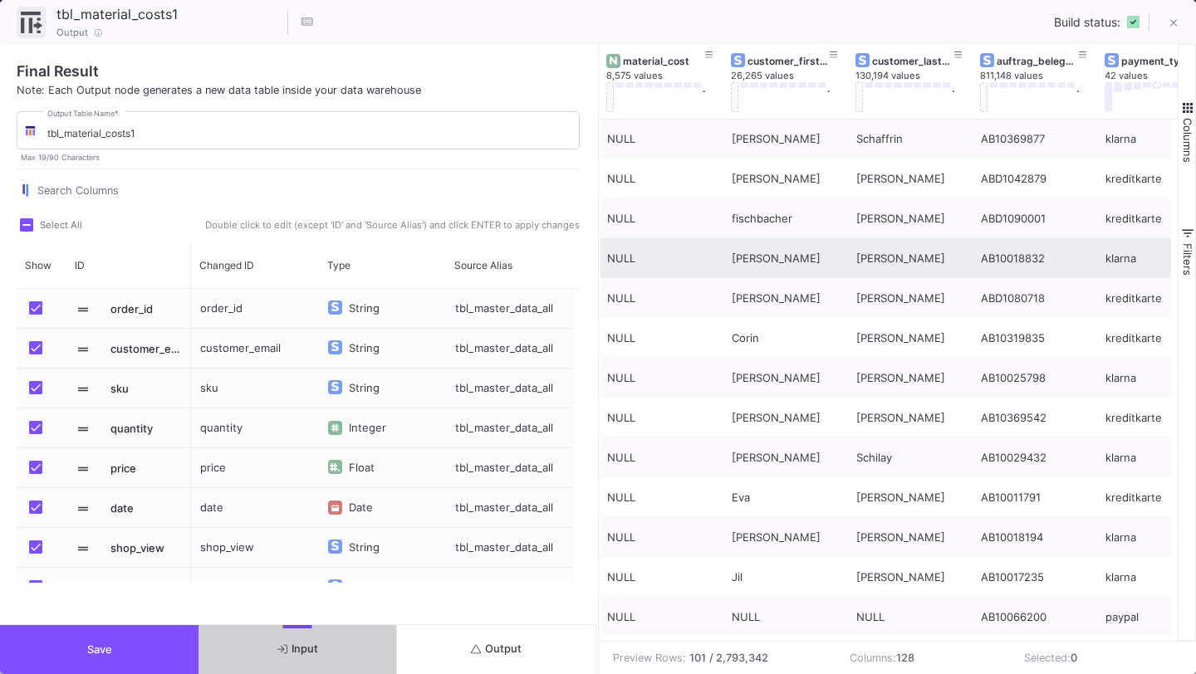
scroll to position [0, 2152]
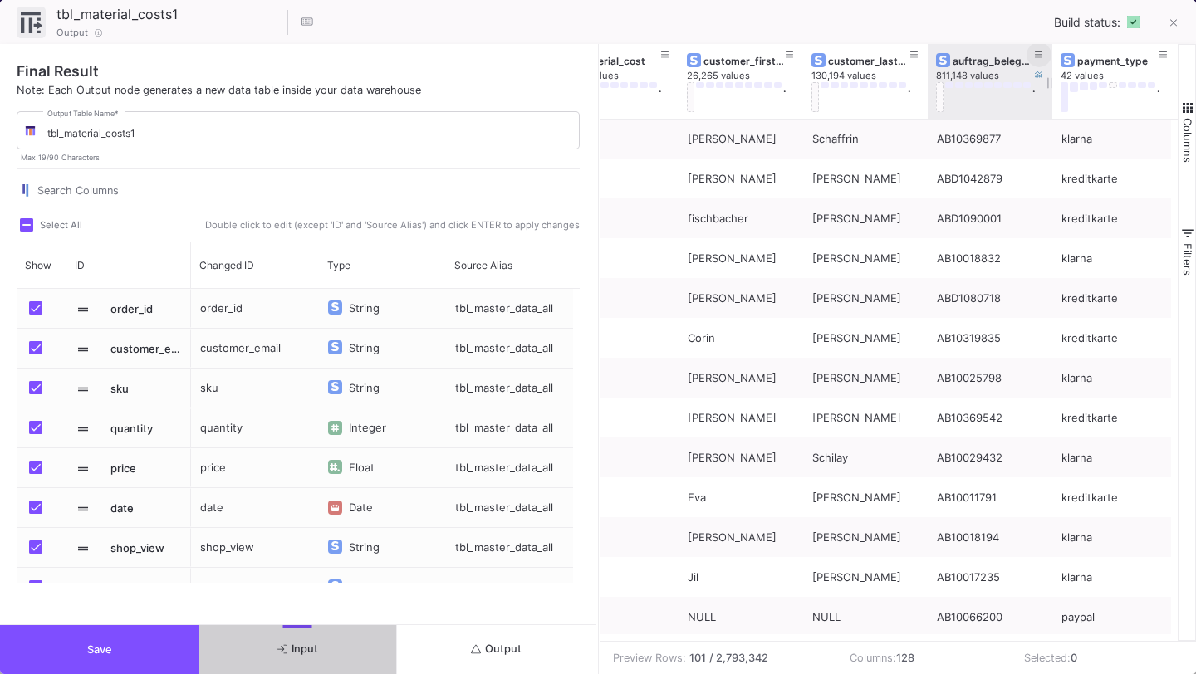
click at [1041, 55] on icon at bounding box center [1039, 55] width 8 height 9
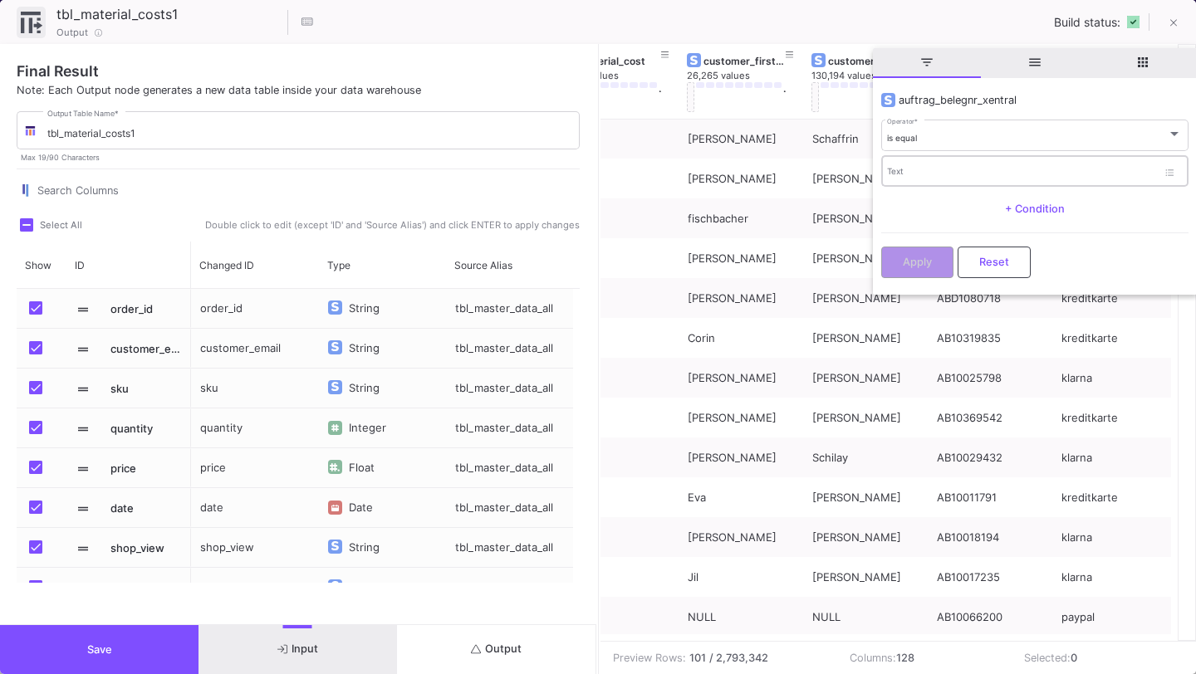
click at [1017, 182] on div "Text" at bounding box center [1022, 171] width 270 height 34
paste input "BE-AB10002975"
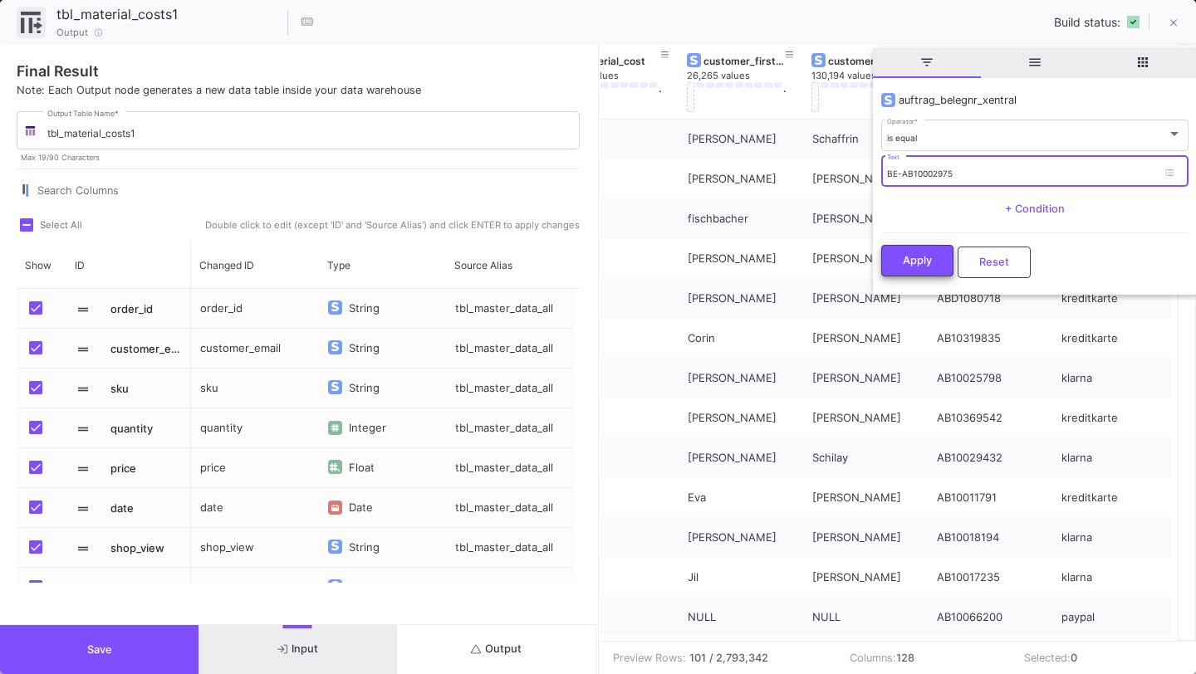
type input "BE-AB10002975"
click at [909, 249] on button "Apply" at bounding box center [917, 261] width 72 height 32
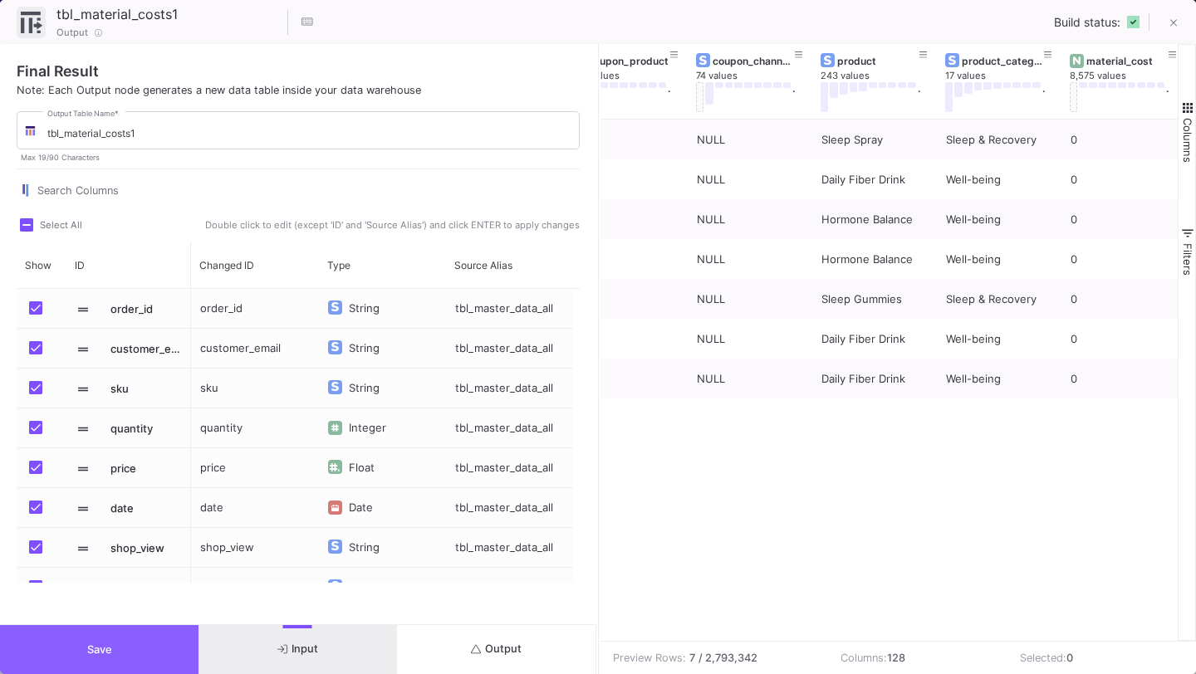
click at [83, 662] on button "Save" at bounding box center [99, 649] width 199 height 49
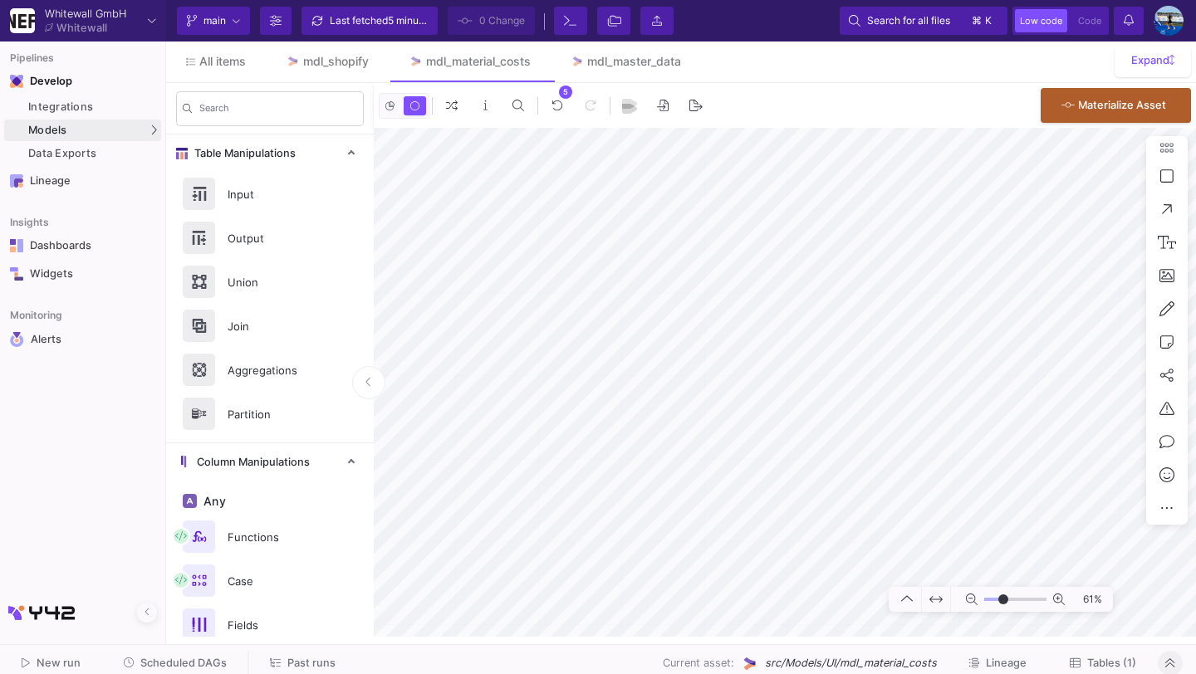
click at [204, 656] on button "Scheduled DAGs" at bounding box center [176, 664] width 144 height 26
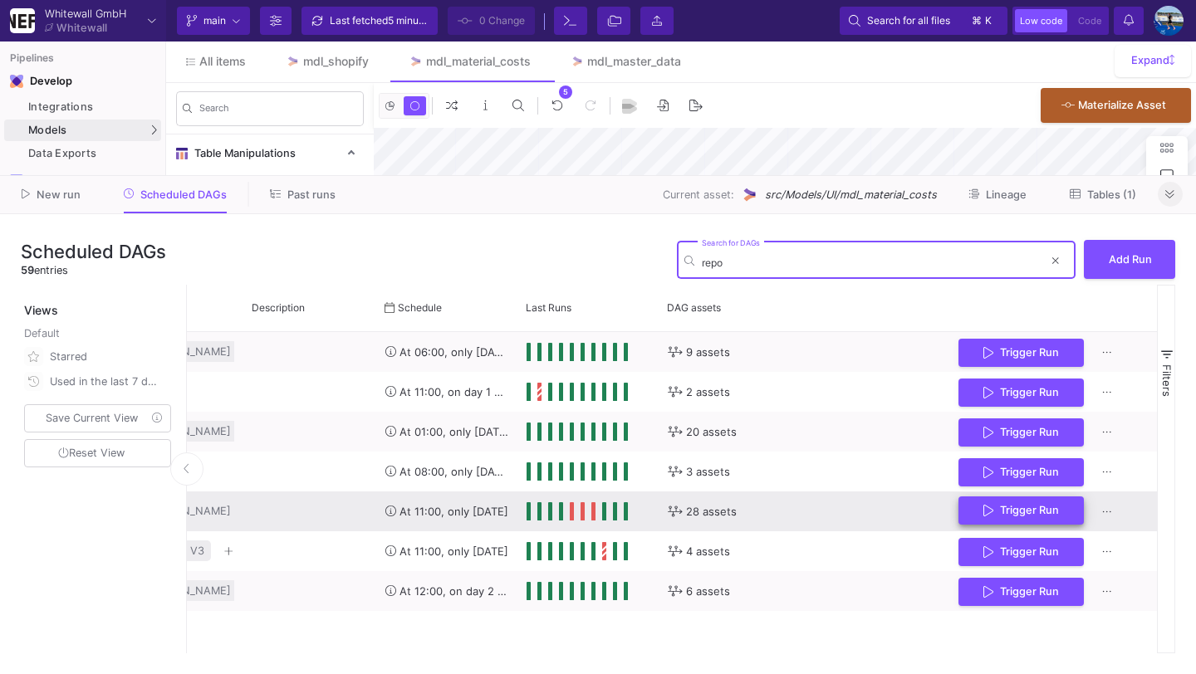
type input "repo"
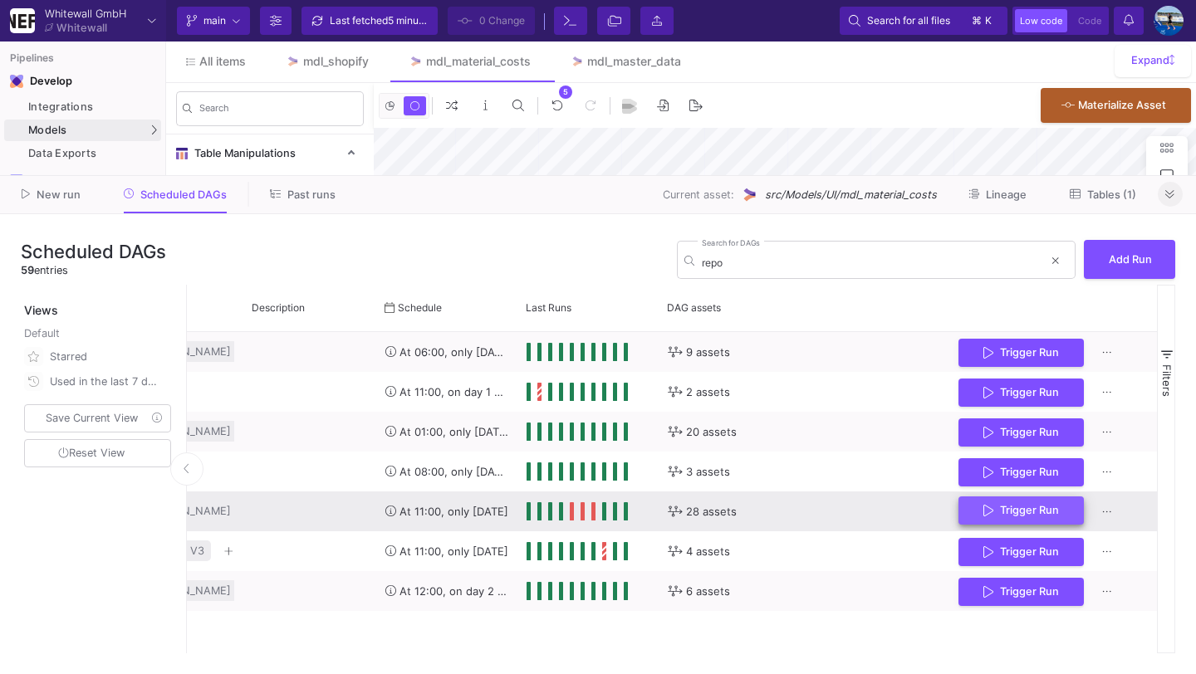
click at [995, 508] on span "Trigger Run" at bounding box center [1021, 510] width 76 height 12
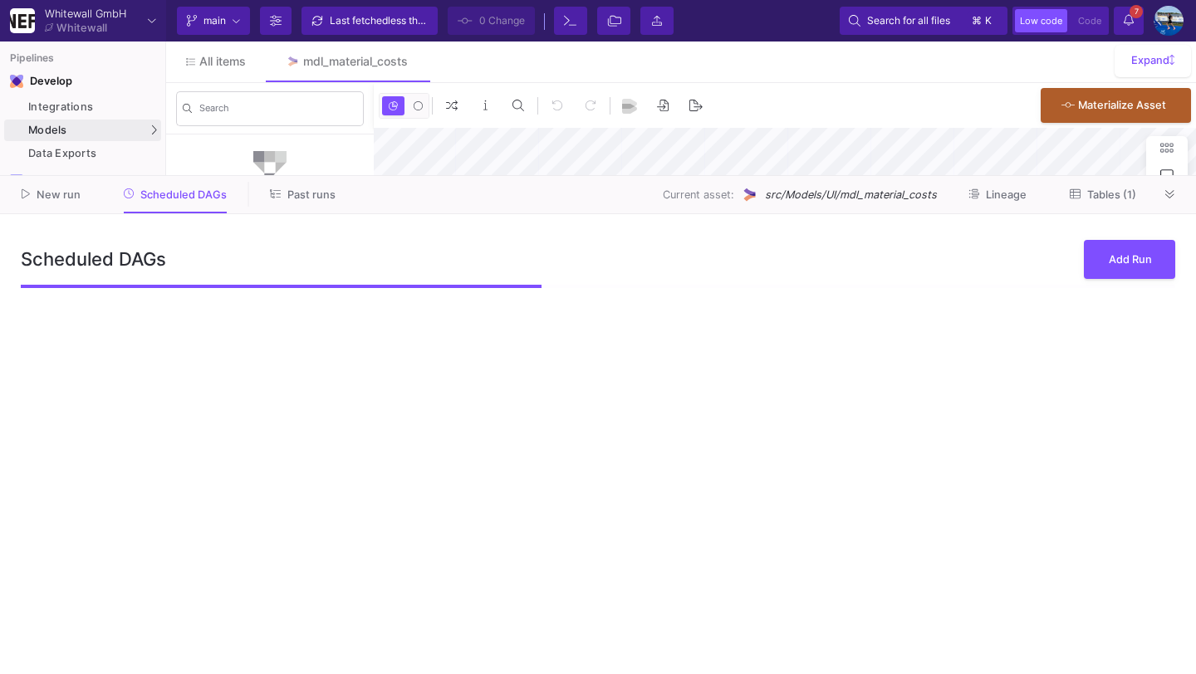
type input "0"
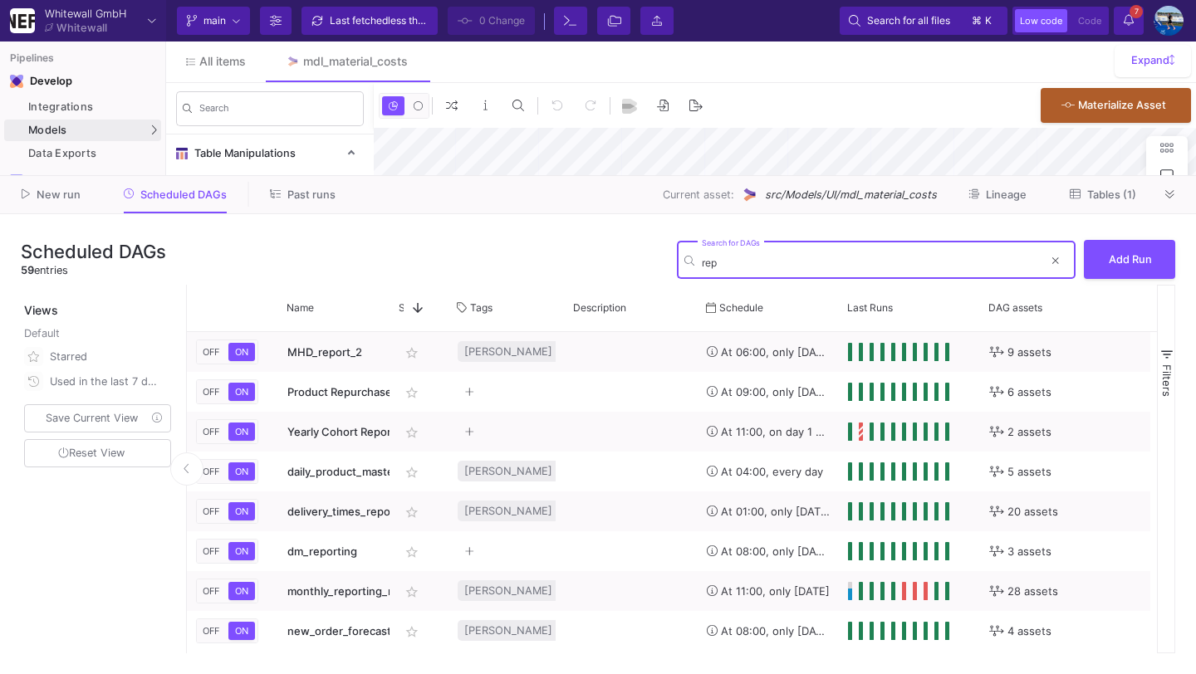
type input "repo"
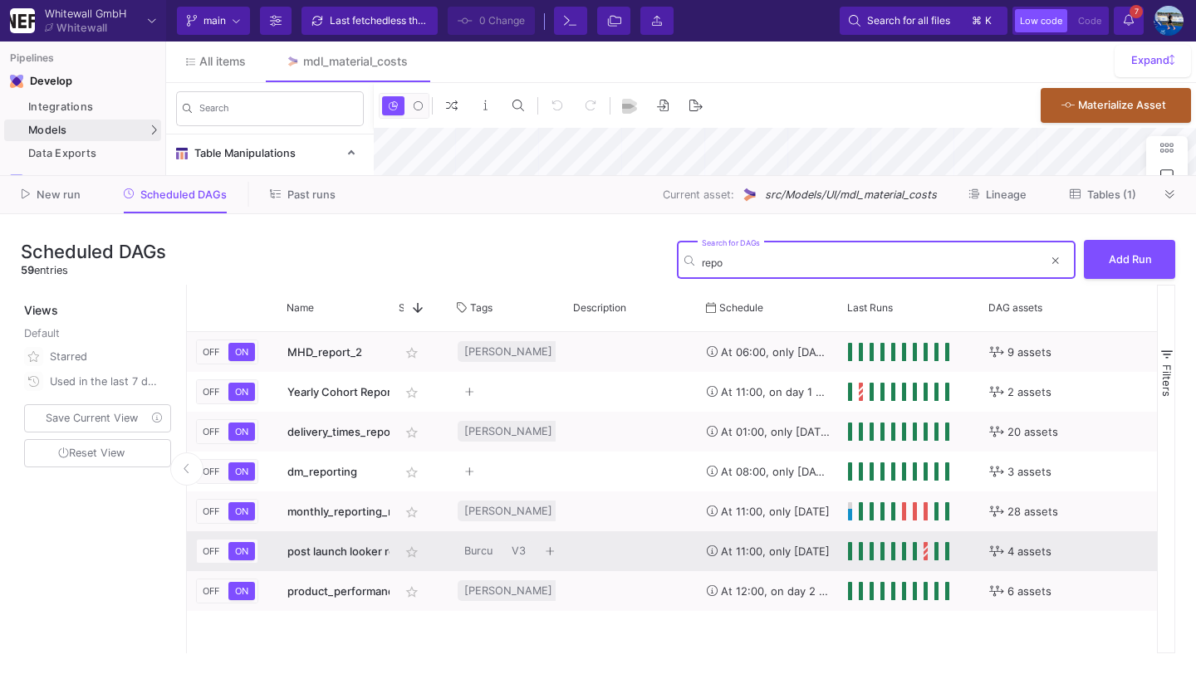
type input "-23"
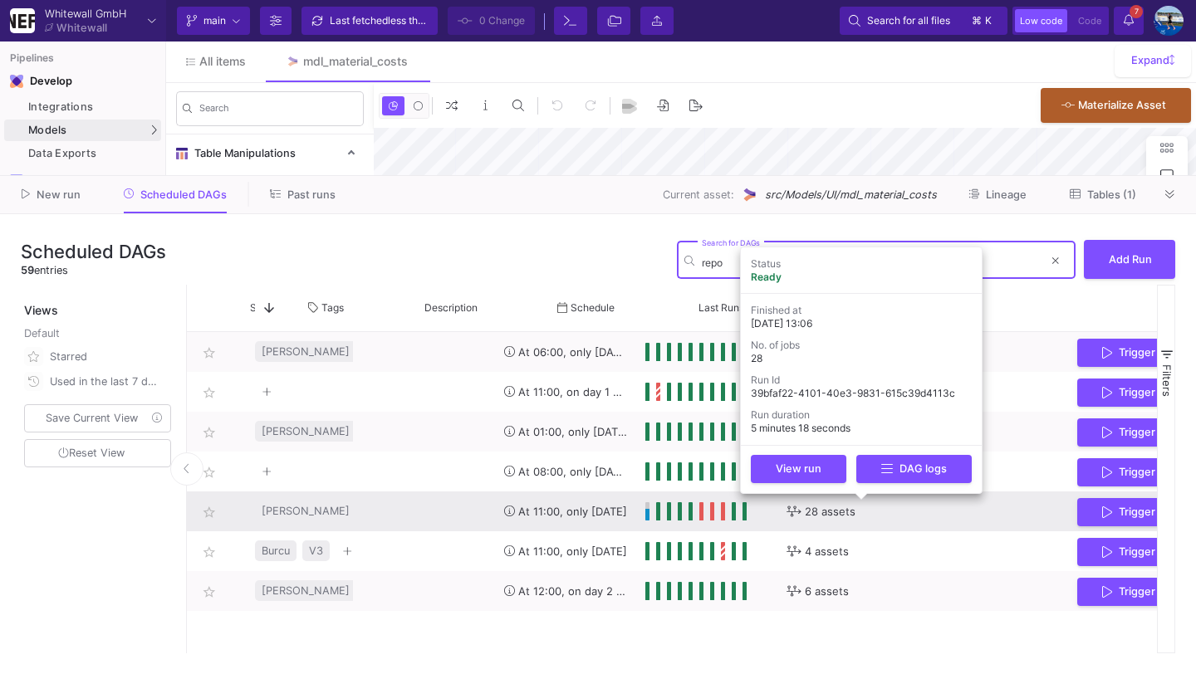
scroll to position [0, 257]
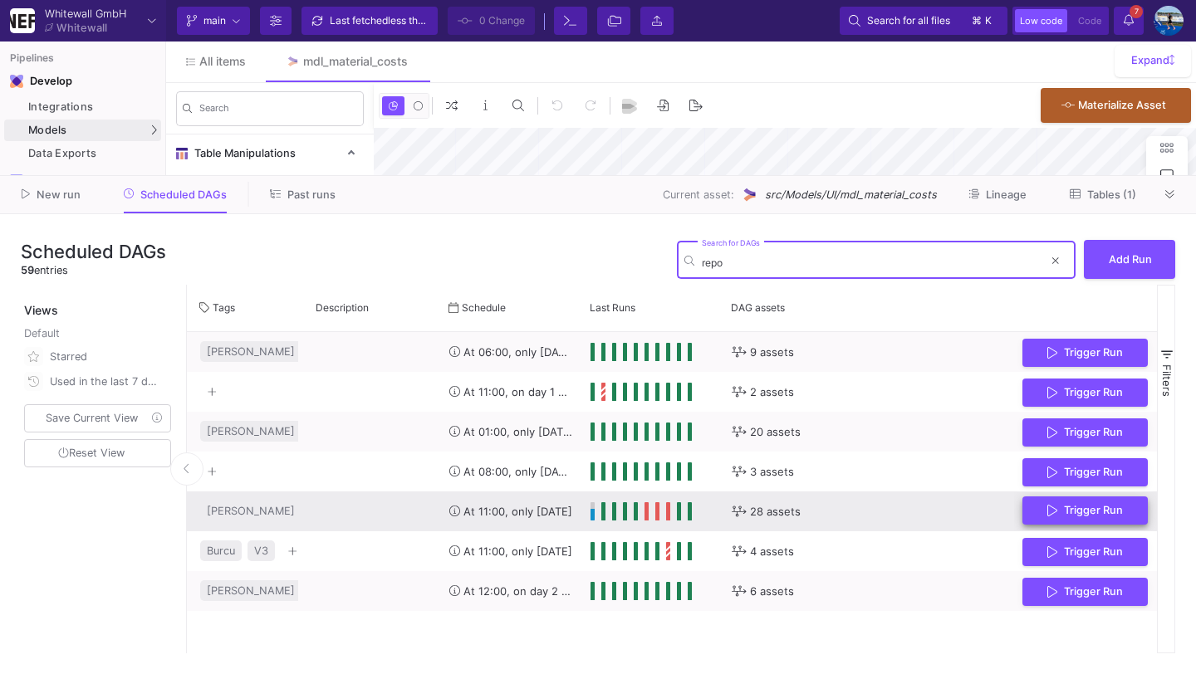
type input "repo"
click at [1053, 507] on icon "Press SPACE to select this row." at bounding box center [1052, 511] width 10 height 12
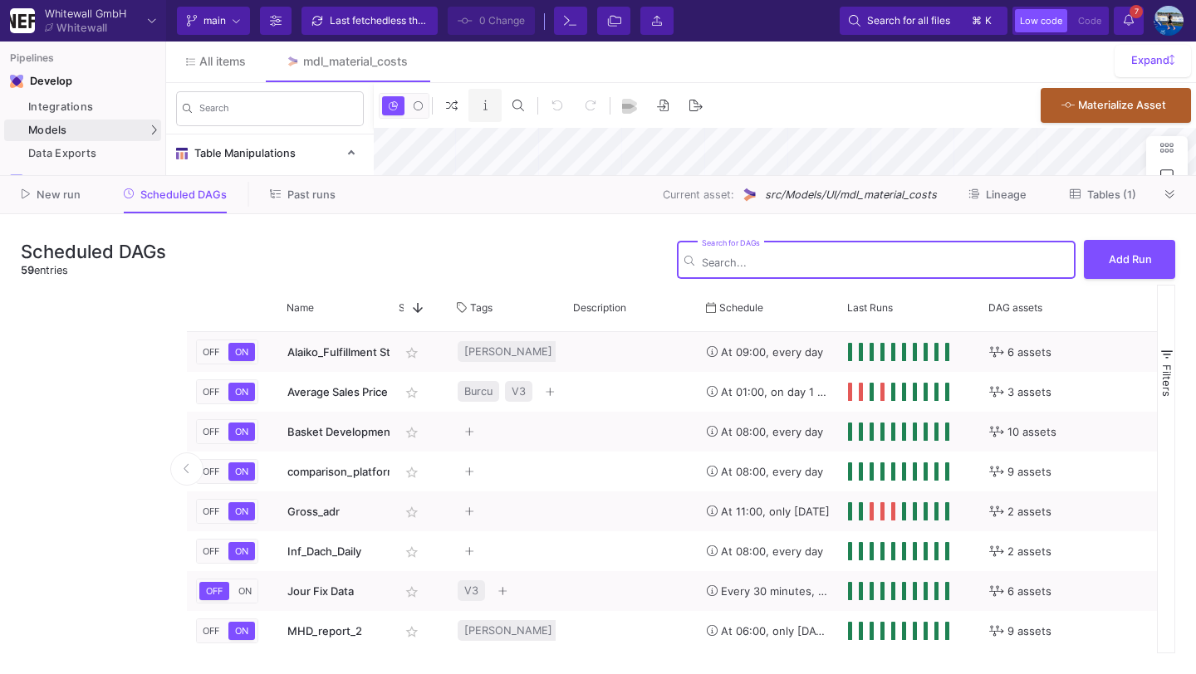
type input "0"
type input "re"
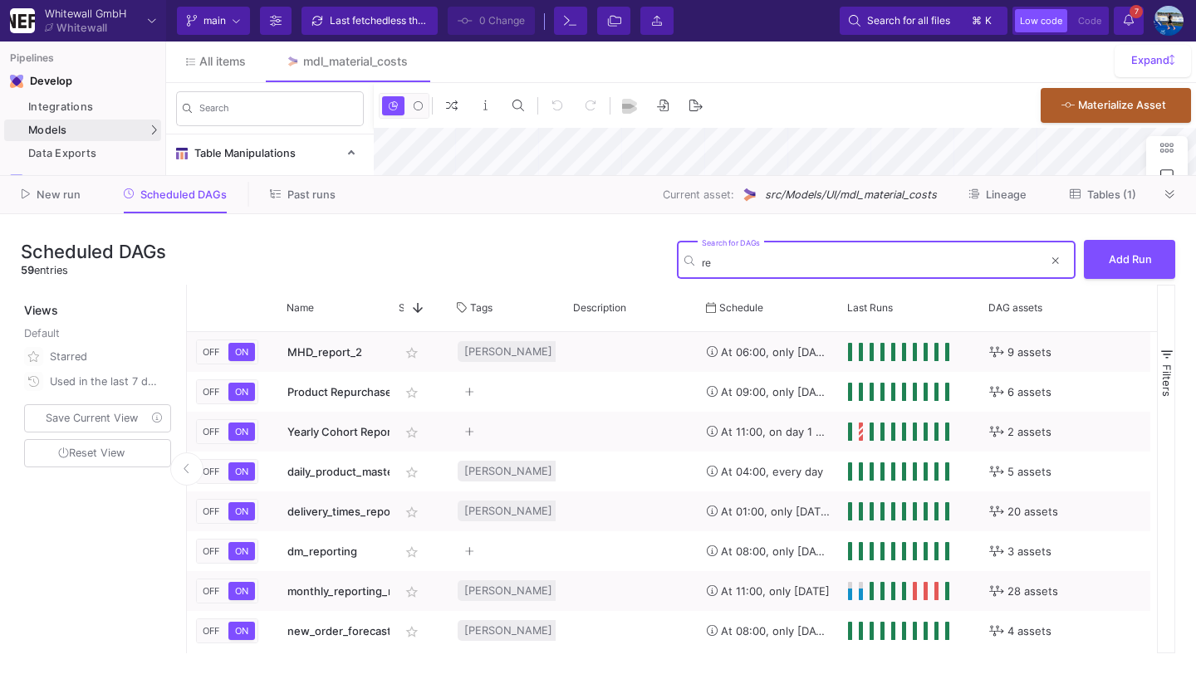
type input "-23"
type input "r"
type input "repo"
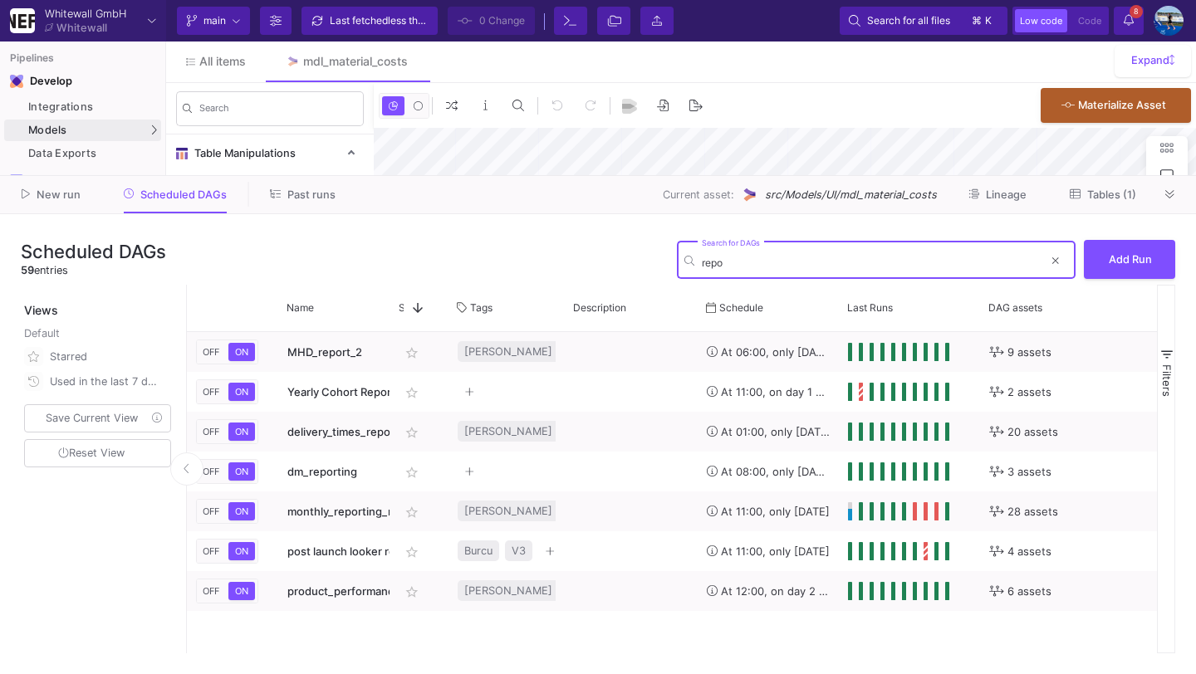
type input "repor"
type input "-23"
type input "report"
click at [1174, 189] on button at bounding box center [1170, 194] width 25 height 25
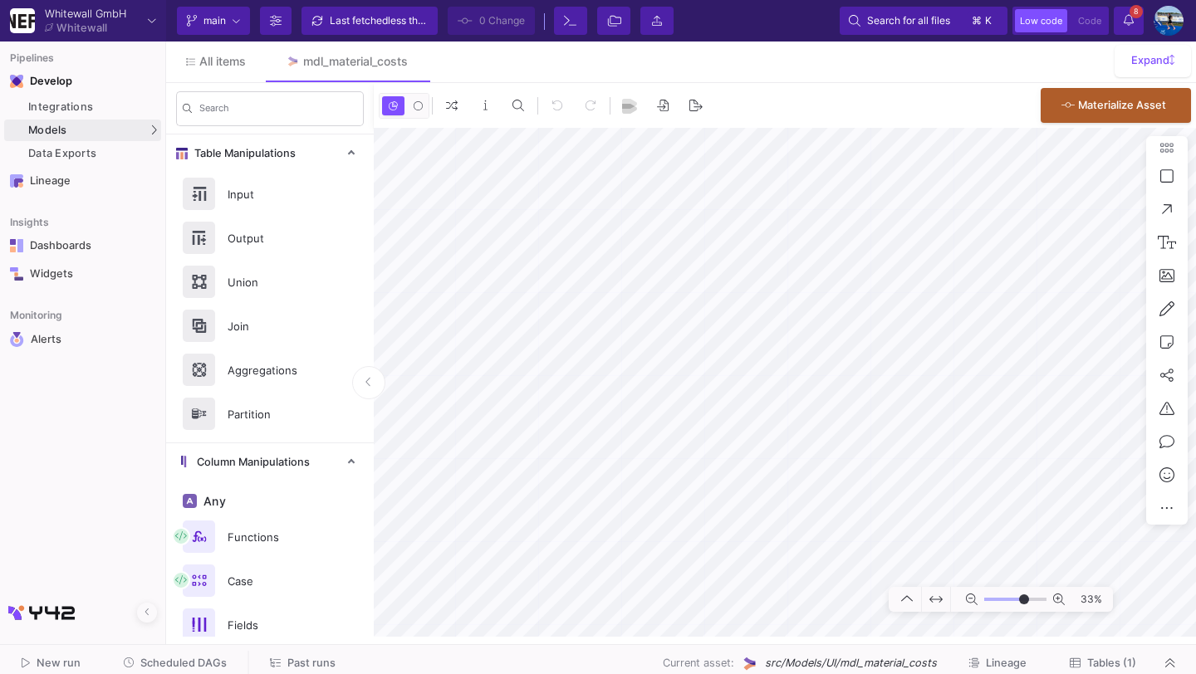
type input "-23"
